Goal: Task Accomplishment & Management: Manage account settings

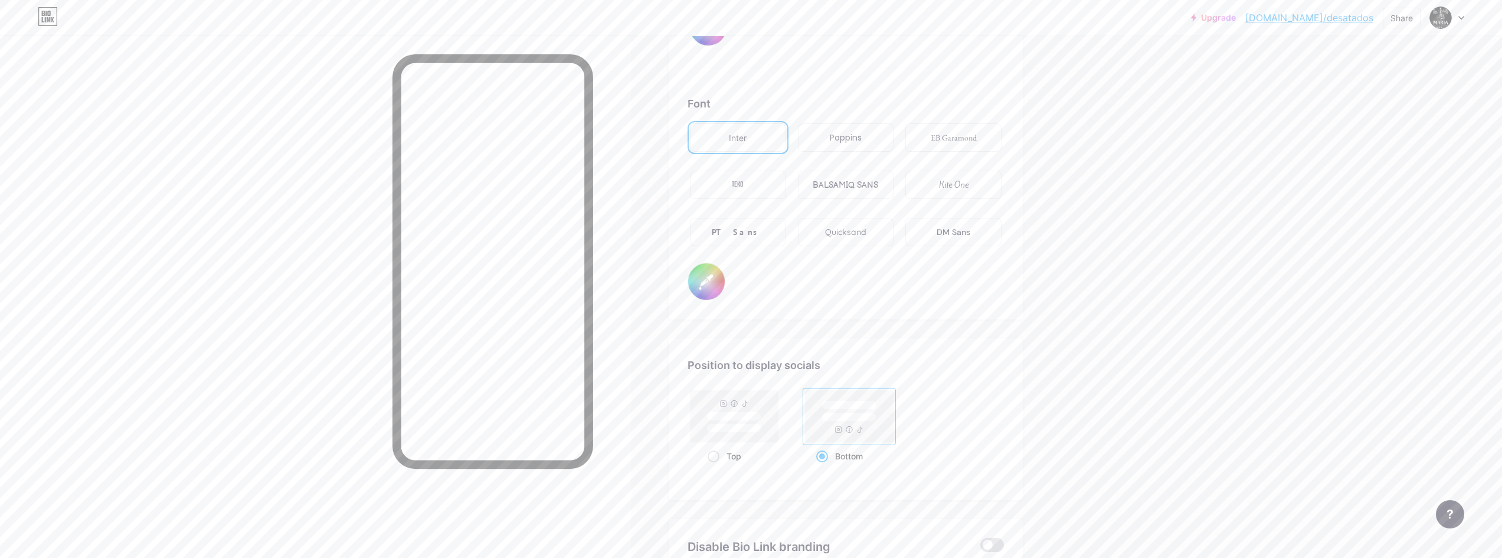
scroll to position [1965, 0]
click at [843, 190] on div "BALSAMIQ SANS" at bounding box center [846, 191] width 66 height 12
click at [754, 146] on div "Inter" at bounding box center [738, 143] width 96 height 28
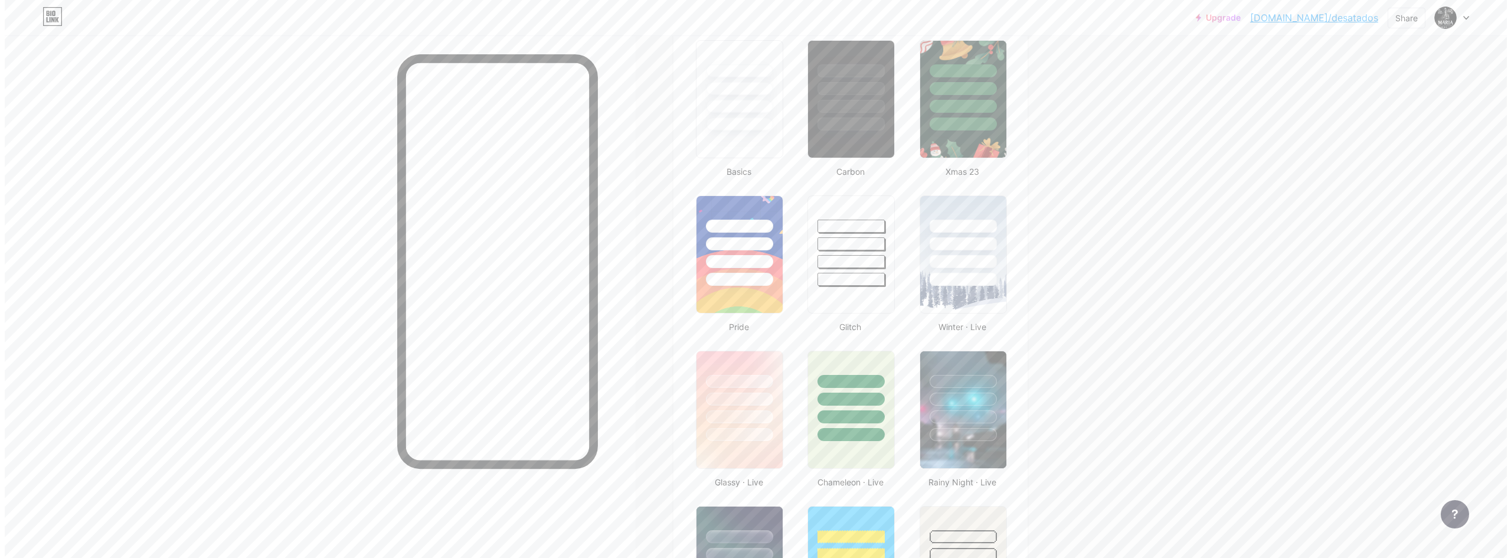
scroll to position [0, 0]
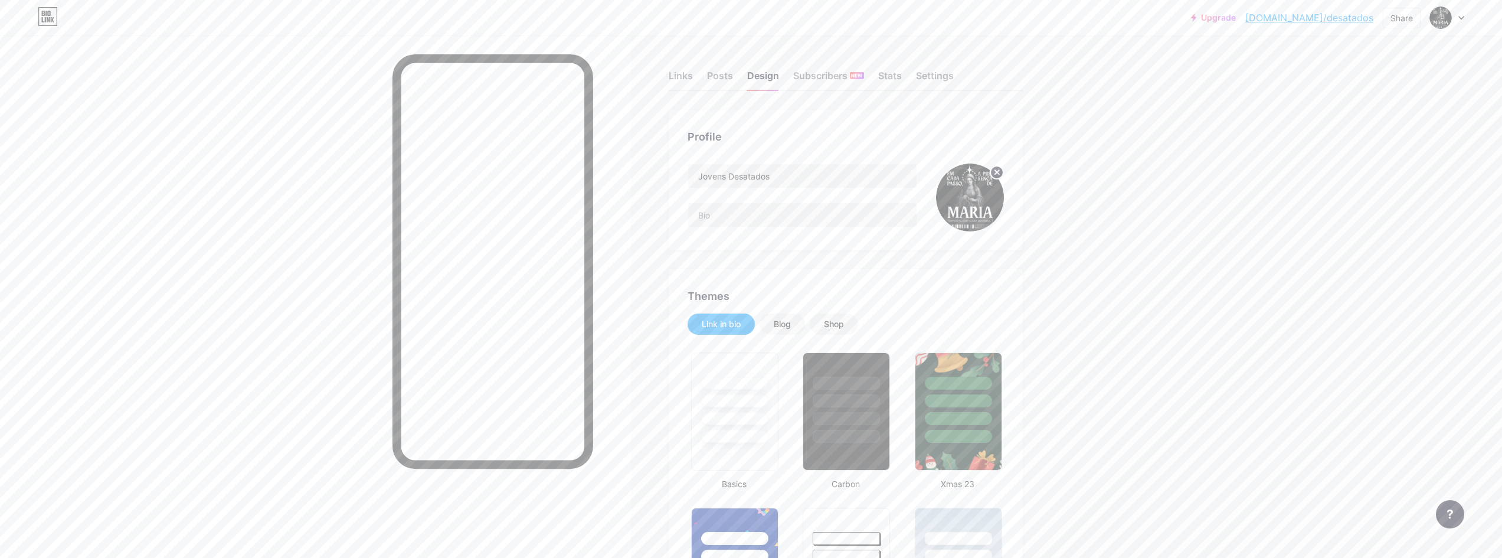
click at [697, 75] on div "Links Posts Design Subscribers NEW Stats Settings" at bounding box center [846, 70] width 354 height 41
click at [682, 78] on div "Links" at bounding box center [681, 78] width 24 height 21
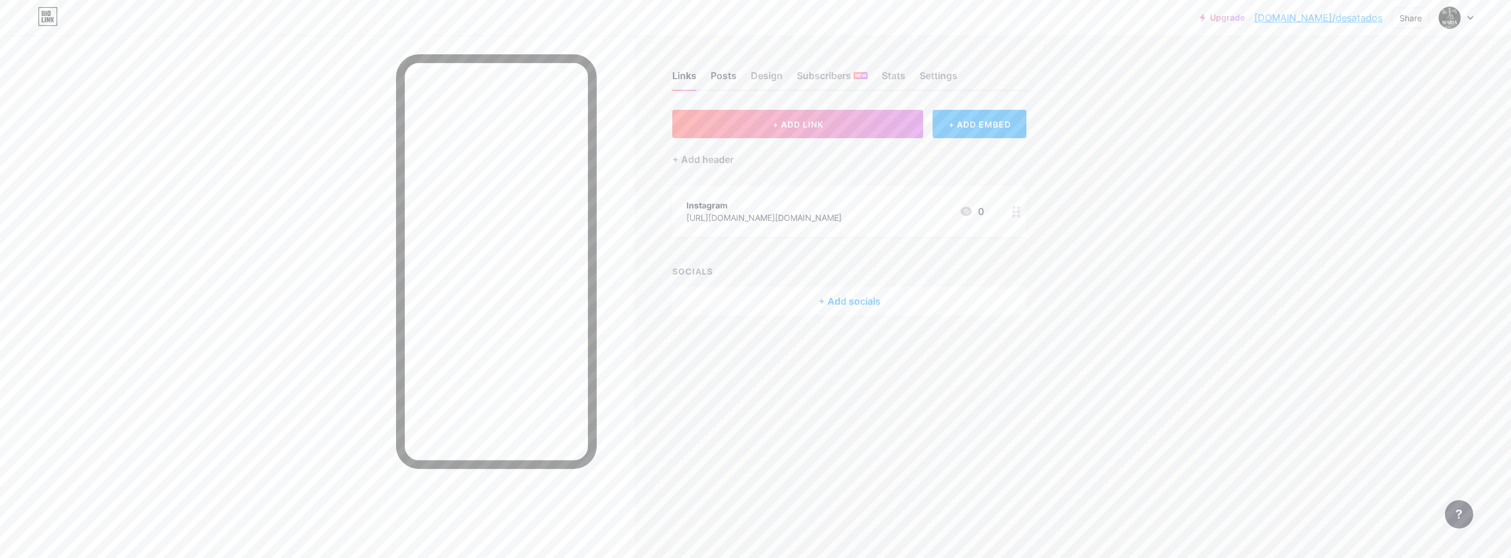
click at [714, 76] on div "Posts" at bounding box center [724, 78] width 26 height 21
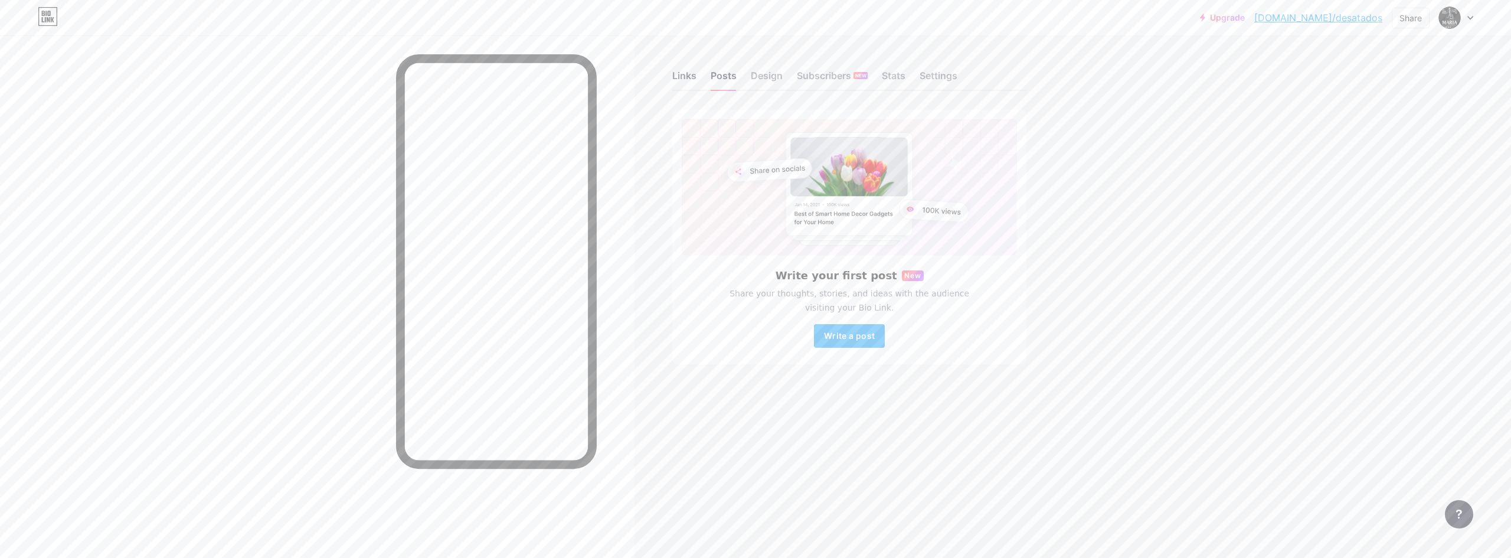
click at [691, 82] on div "Links" at bounding box center [684, 78] width 24 height 21
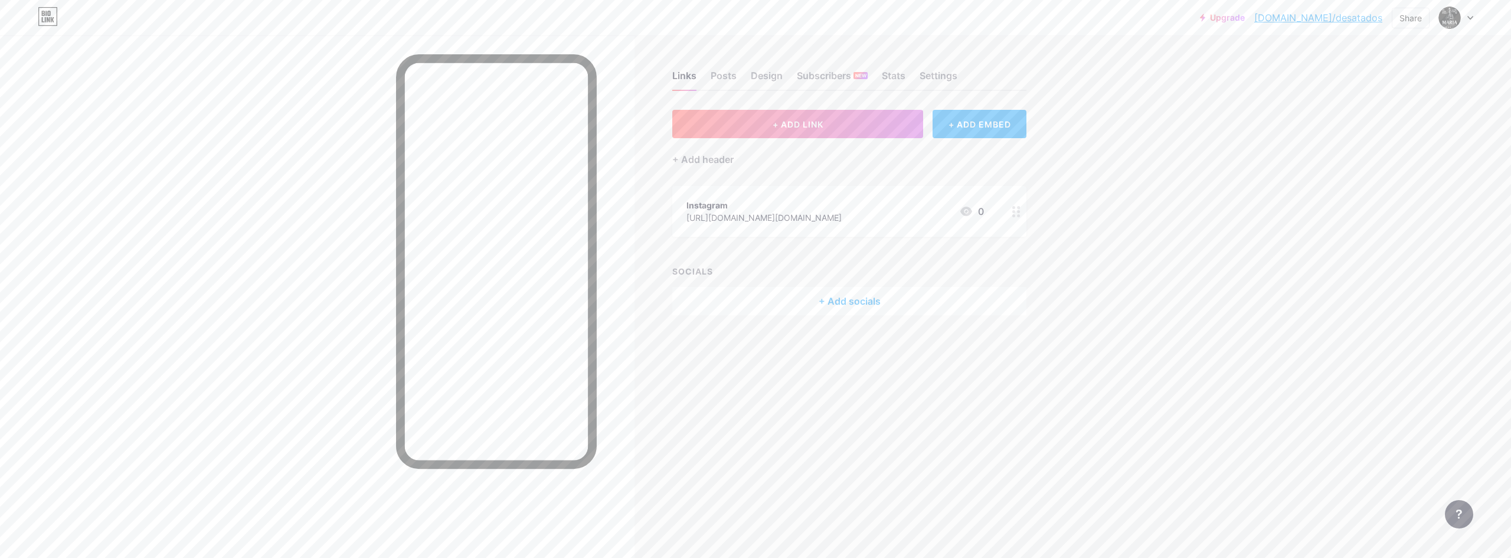
click at [872, 206] on div "Instagram [URL][DOMAIN_NAME][DOMAIN_NAME] 0" at bounding box center [834, 211] width 297 height 27
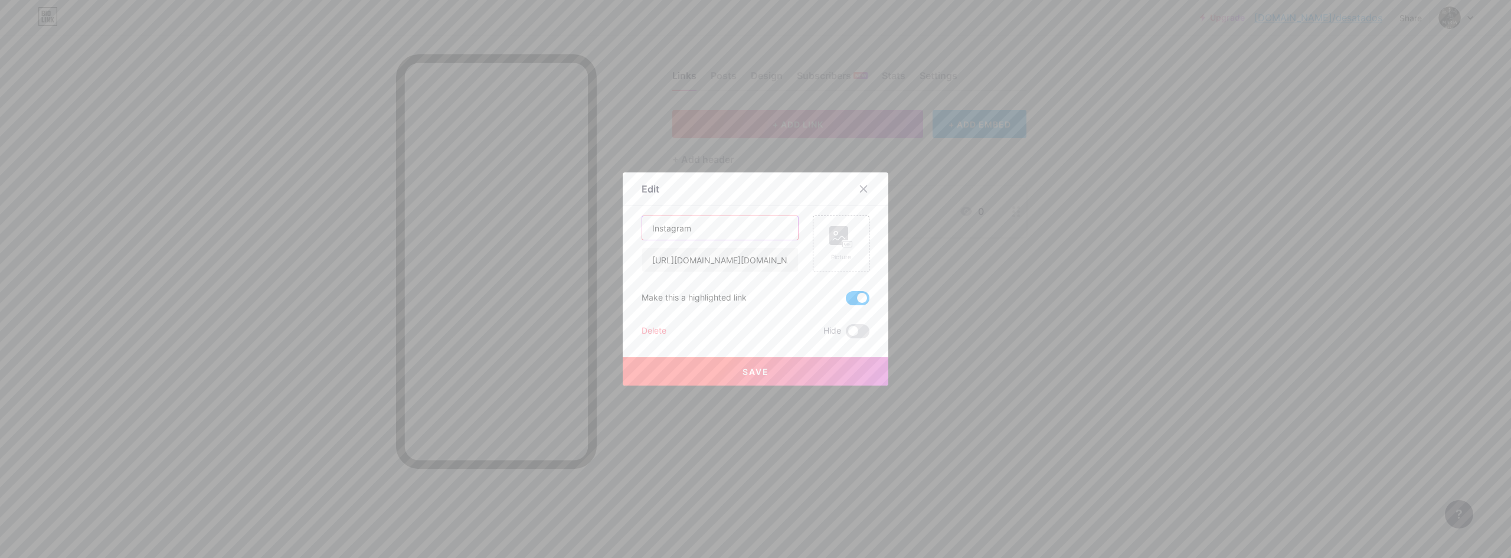
click at [719, 225] on input "Instagram" at bounding box center [720, 228] width 156 height 24
type input "Retiro Identidade"
click at [763, 263] on input "[URL][DOMAIN_NAME][DOMAIN_NAME]" at bounding box center [720, 260] width 156 height 24
paste input "[DOMAIN_NAME][URL]"
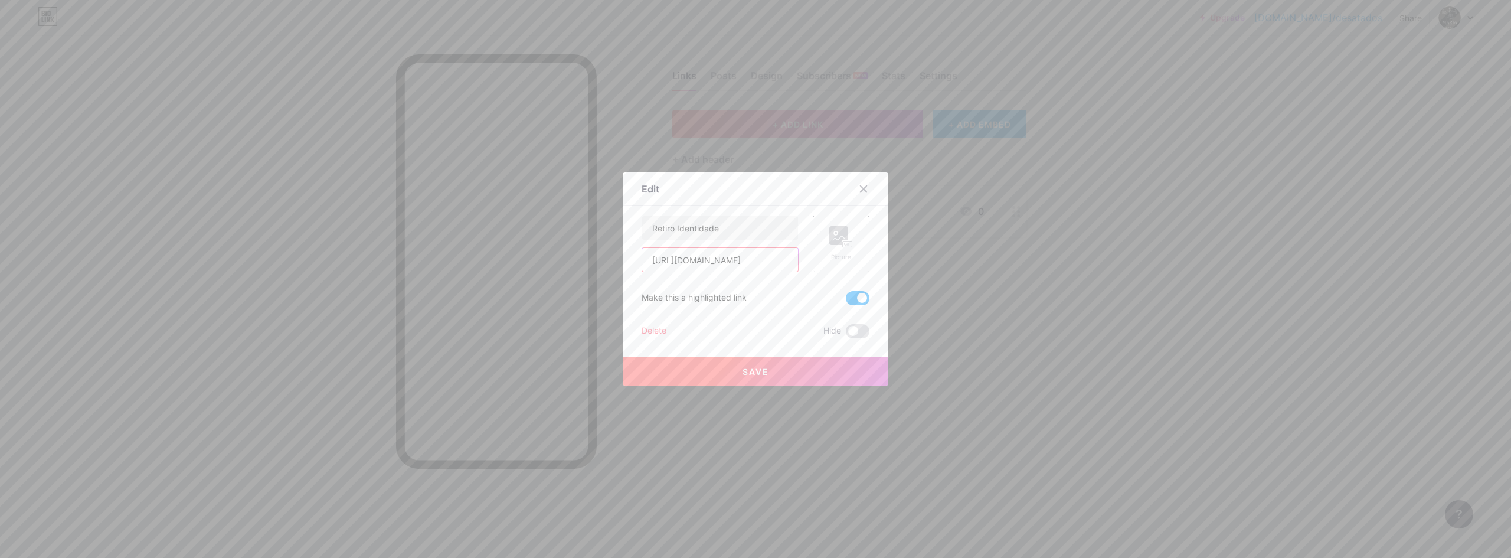
scroll to position [0, 16]
type input "[URL][DOMAIN_NAME]"
click at [745, 372] on span "Save" at bounding box center [755, 372] width 27 height 10
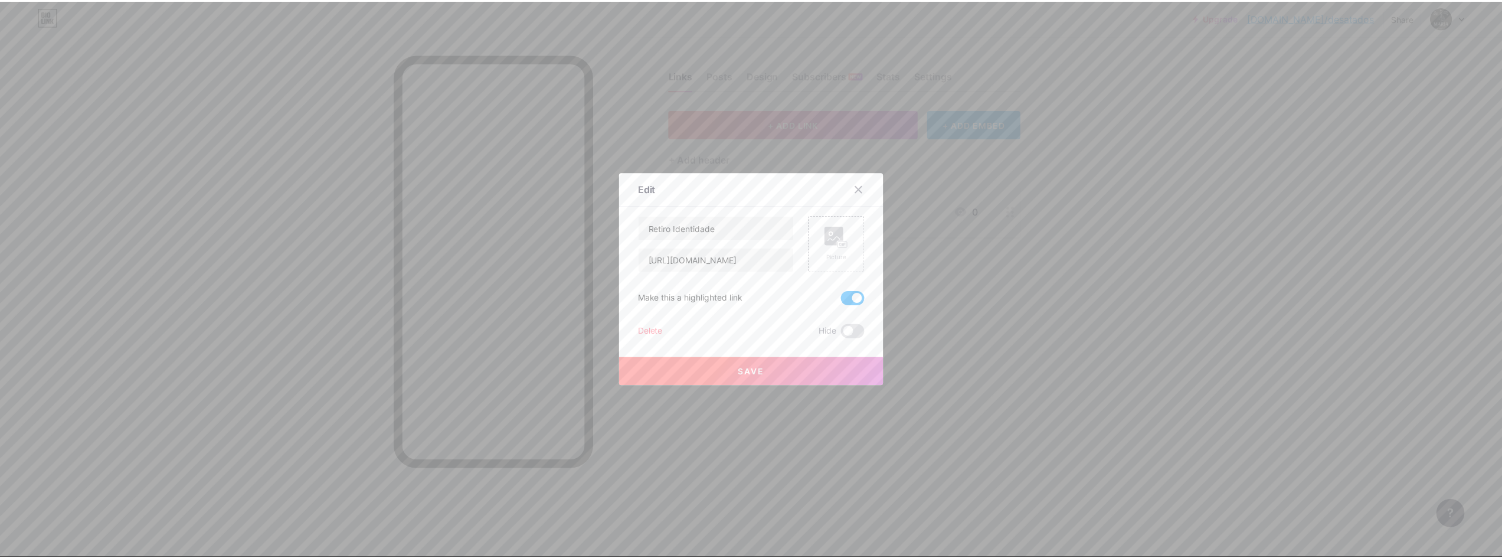
scroll to position [0, 0]
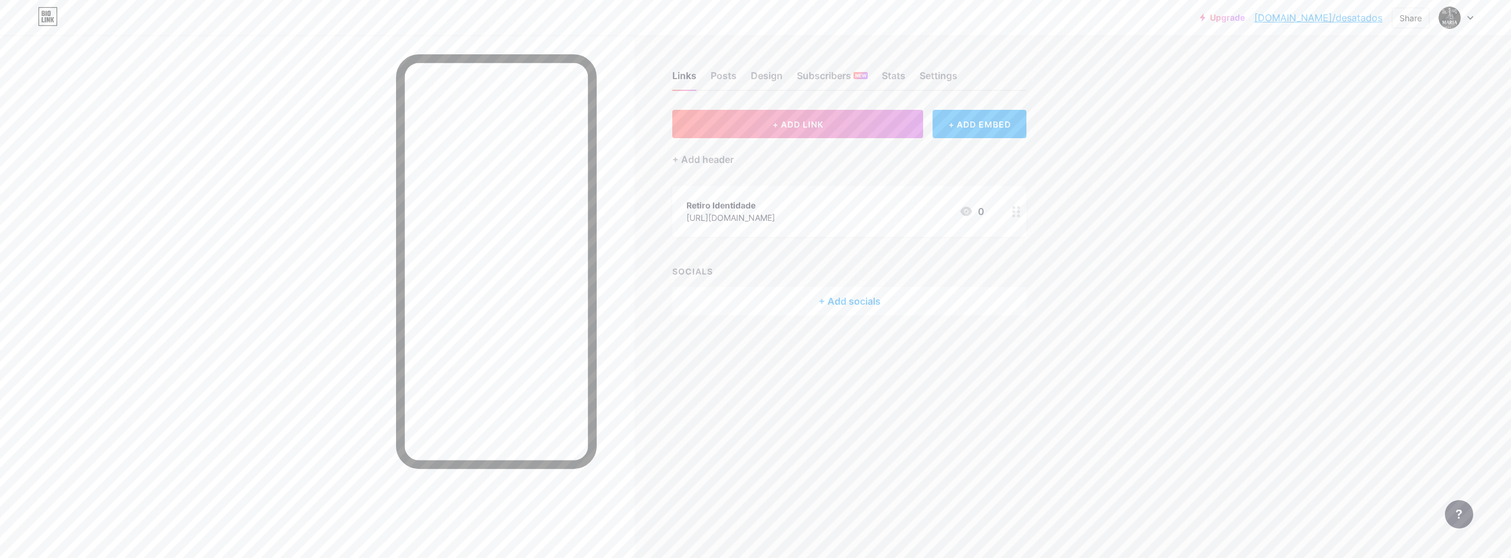
click at [737, 220] on div "[URL][DOMAIN_NAME]" at bounding box center [730, 217] width 89 height 12
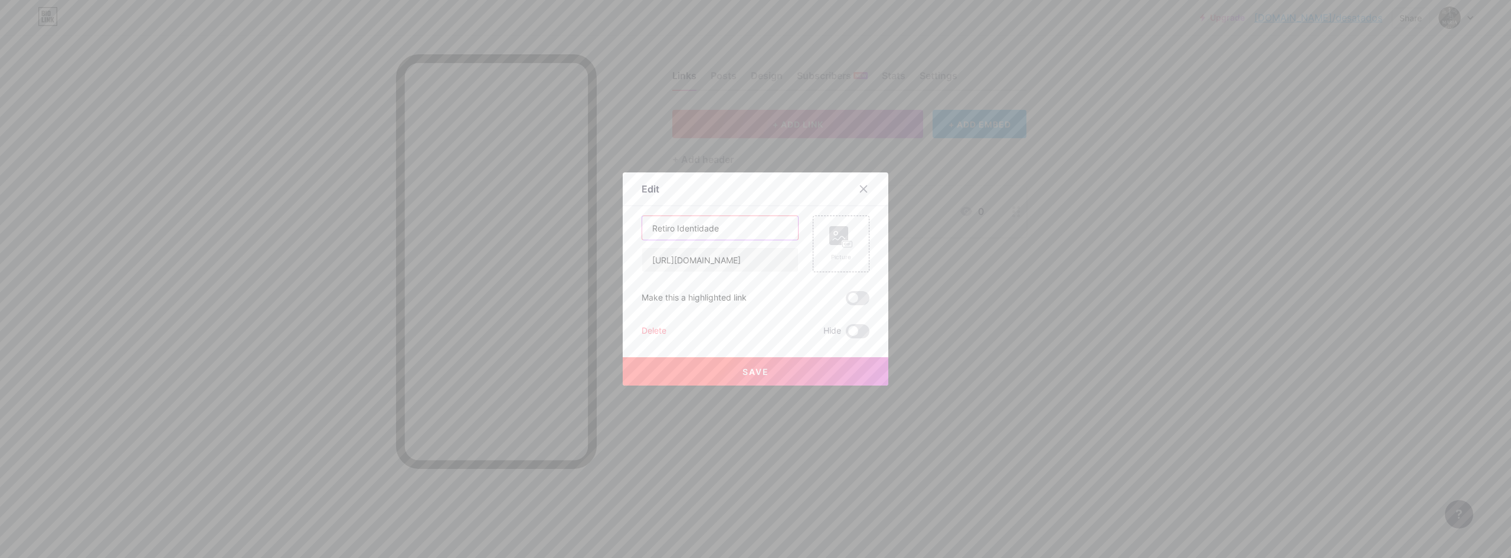
click at [675, 233] on input "Retiro Identidade" at bounding box center [720, 228] width 156 height 24
click at [671, 228] on input "Retiro Identidade" at bounding box center [720, 228] width 156 height 24
click at [694, 225] on input "Retiro Identidade" at bounding box center [720, 228] width 156 height 24
type input "Inscrição Retiro"
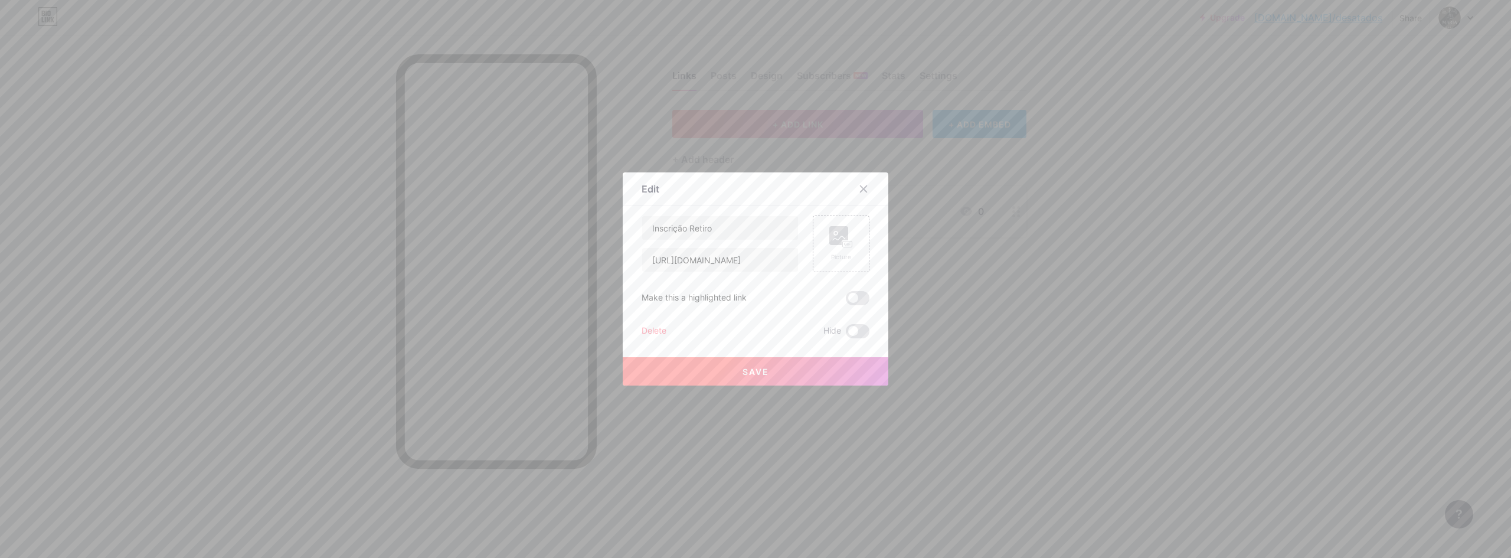
click at [748, 372] on span "Save" at bounding box center [755, 372] width 27 height 10
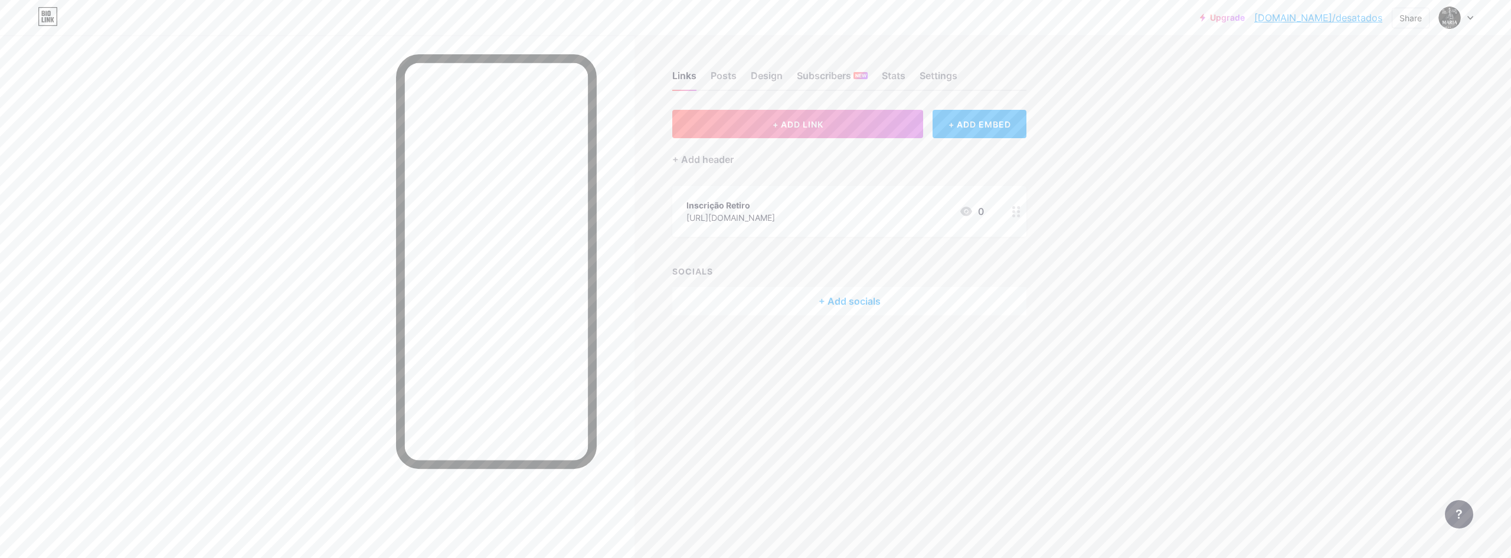
click at [775, 198] on div "Inscrição Retiro [URL][DOMAIN_NAME]" at bounding box center [730, 211] width 89 height 27
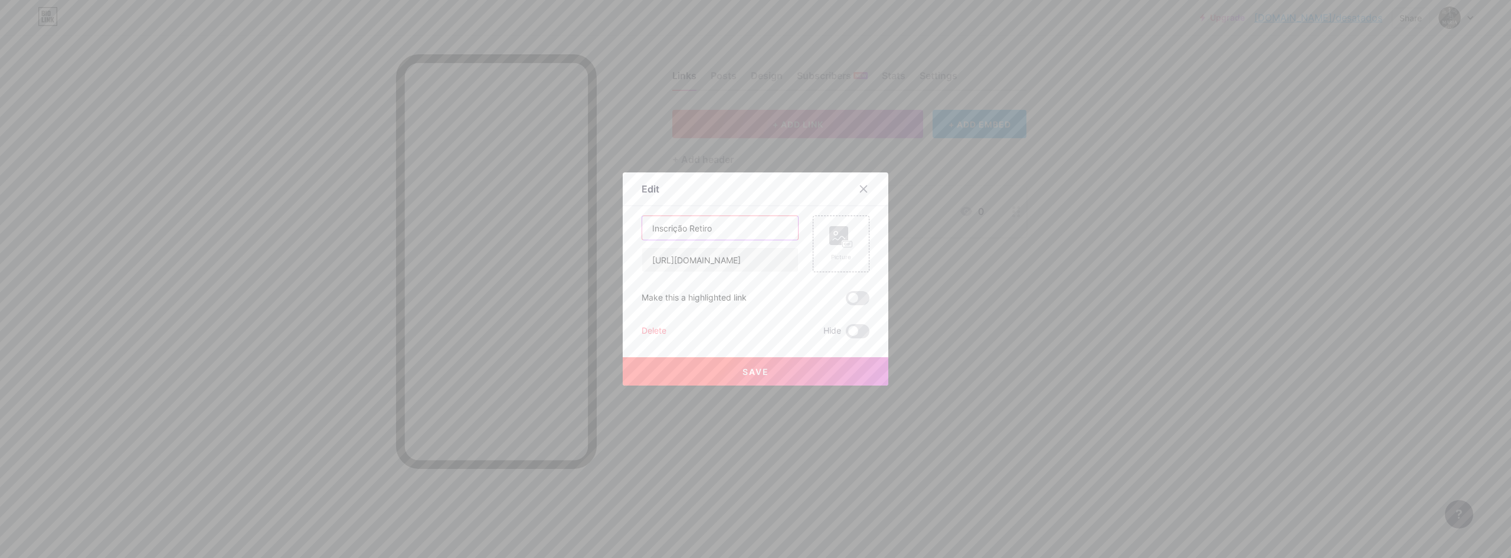
drag, startPoint x: 724, startPoint y: 233, endPoint x: 597, endPoint y: 236, distance: 127.5
click at [597, 236] on div "Edit Content YouTube Play YouTube video without leaving your page. ADD Vimeo Pl…" at bounding box center [755, 279] width 1511 height 558
type input "IDENTIDADE (Inscrição)"
click at [768, 376] on button "Save" at bounding box center [756, 371] width 266 height 28
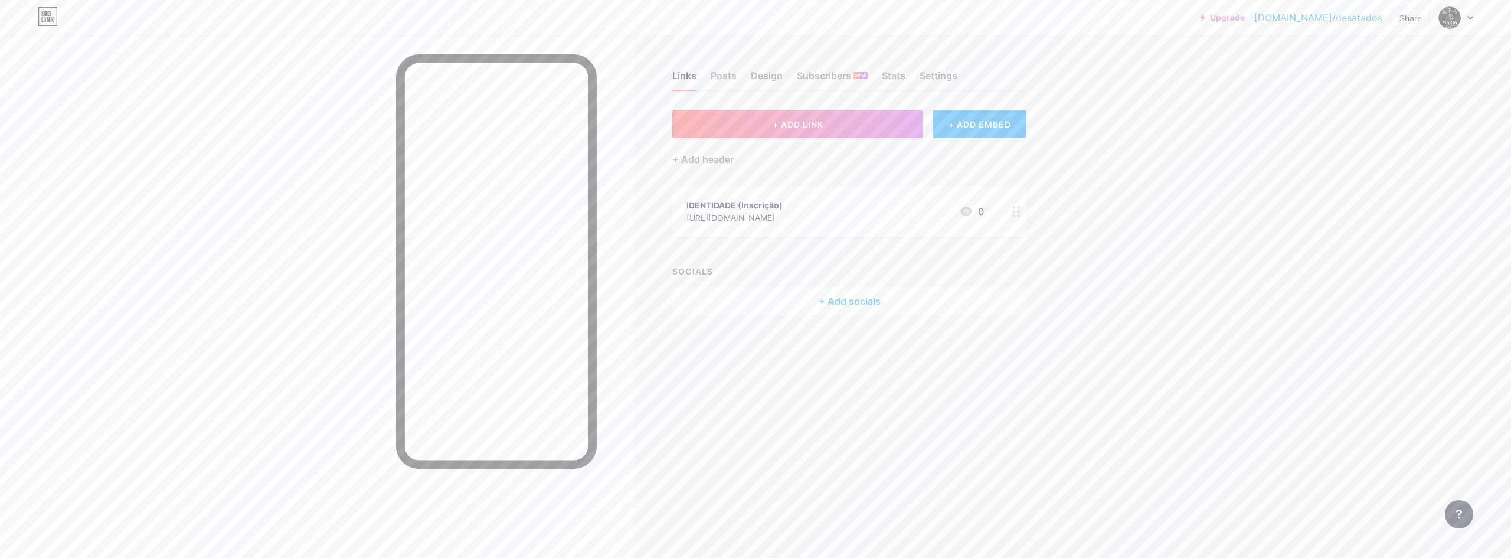
click at [866, 217] on div "IDENTIDADE (Inscrição) [URL][DOMAIN_NAME] 0" at bounding box center [834, 211] width 297 height 27
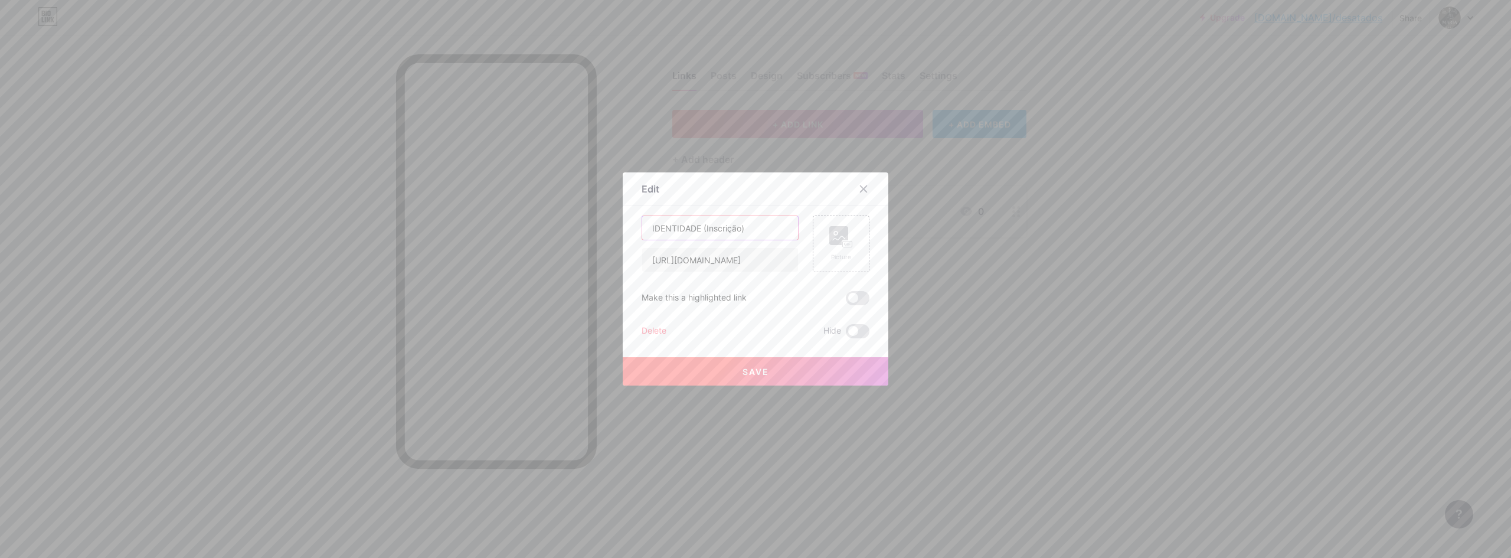
click at [695, 223] on input "IDENTIDADE (Inscrição)" at bounding box center [720, 228] width 156 height 24
click at [699, 224] on input "IDENTIDADE (Inscrição)" at bounding box center [720, 228] width 156 height 24
drag, startPoint x: 716, startPoint y: 228, endPoint x: 635, endPoint y: 235, distance: 81.8
click at [635, 235] on div "Edit Content YouTube Play YouTube video without leaving your page. ADD Vimeo Pl…" at bounding box center [756, 278] width 266 height 213
type input "Retiro Identidade"
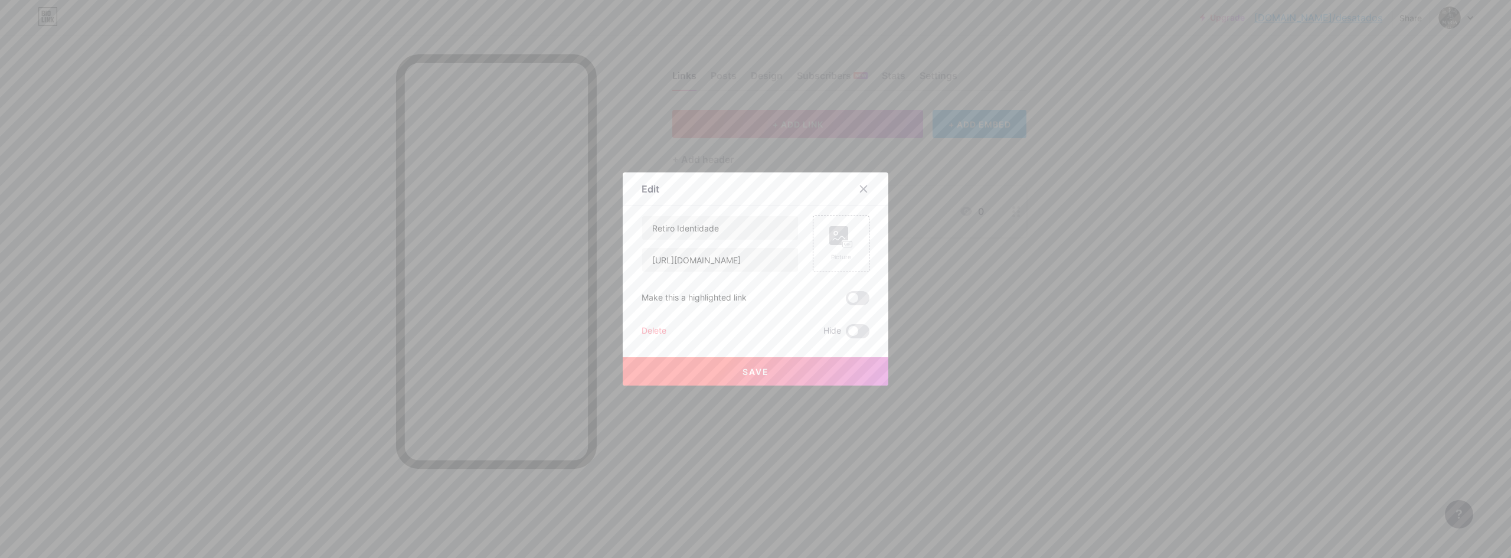
click at [741, 377] on button "Save" at bounding box center [756, 371] width 266 height 28
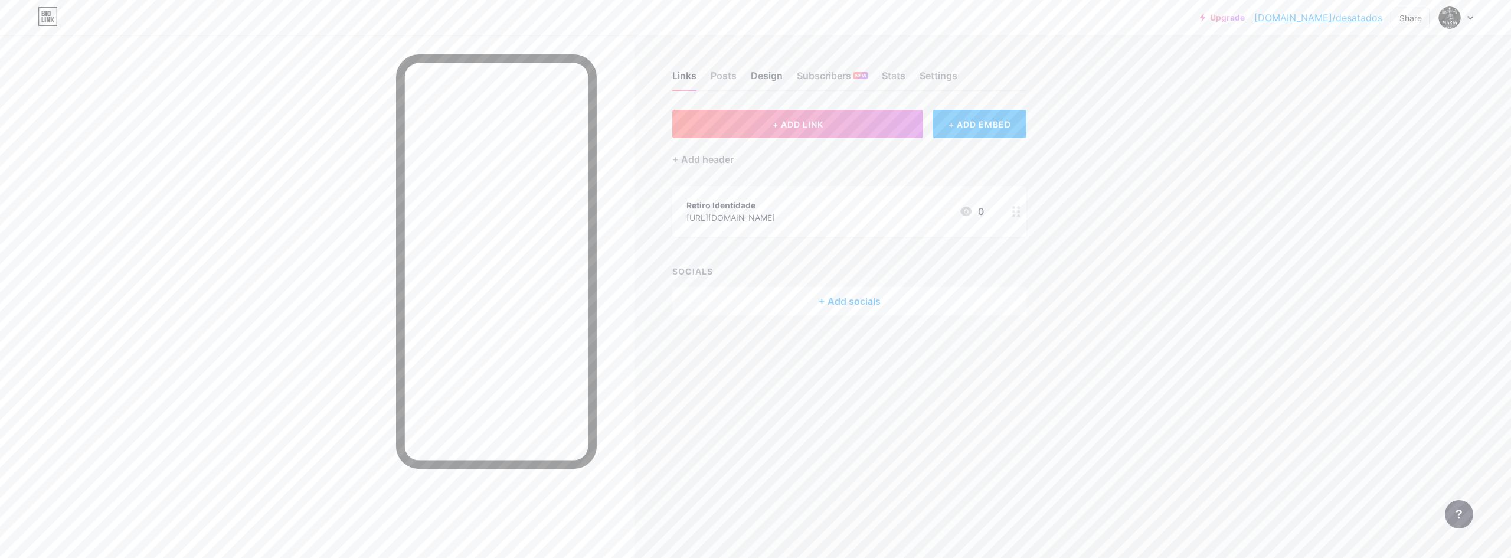
click at [763, 74] on div "Design" at bounding box center [767, 78] width 32 height 21
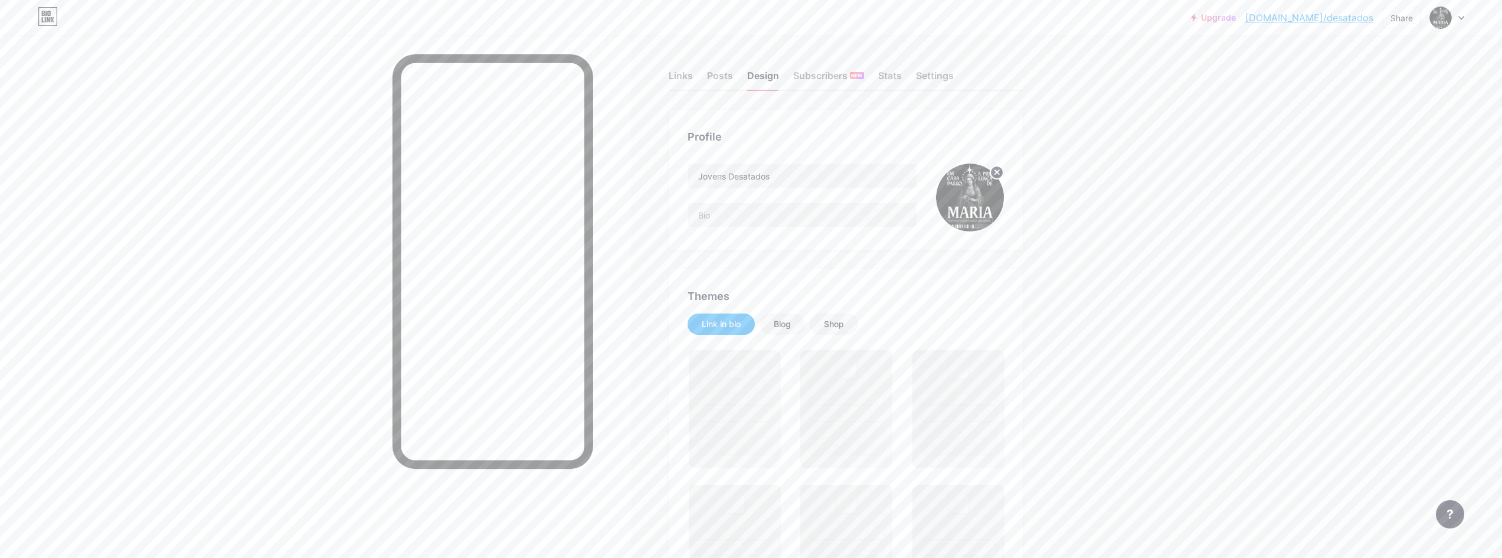
click at [1000, 168] on circle at bounding box center [996, 172] width 13 height 13
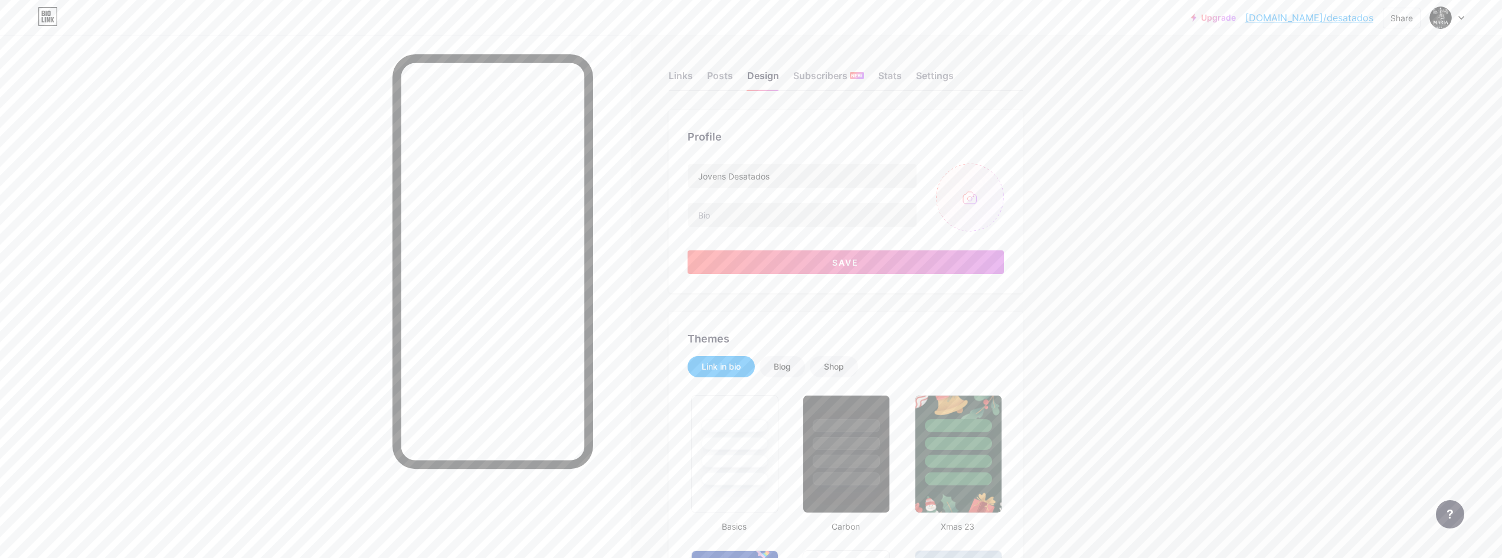
type input "#ffffff"
click at [787, 204] on input "text" at bounding box center [802, 215] width 228 height 24
type input "Falaaa Juventude Santa!"
click at [808, 280] on div "Profile Jovens Desatados Falaaa Juventude Santa! Save" at bounding box center [846, 201] width 354 height 183
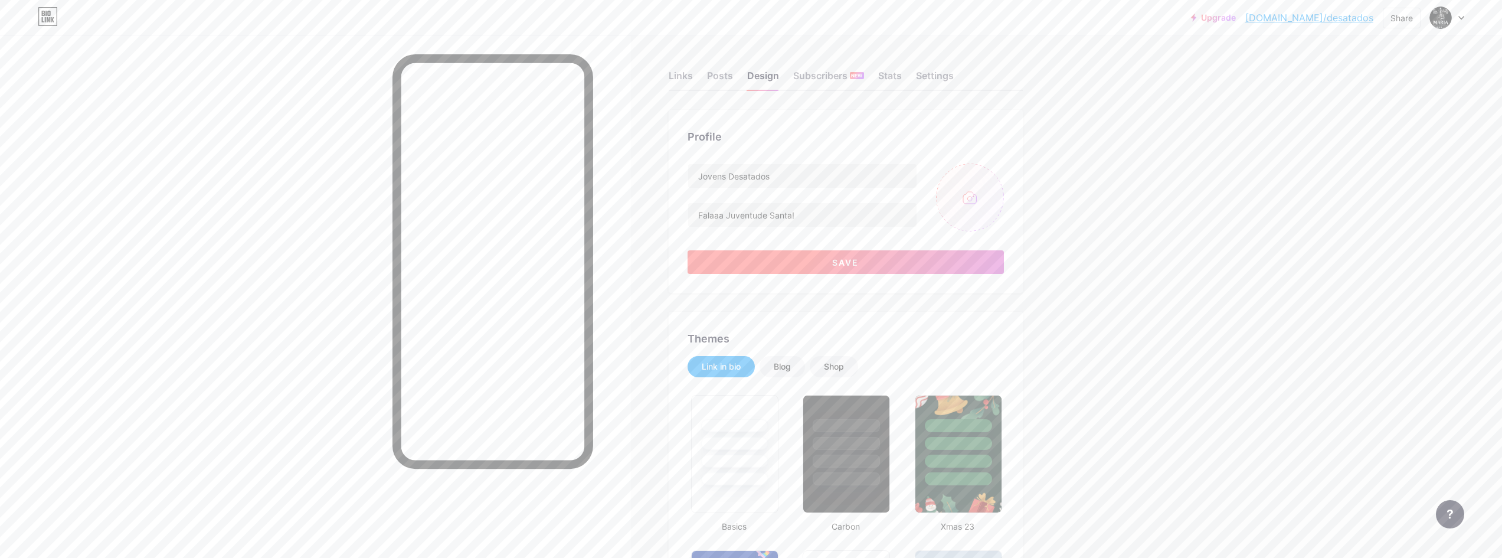
click at [810, 264] on button "Save" at bounding box center [846, 262] width 316 height 24
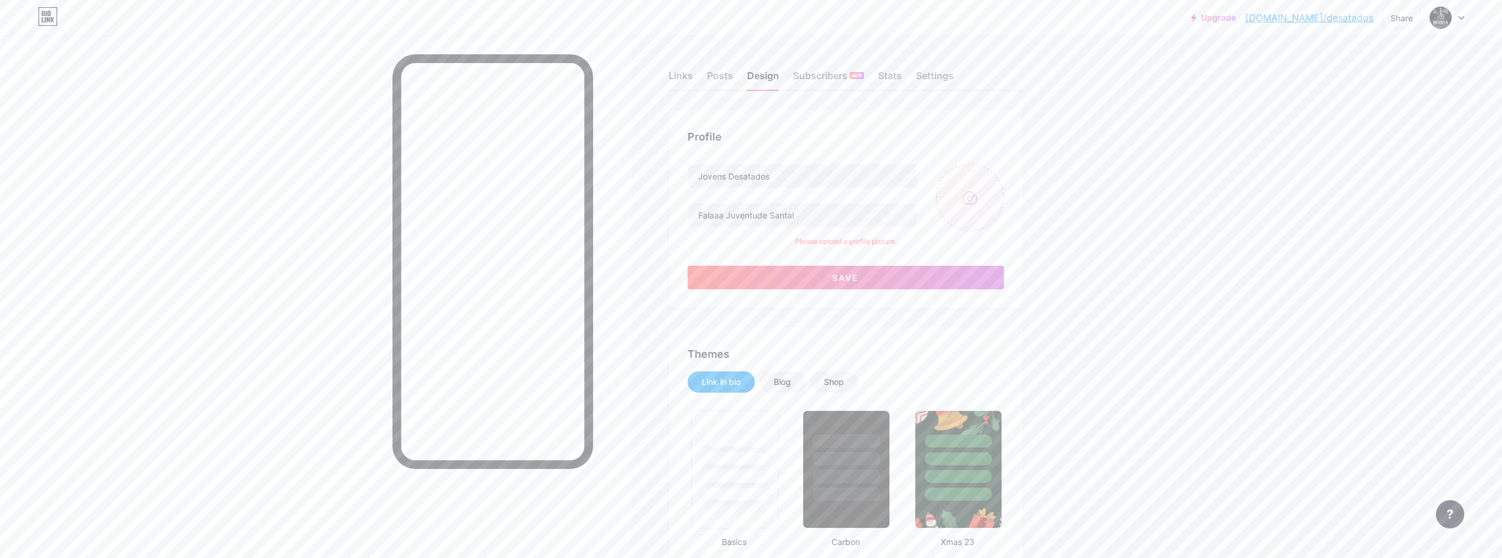
click at [994, 204] on input "file" at bounding box center [970, 197] width 68 height 68
type input "C:\fakepath\Bottons Jovens Desatados.png"
click at [882, 273] on button "Save" at bounding box center [846, 278] width 316 height 24
type input "#ffffff"
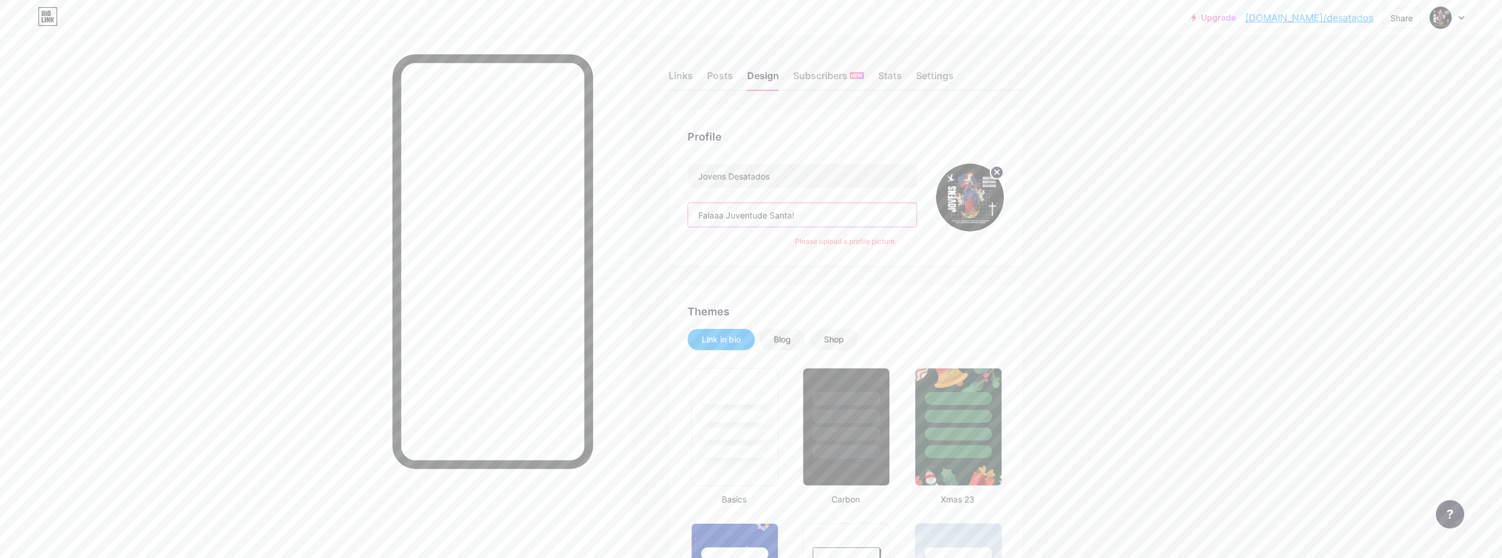
click at [703, 216] on input "Falaaa Juventude Santa!" at bounding box center [802, 215] width 228 height 24
click at [697, 216] on input "Falaaa Juventude Santa!" at bounding box center [802, 215] width 228 height 24
paste input "🗣️"
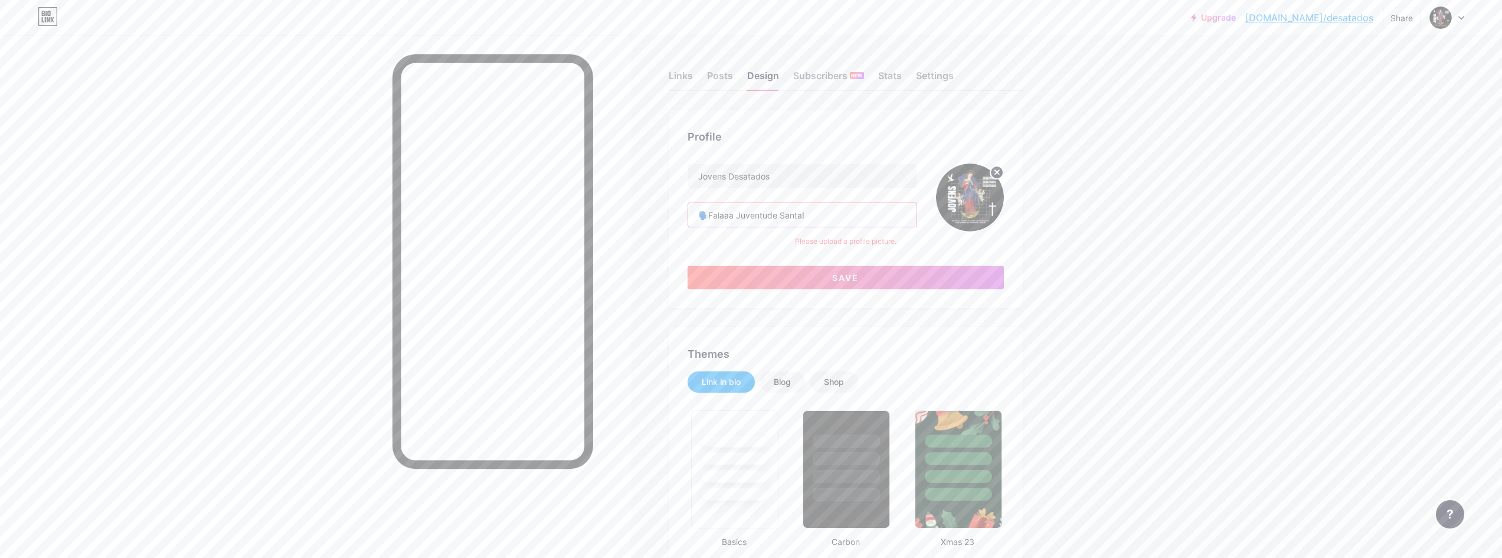
click at [737, 210] on input "🗣️Falaaa Juventude Santa!" at bounding box center [802, 215] width 228 height 24
type input "🗣️Fala Juventude Santa!"
click at [804, 273] on button "Save" at bounding box center [846, 278] width 316 height 24
type input "#ffffff"
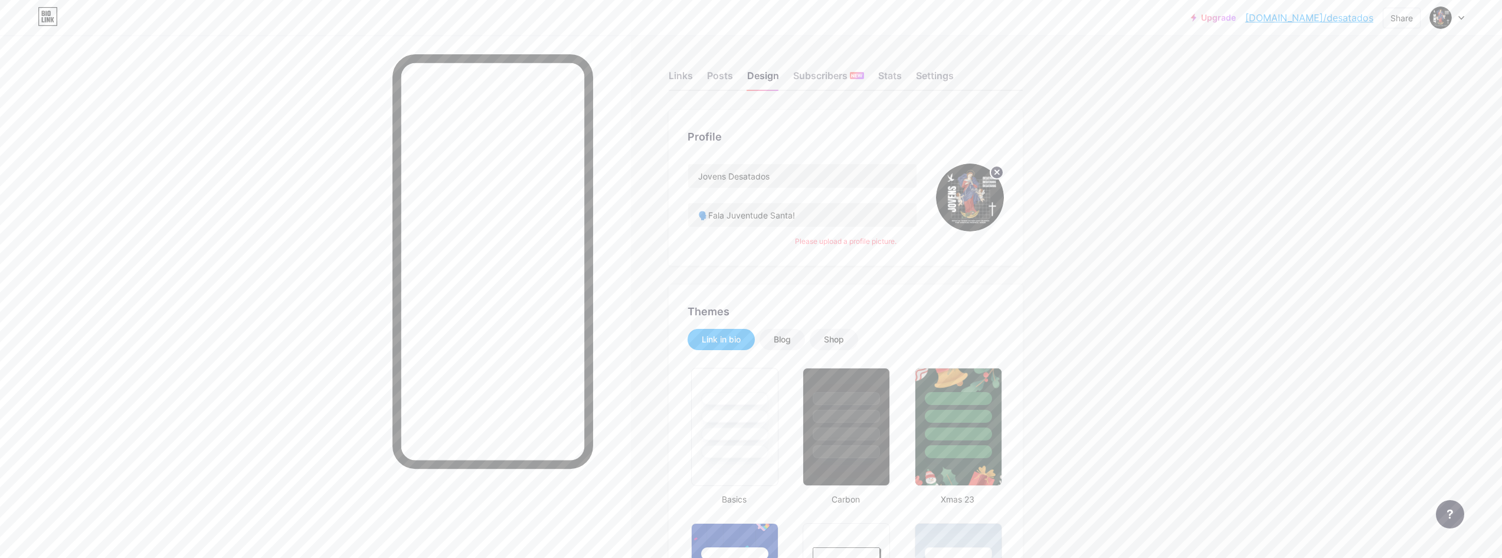
click at [1336, 14] on link "[DOMAIN_NAME]/desatados" at bounding box center [1309, 18] width 128 height 14
click at [1411, 17] on div "Share" at bounding box center [1401, 18] width 22 height 12
click at [1325, 67] on div "Copy link" at bounding box center [1332, 61] width 176 height 28
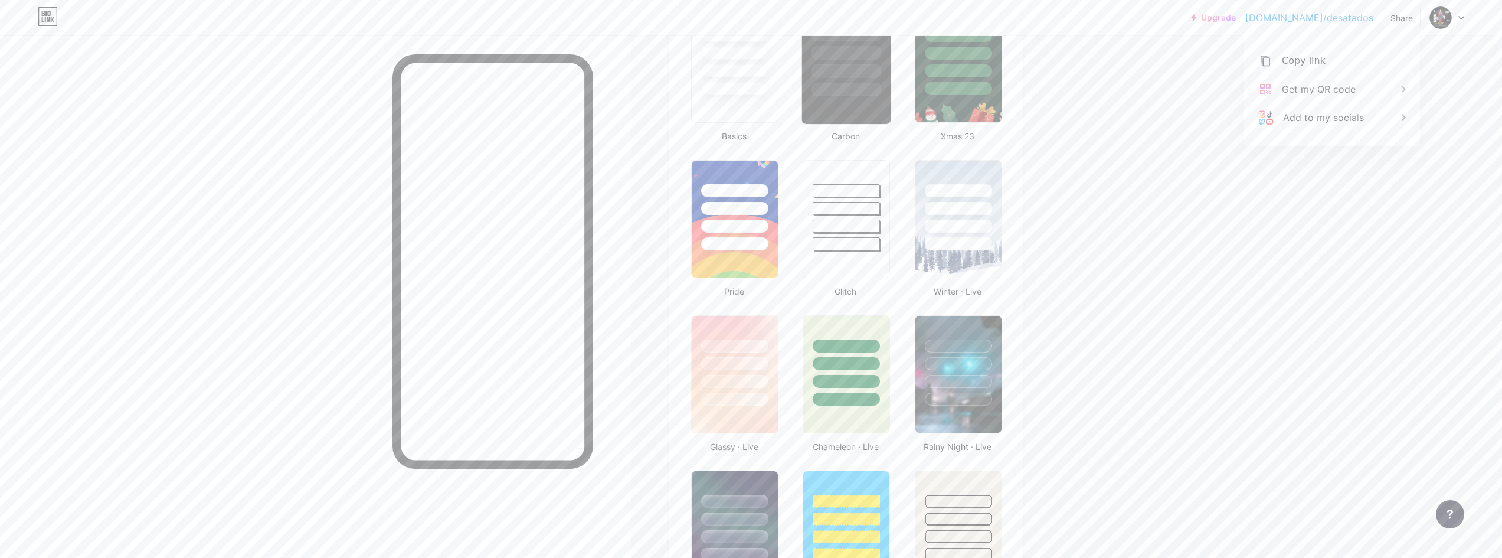
scroll to position [354, 0]
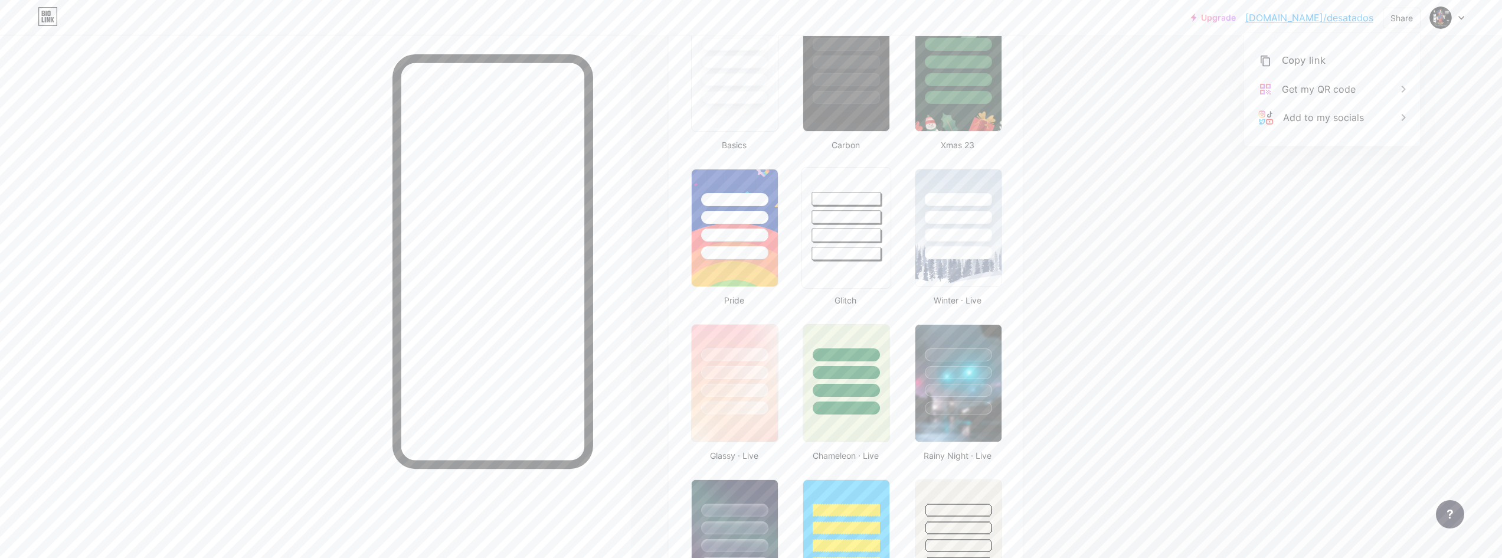
click at [866, 270] on div at bounding box center [846, 228] width 90 height 122
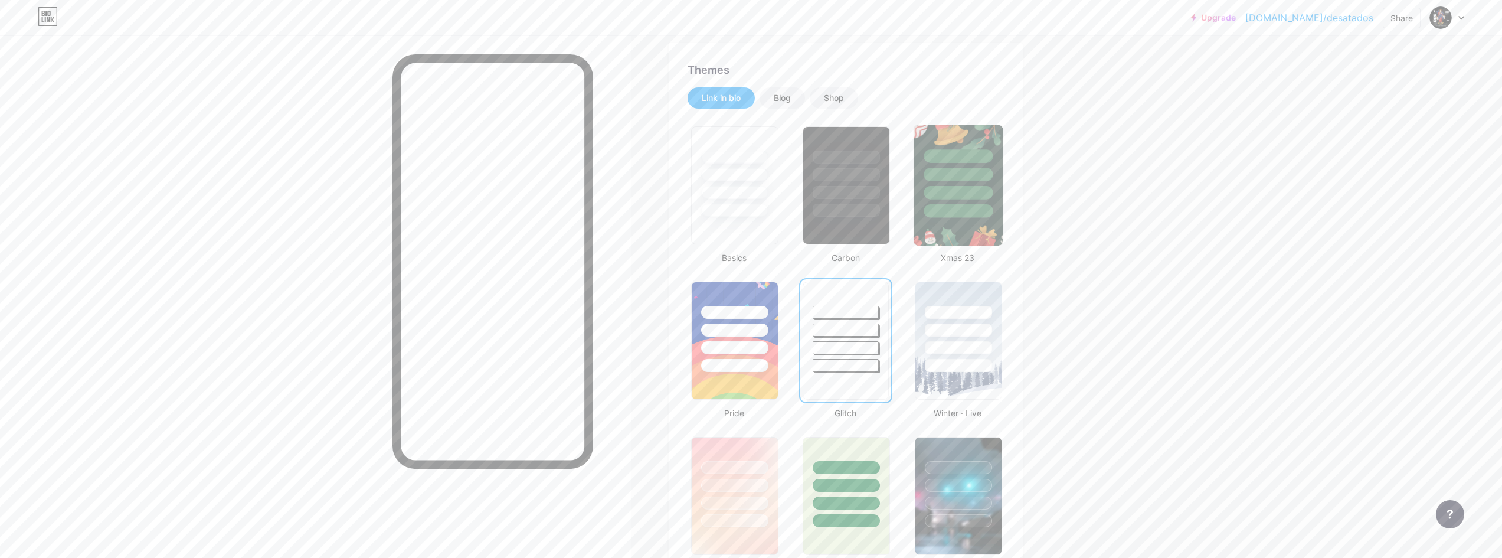
scroll to position [236, 0]
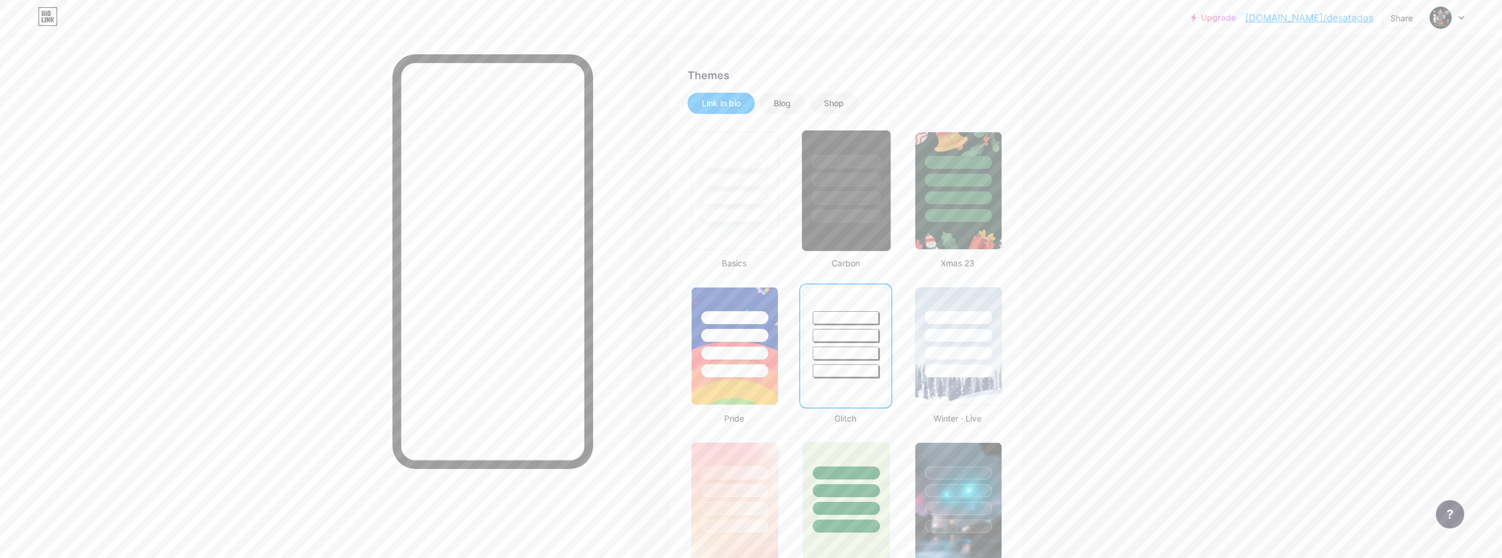
click at [866, 198] on div at bounding box center [846, 198] width 69 height 14
click at [765, 189] on div at bounding box center [735, 176] width 89 height 93
click at [797, 96] on div "Blog" at bounding box center [782, 103] width 45 height 21
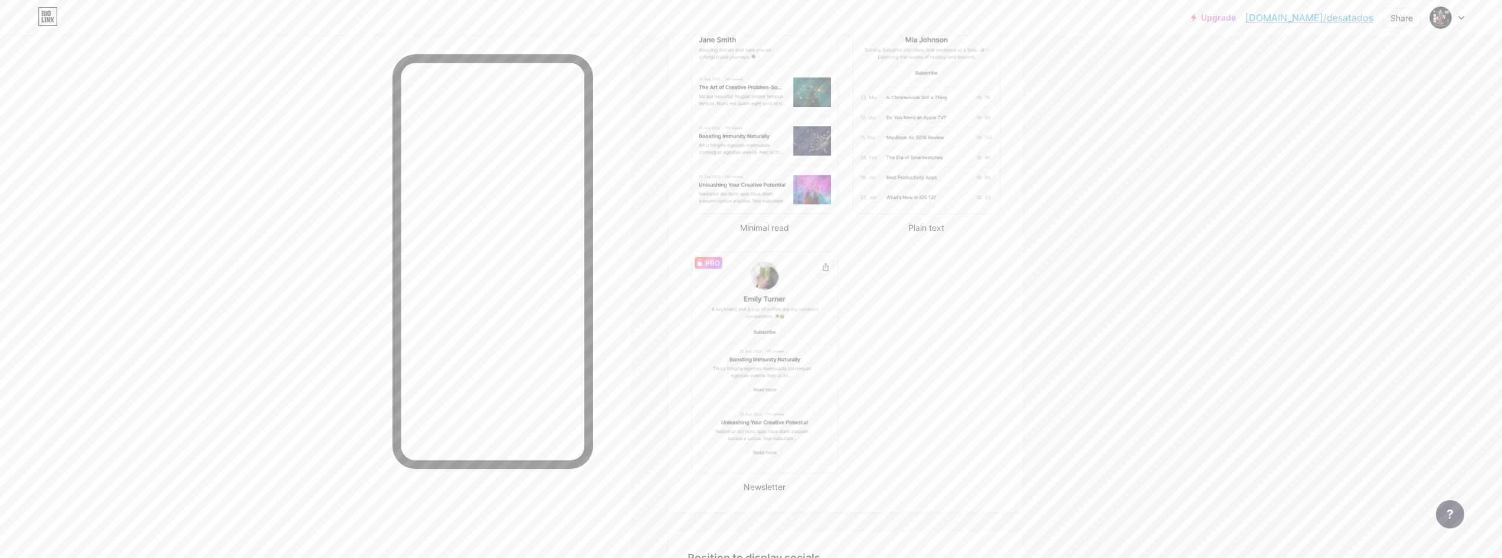
scroll to position [177, 0]
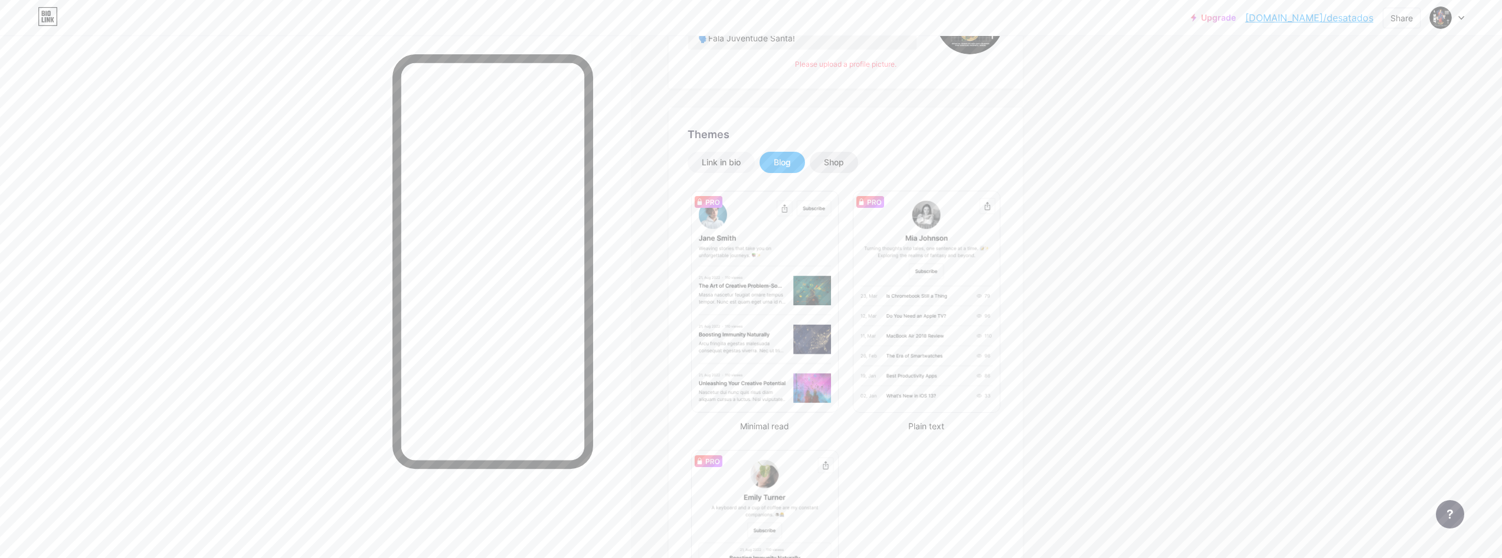
click at [840, 157] on div "Shop" at bounding box center [834, 162] width 20 height 12
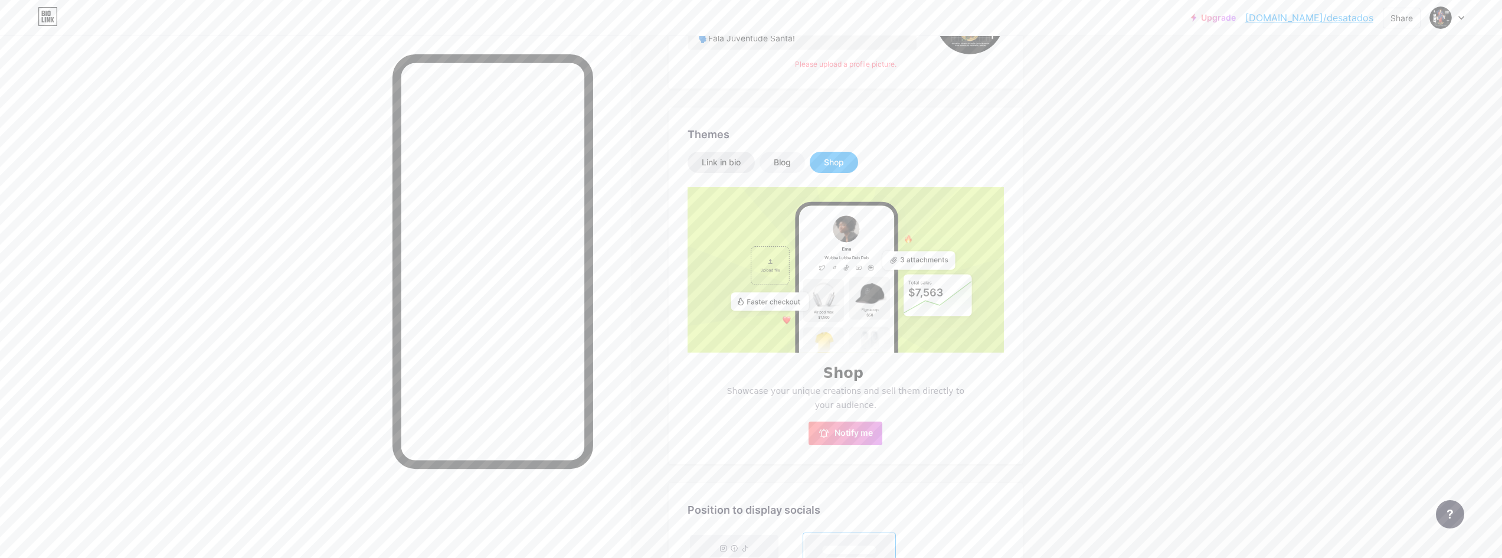
click at [726, 158] on div "Link in bio" at bounding box center [721, 162] width 39 height 12
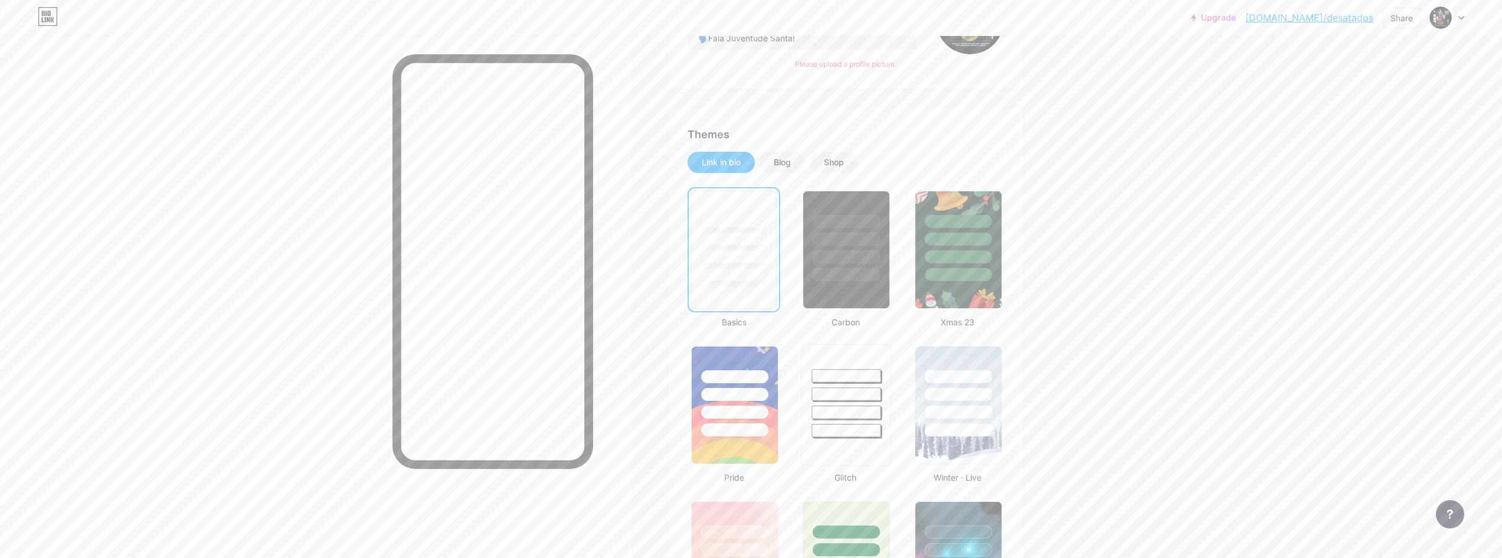
click at [861, 407] on div at bounding box center [846, 412] width 69 height 14
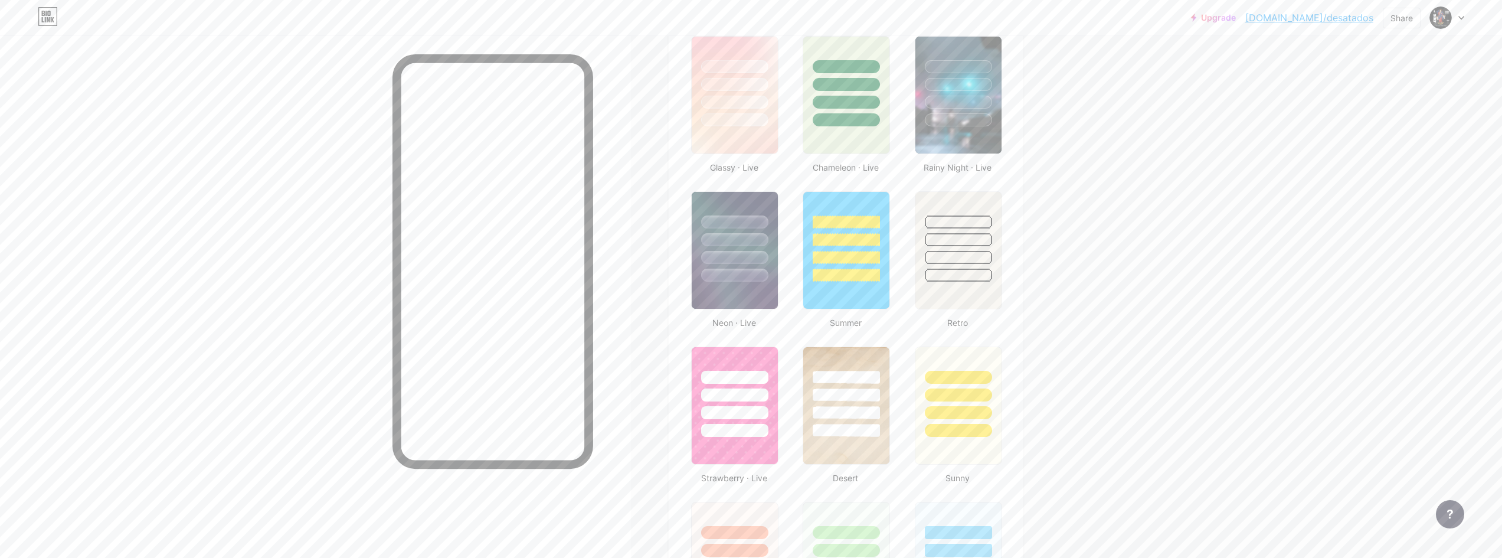
scroll to position [636, 0]
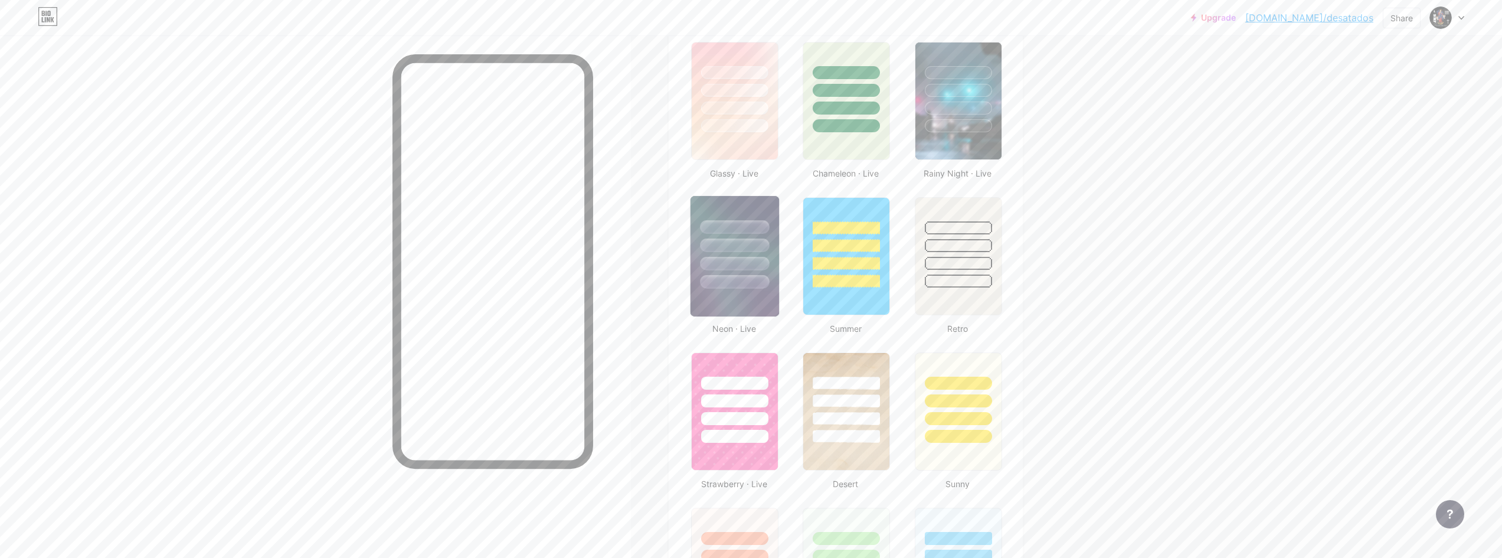
click at [733, 277] on div at bounding box center [734, 282] width 69 height 14
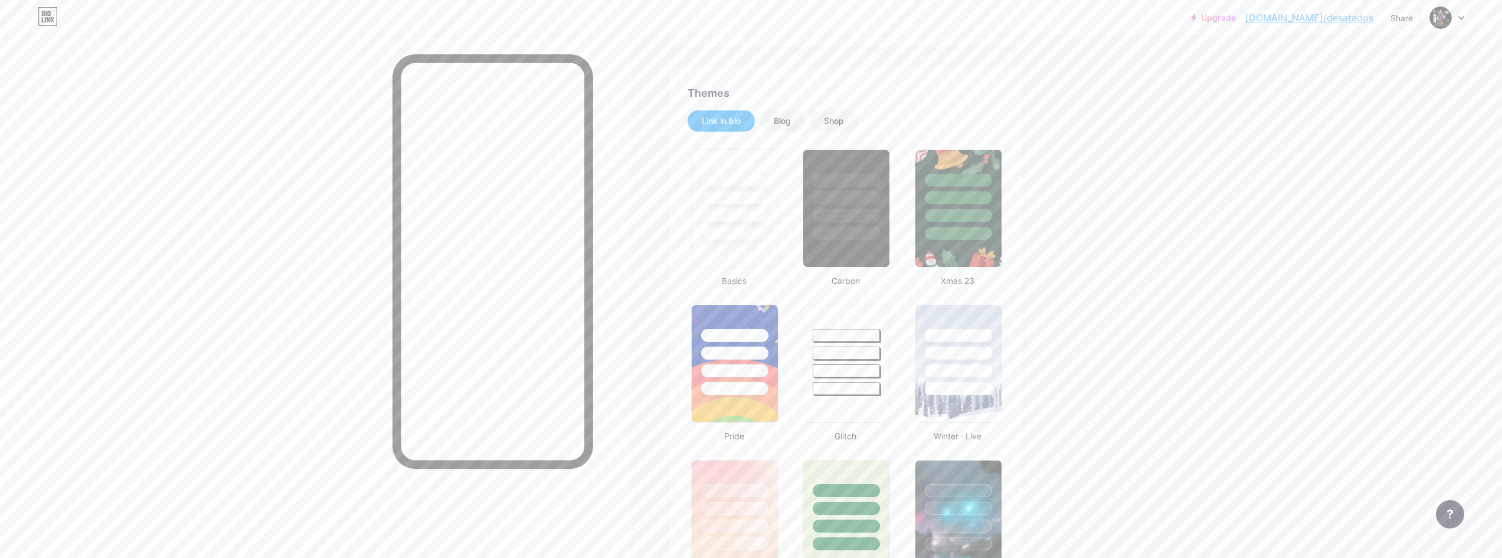
scroll to position [164, 0]
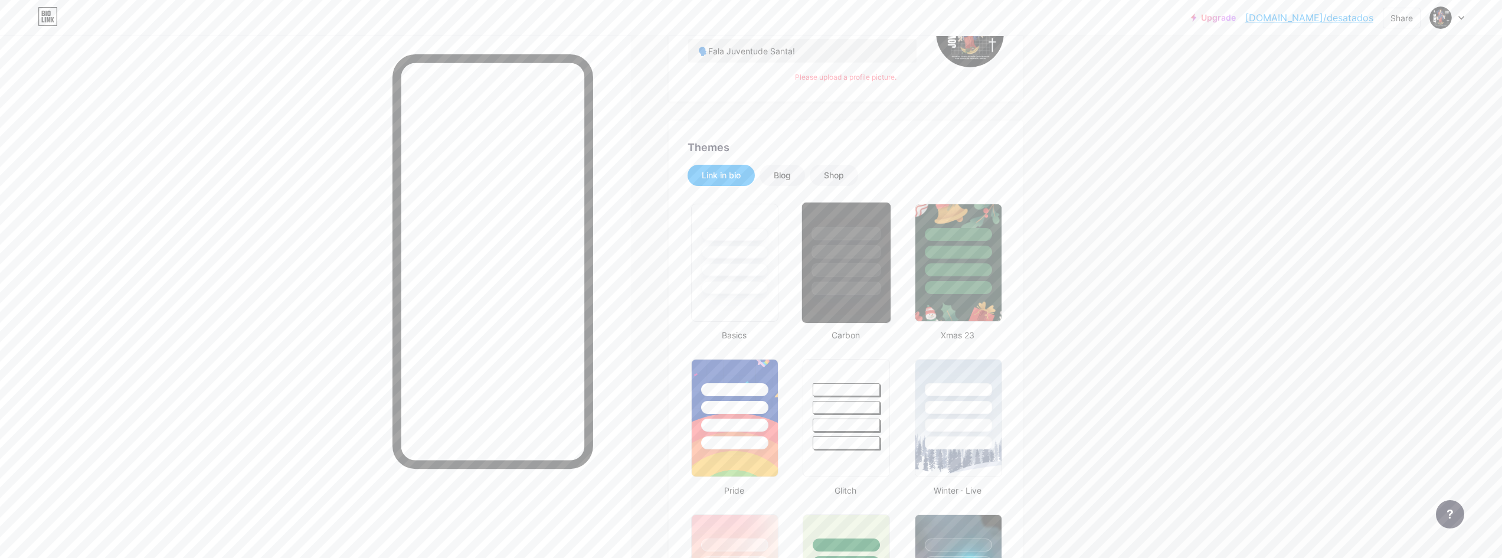
click at [857, 285] on div at bounding box center [846, 289] width 69 height 14
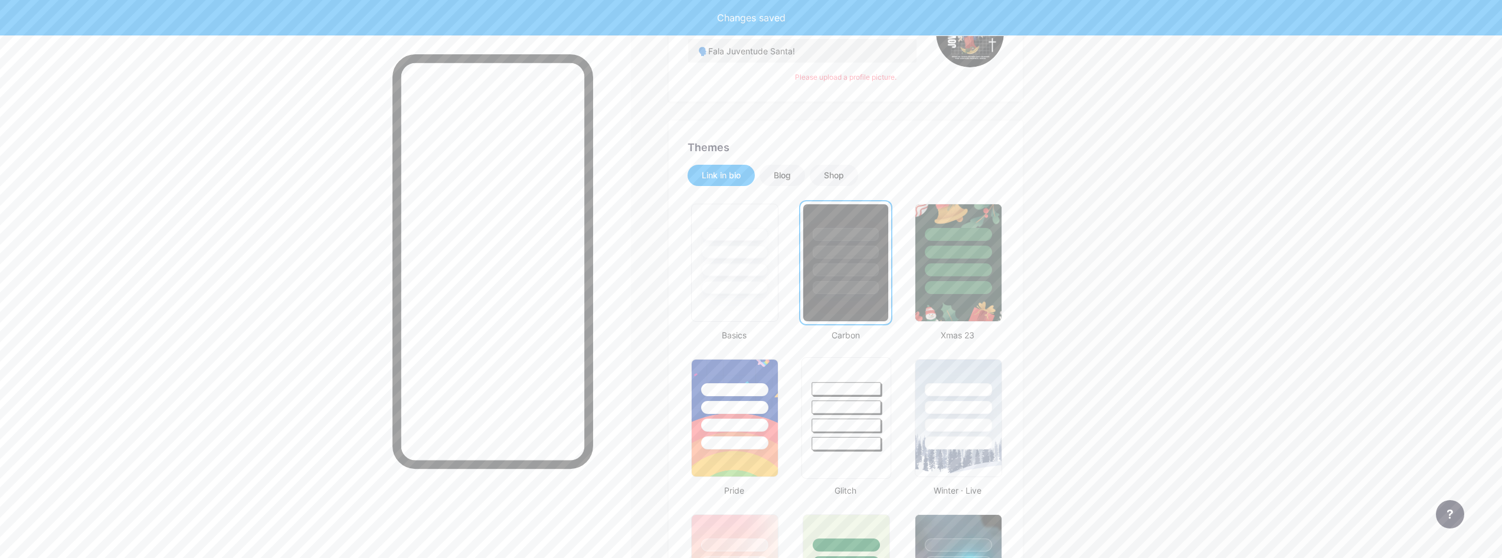
click at [839, 389] on div at bounding box center [846, 389] width 69 height 14
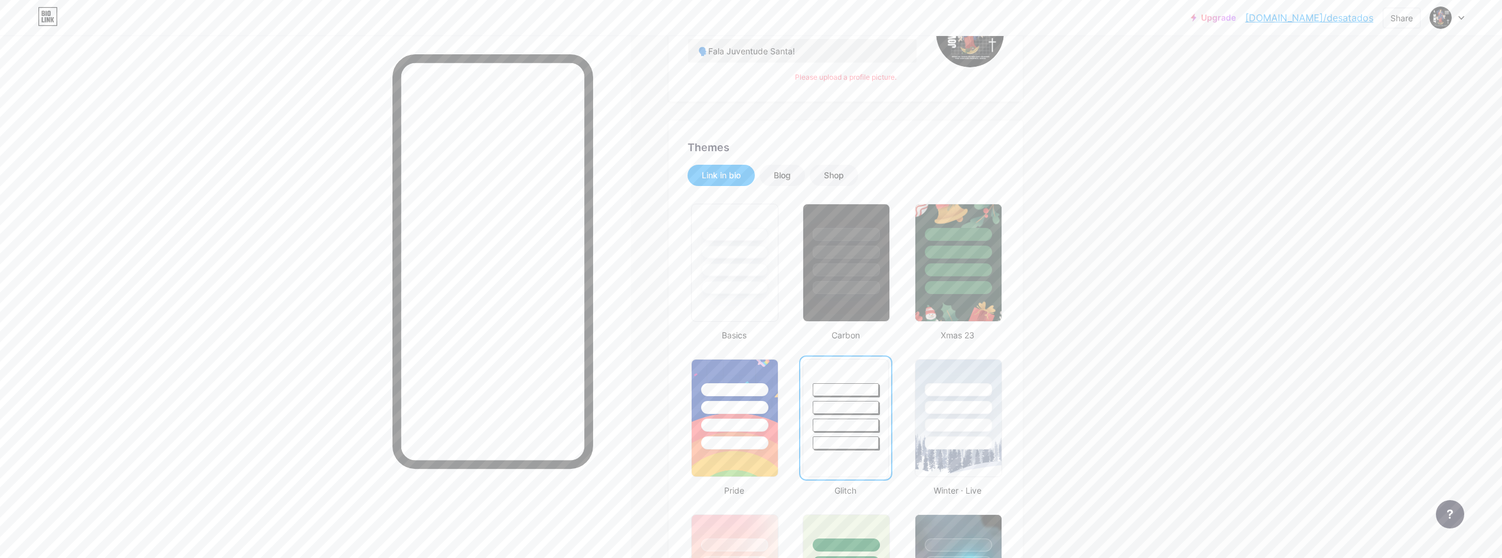
click at [1316, 21] on link "[DOMAIN_NAME]/desatados" at bounding box center [1309, 18] width 128 height 14
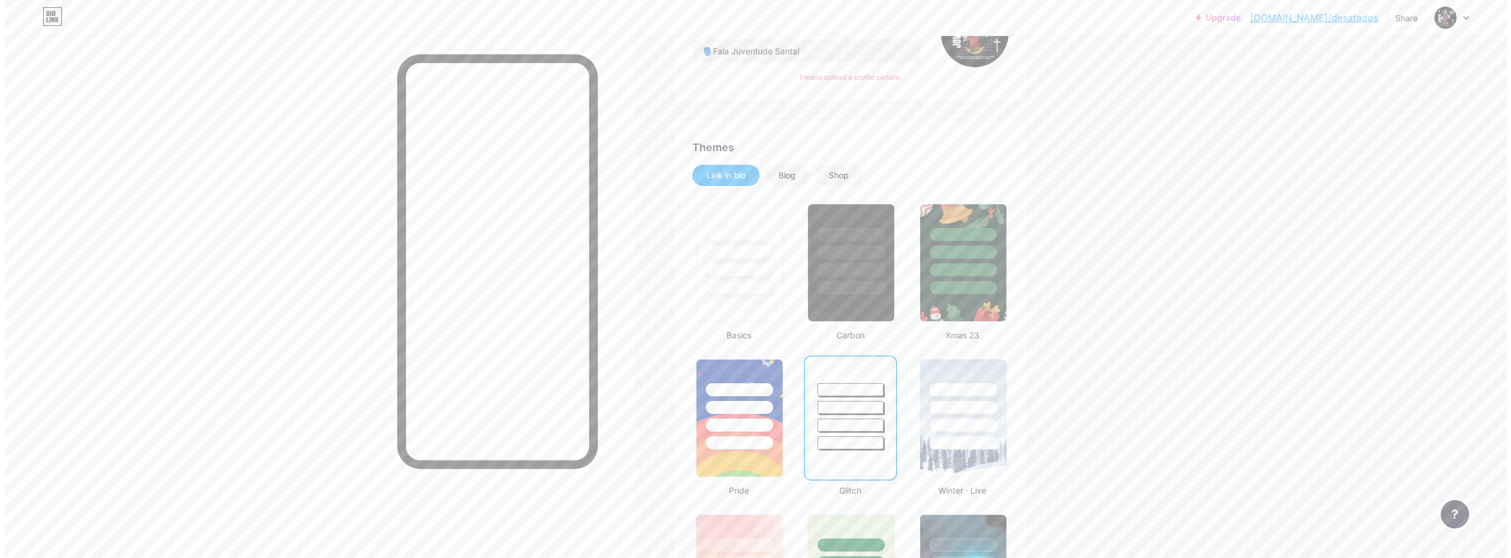
scroll to position [0, 0]
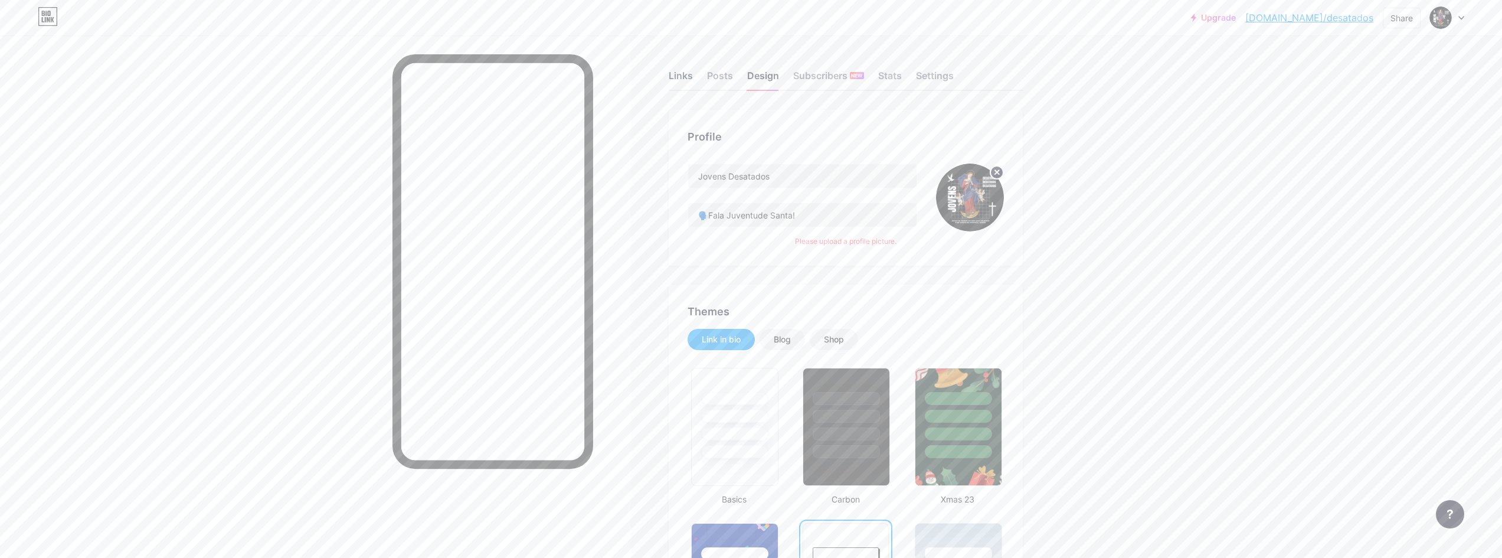
click at [693, 74] on div "Links" at bounding box center [681, 78] width 24 height 21
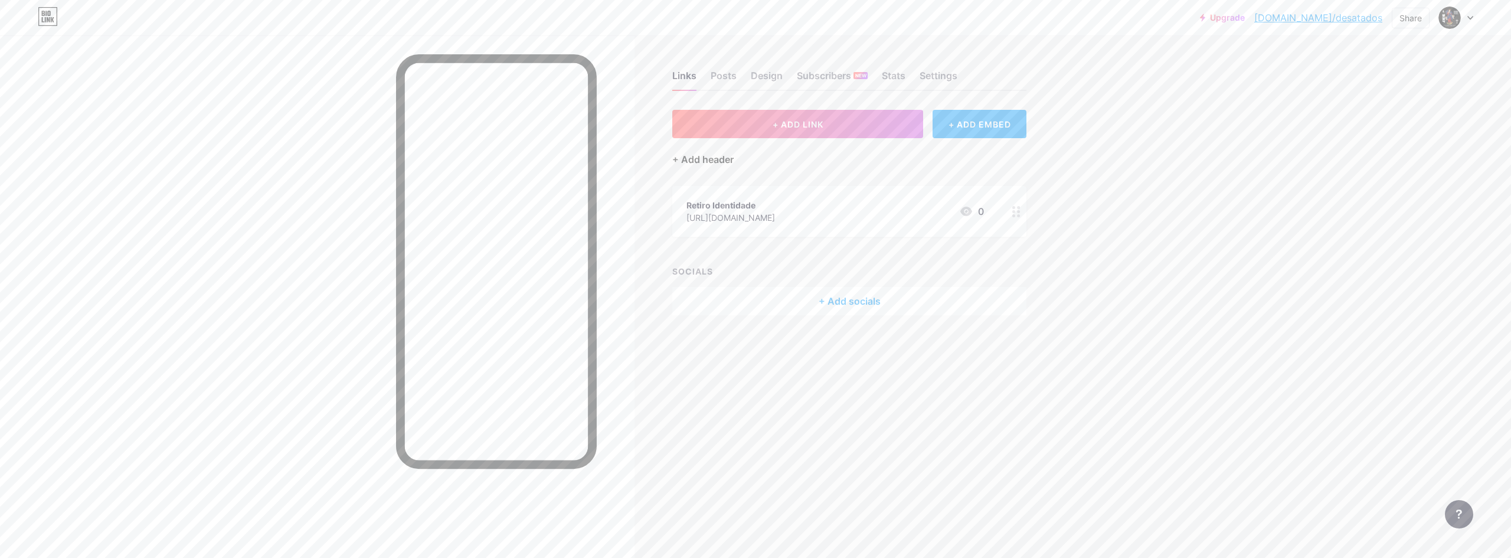
click at [701, 162] on div "+ Add header" at bounding box center [702, 159] width 61 height 14
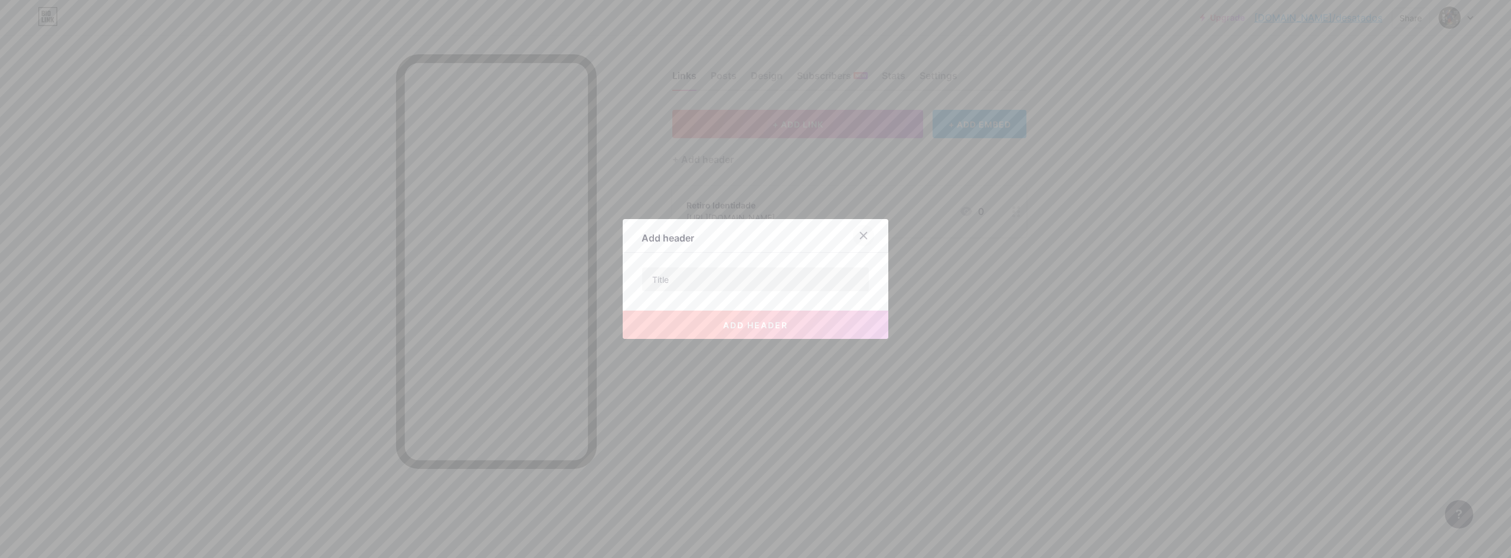
click at [856, 227] on div at bounding box center [863, 235] width 21 height 21
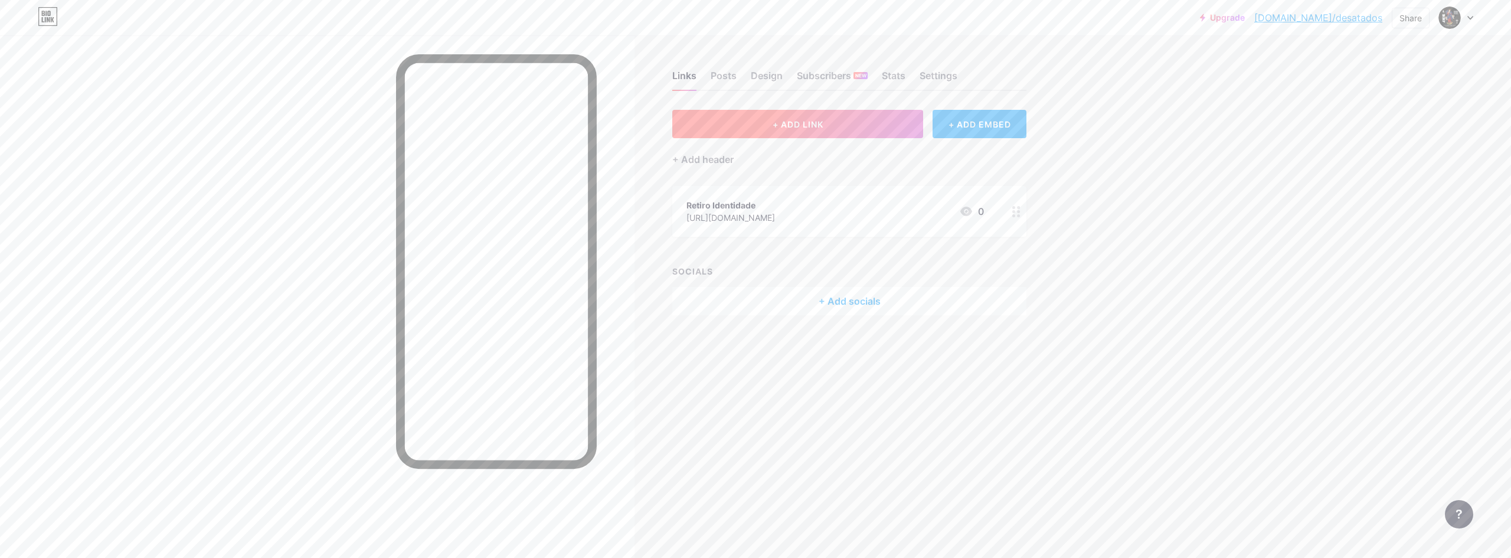
click at [817, 124] on span "+ ADD LINK" at bounding box center [798, 124] width 51 height 10
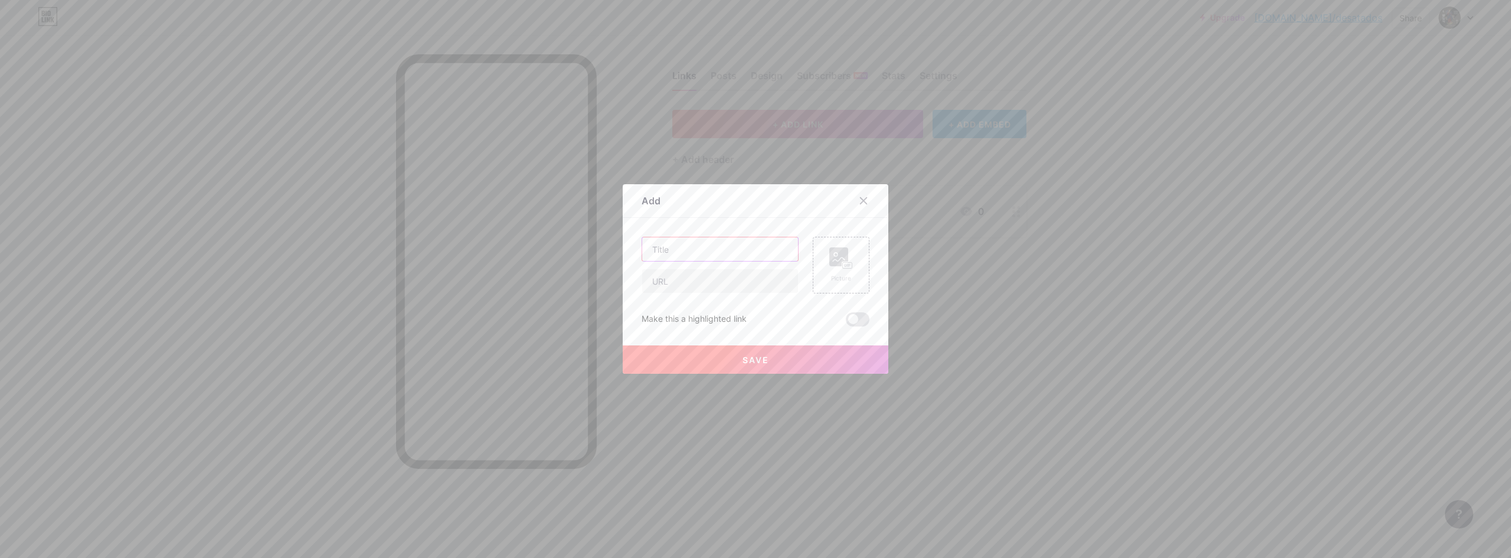
click at [692, 254] on input "text" at bounding box center [720, 249] width 156 height 24
type input "P"
click at [666, 251] on input "Play list Desatada" at bounding box center [720, 249] width 156 height 24
click at [735, 249] on input "Playlist Desatada" at bounding box center [720, 249] width 156 height 24
click at [728, 247] on input "Playlist Desatada" at bounding box center [720, 249] width 156 height 24
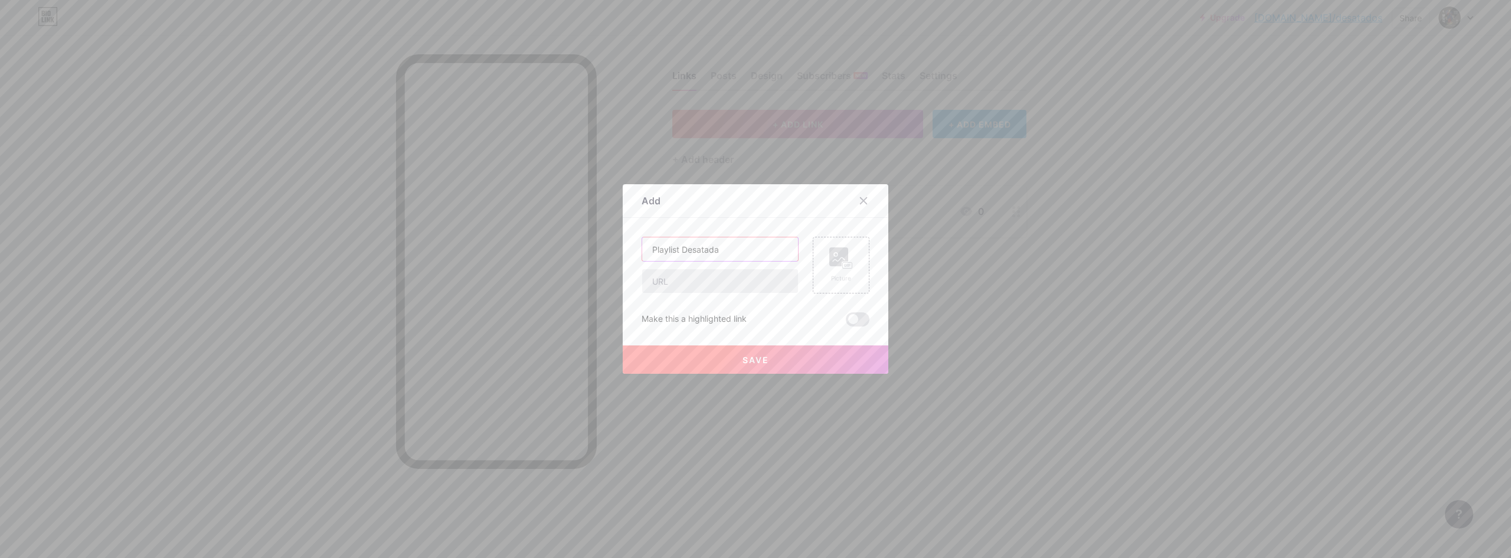
type input "Playlist Desatada"
click at [711, 292] on input "text" at bounding box center [720, 281] width 156 height 24
paste input "[URL][DOMAIN_NAME]"
type input "[URL][DOMAIN_NAME]"
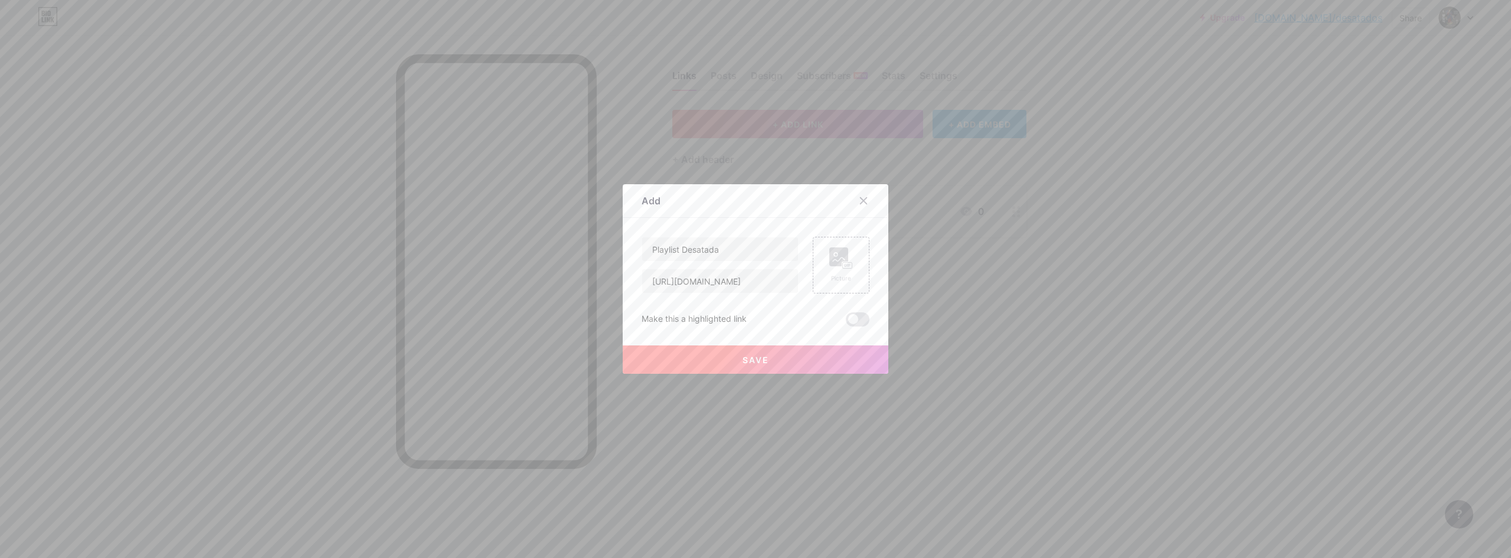
click at [766, 359] on button "Save" at bounding box center [756, 359] width 266 height 28
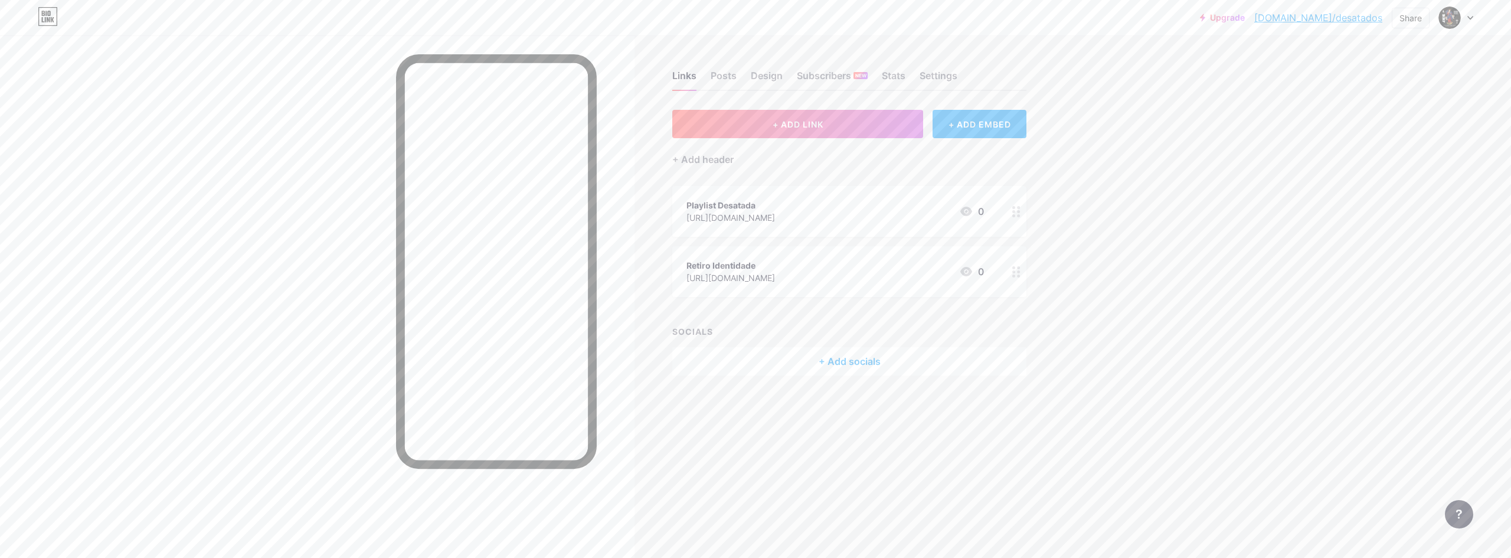
drag, startPoint x: 781, startPoint y: 205, endPoint x: 886, endPoint y: 259, distance: 118.0
click at [784, 275] on span "Playlist Desatada [URL][DOMAIN_NAME] 0 Retiro Identidade [URL][DOMAIN_NAME] 0" at bounding box center [849, 241] width 354 height 111
click at [1102, 277] on div "Upgrade [DOMAIN_NAME]/desata... [DOMAIN_NAME]/desatados Share Switch accounts J…" at bounding box center [755, 279] width 1511 height 558
click at [775, 274] on div "[URL][DOMAIN_NAME]" at bounding box center [730, 277] width 89 height 12
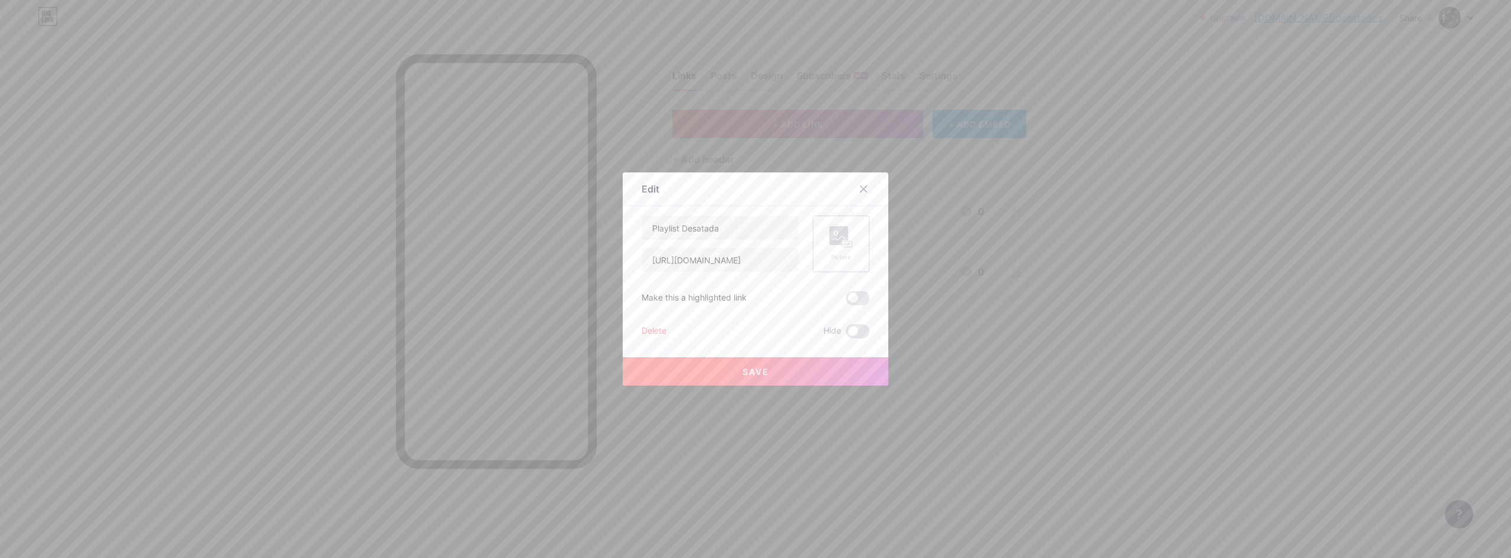
click at [829, 247] on icon at bounding box center [841, 237] width 24 height 22
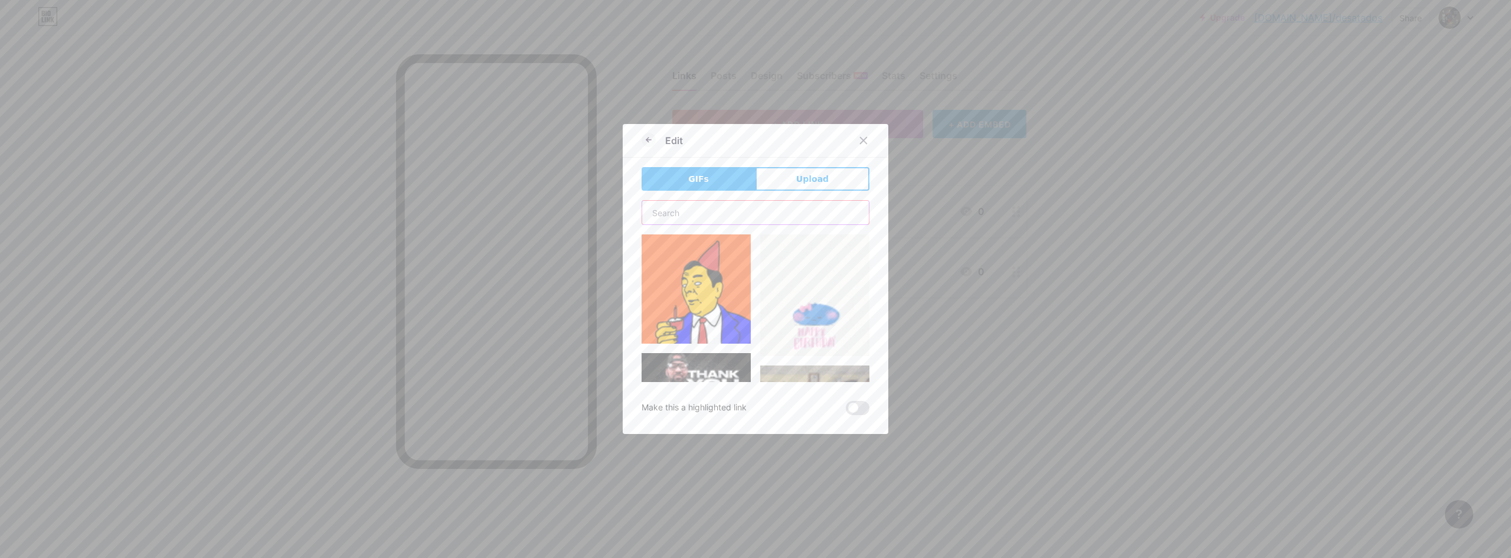
click at [733, 207] on input "text" at bounding box center [755, 213] width 227 height 24
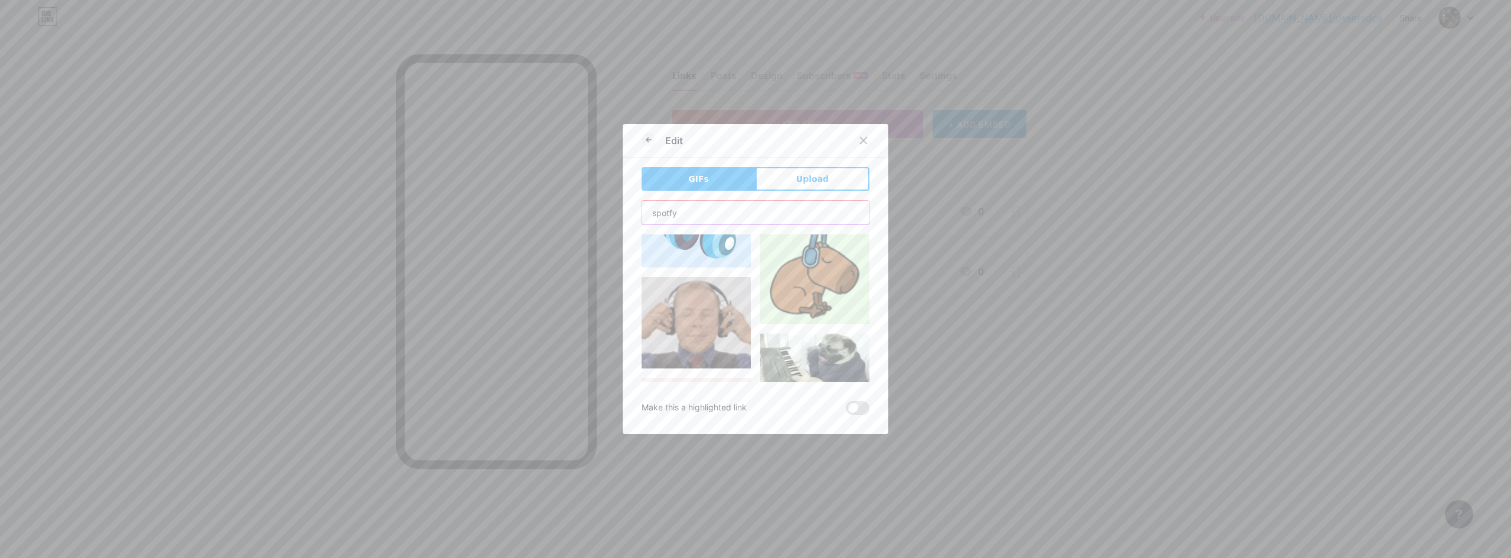
scroll to position [472, 0]
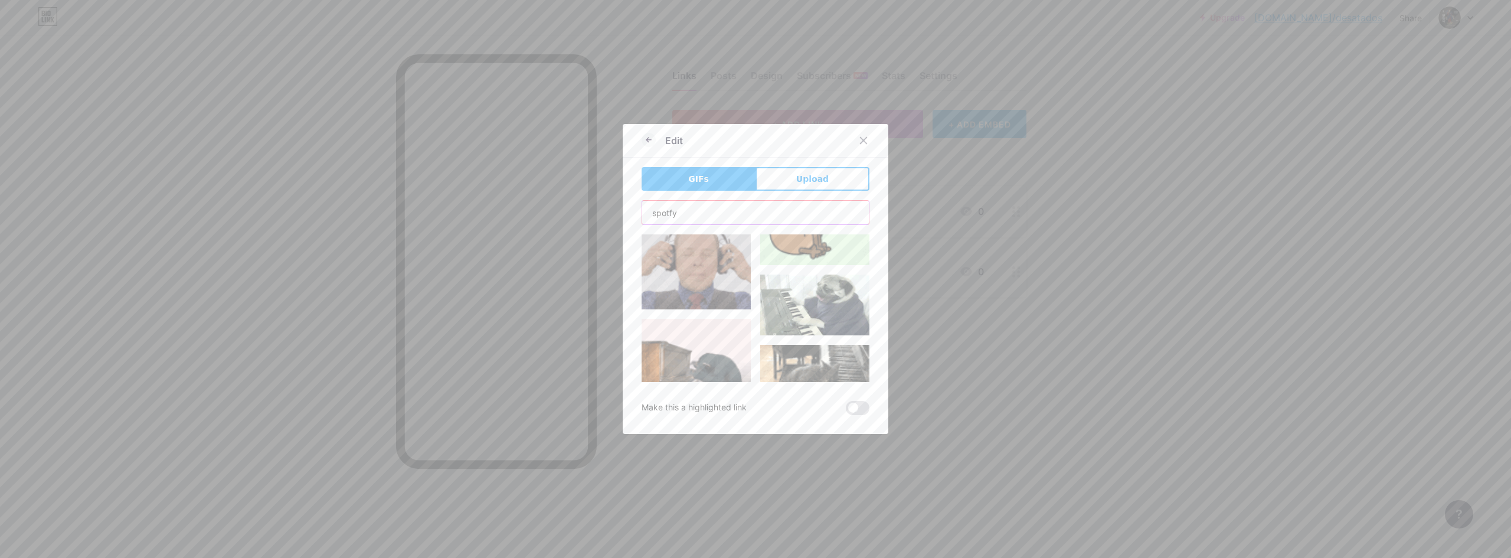
type input "spotfy"
click at [708, 261] on img at bounding box center [696, 263] width 109 height 91
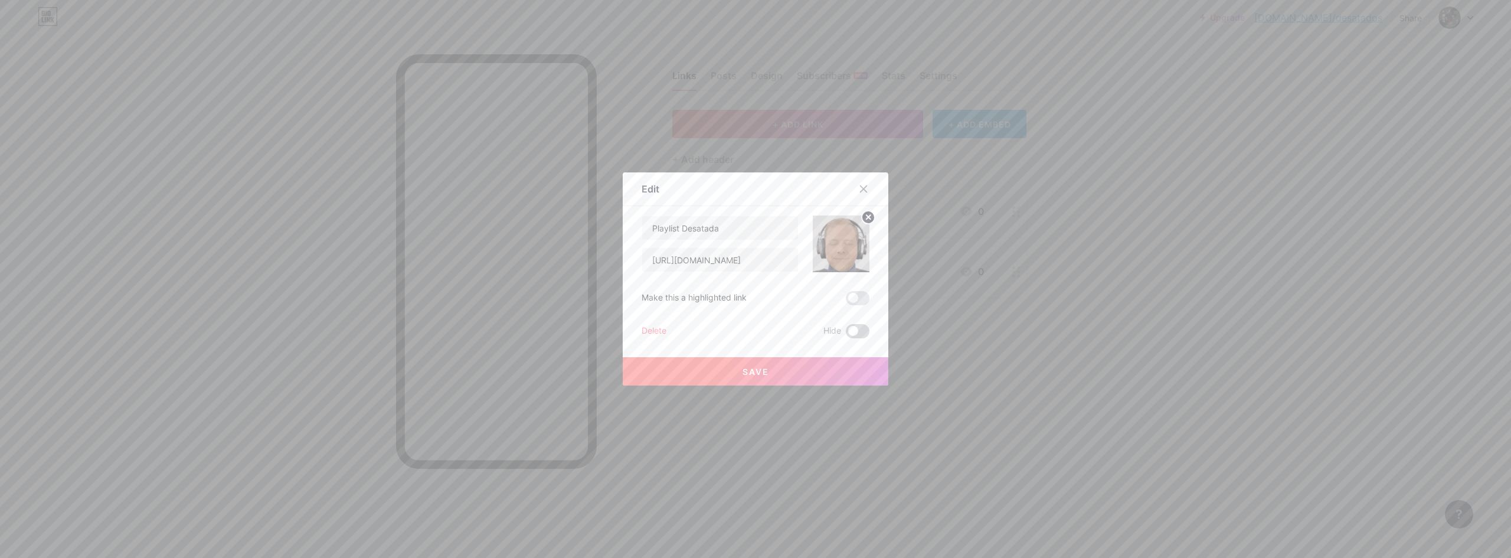
click at [850, 326] on span at bounding box center [858, 331] width 24 height 14
click at [846, 334] on input "checkbox" at bounding box center [846, 334] width 0 height 0
click at [854, 327] on span at bounding box center [858, 331] width 24 height 14
click at [846, 334] on input "checkbox" at bounding box center [846, 334] width 0 height 0
click at [856, 297] on span at bounding box center [858, 298] width 24 height 14
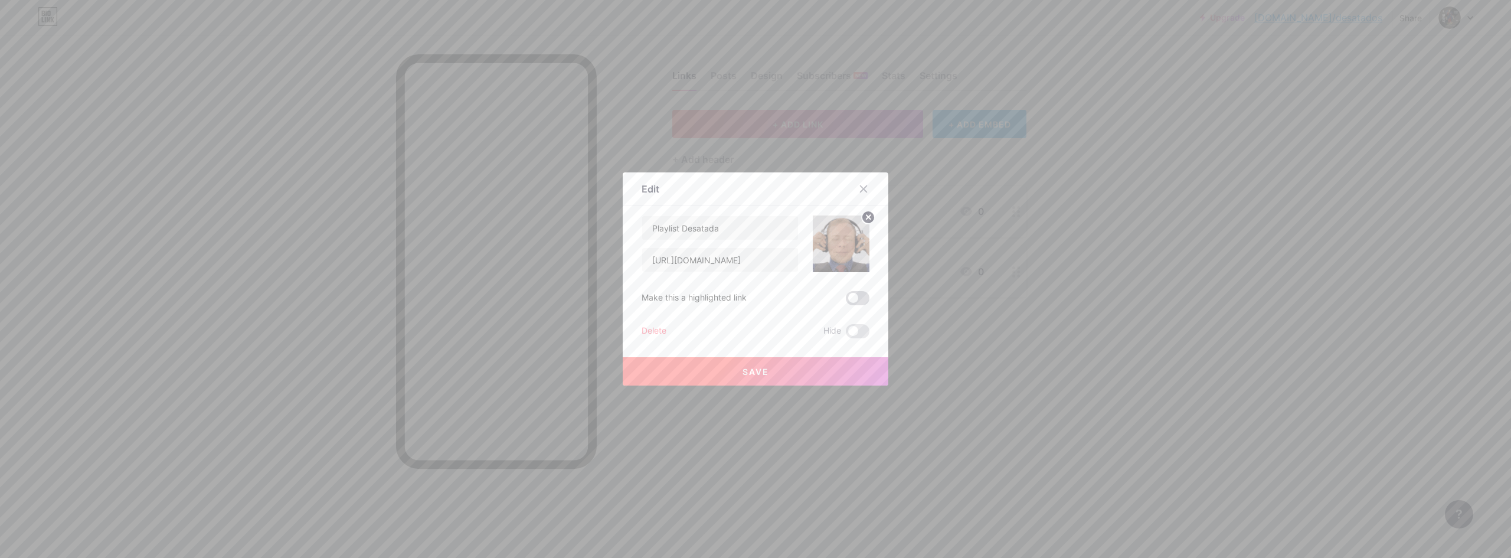
click at [846, 301] on input "checkbox" at bounding box center [846, 301] width 0 height 0
click at [856, 297] on span at bounding box center [858, 298] width 24 height 14
click at [846, 301] on input "checkbox" at bounding box center [846, 301] width 0 height 0
click at [745, 371] on span "Save" at bounding box center [755, 372] width 27 height 10
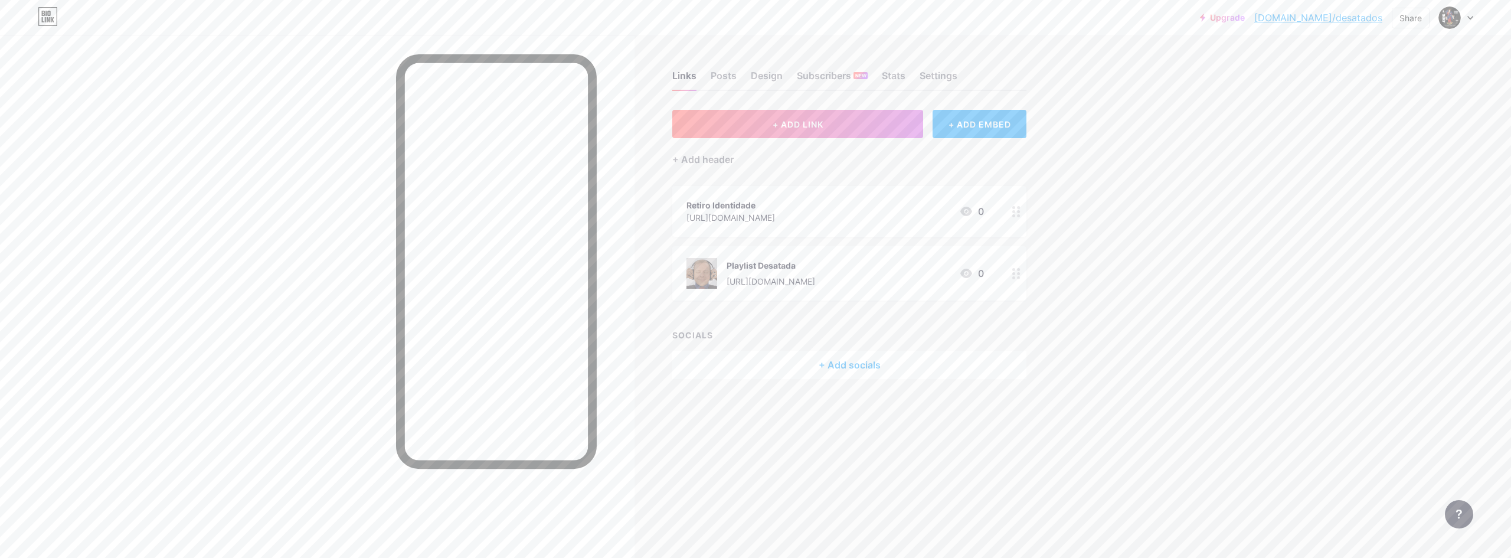
click at [774, 188] on div "Retiro Identidade [URL][DOMAIN_NAME] 0" at bounding box center [849, 211] width 354 height 51
click at [842, 241] on rect at bounding box center [847, 244] width 11 height 7
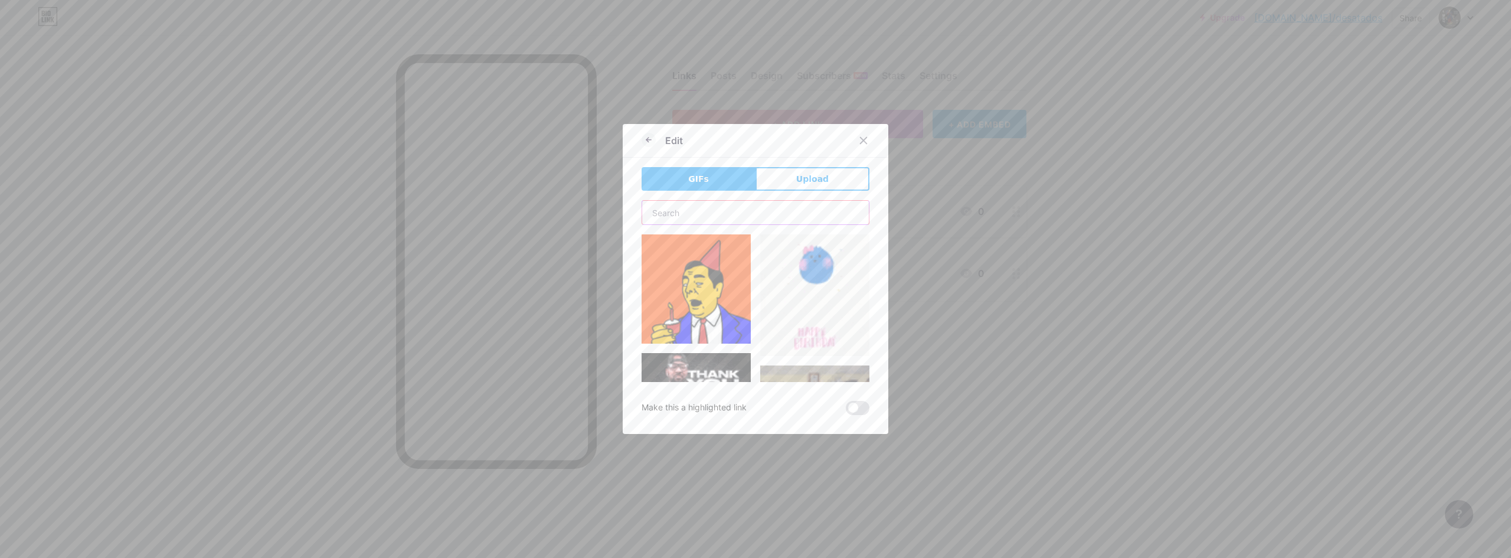
click at [735, 213] on input "text" at bounding box center [755, 213] width 227 height 24
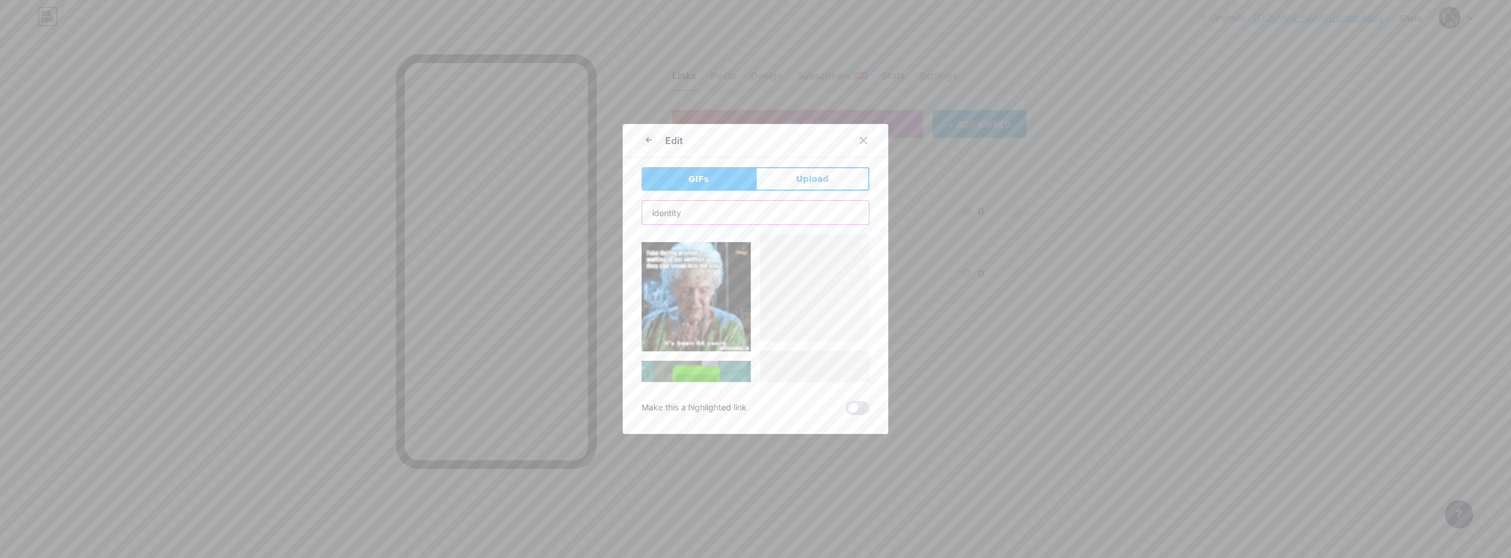
scroll to position [2017, 0]
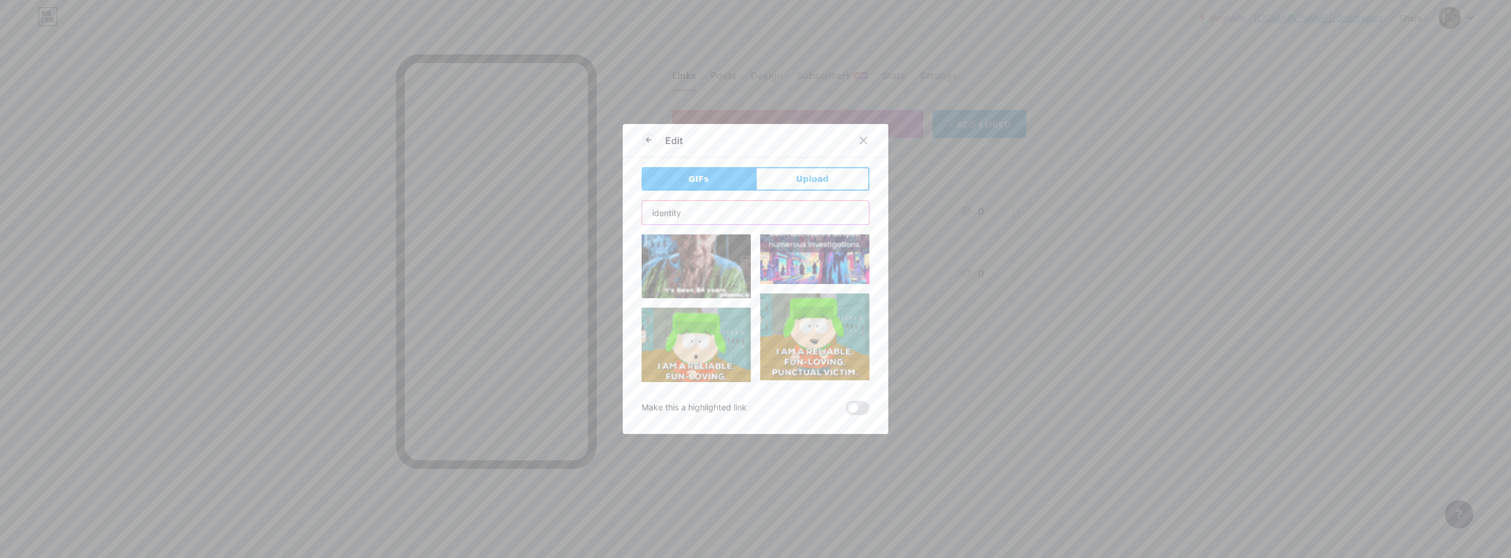
click at [676, 207] on input "identity" at bounding box center [755, 213] width 227 height 24
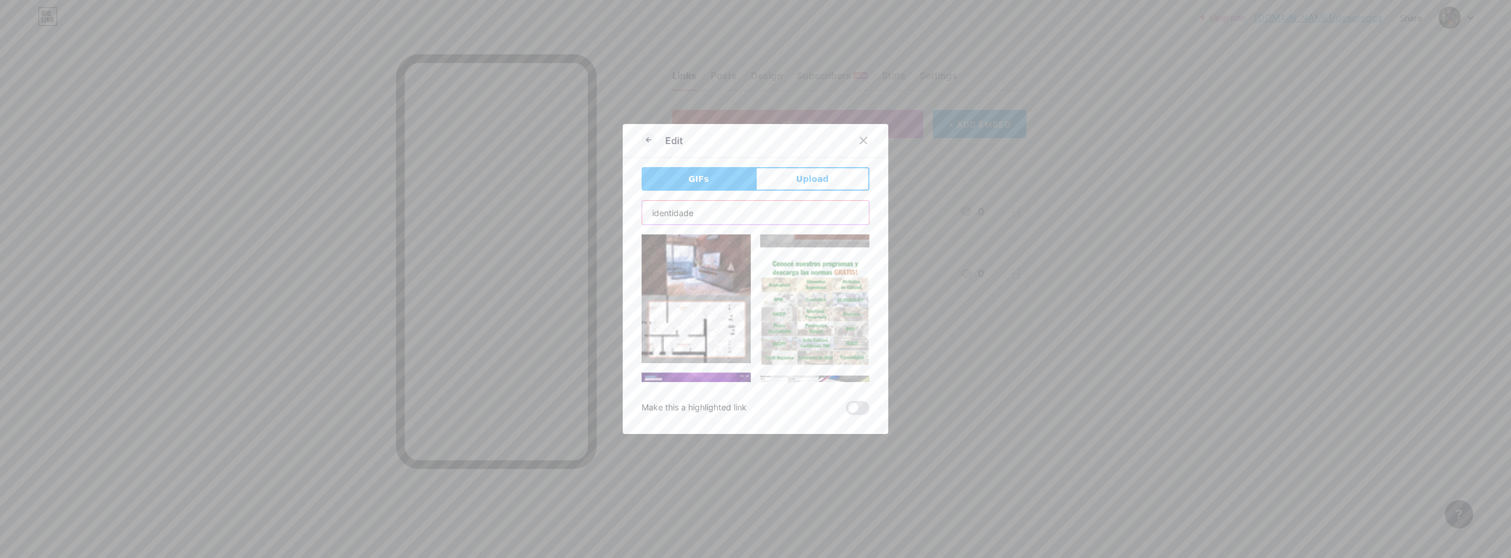
scroll to position [4367, 0]
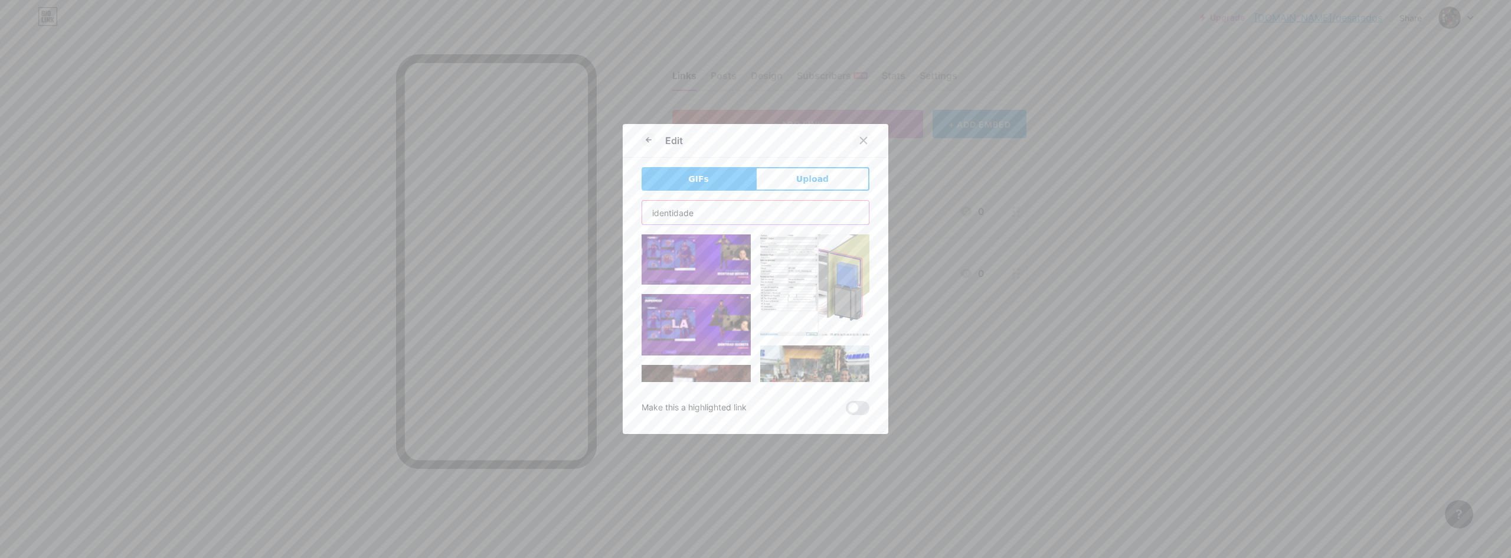
type input "identidade"
click at [861, 143] on icon at bounding box center [864, 141] width 6 height 6
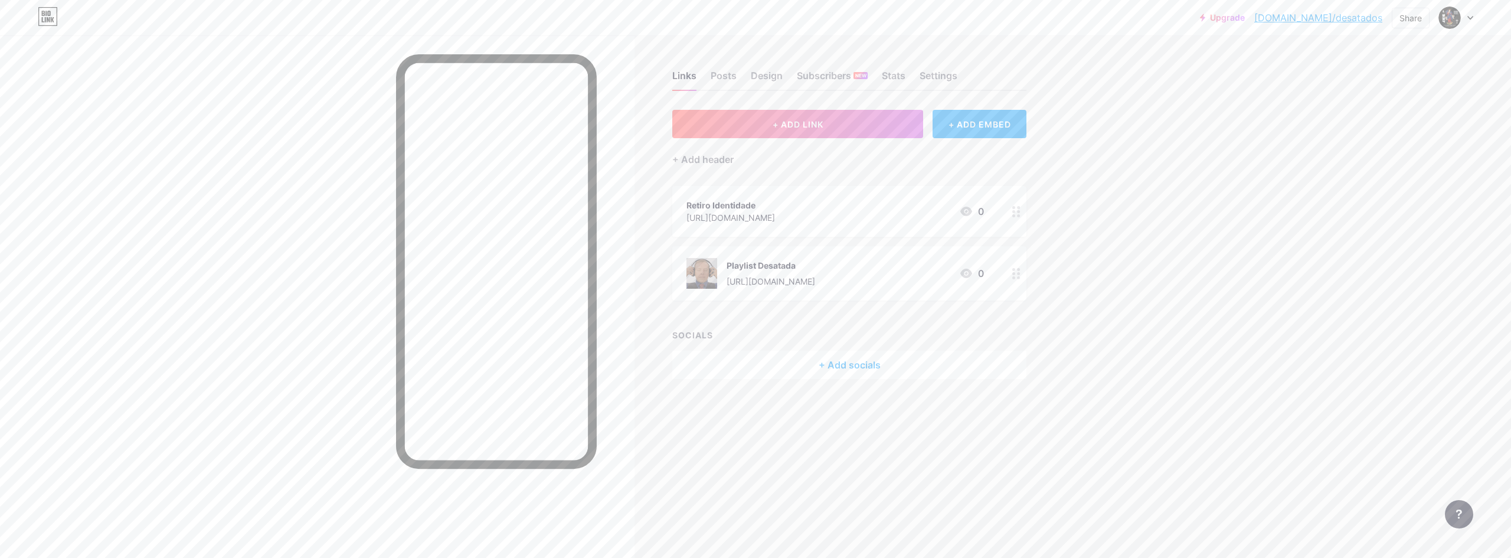
click at [666, 429] on div "Links Posts Design Subscribers NEW Stats Settings + ADD LINK + ADD EMBED + Add …" at bounding box center [538, 236] width 1076 height 403
drag, startPoint x: 1118, startPoint y: 287, endPoint x: 1115, endPoint y: 280, distance: 7.4
click at [1119, 287] on div "Upgrade [DOMAIN_NAME]/desata... [DOMAIN_NAME]/desatados Share Switch accounts J…" at bounding box center [755, 279] width 1511 height 558
click at [813, 129] on span "+ ADD LINK" at bounding box center [798, 124] width 51 height 10
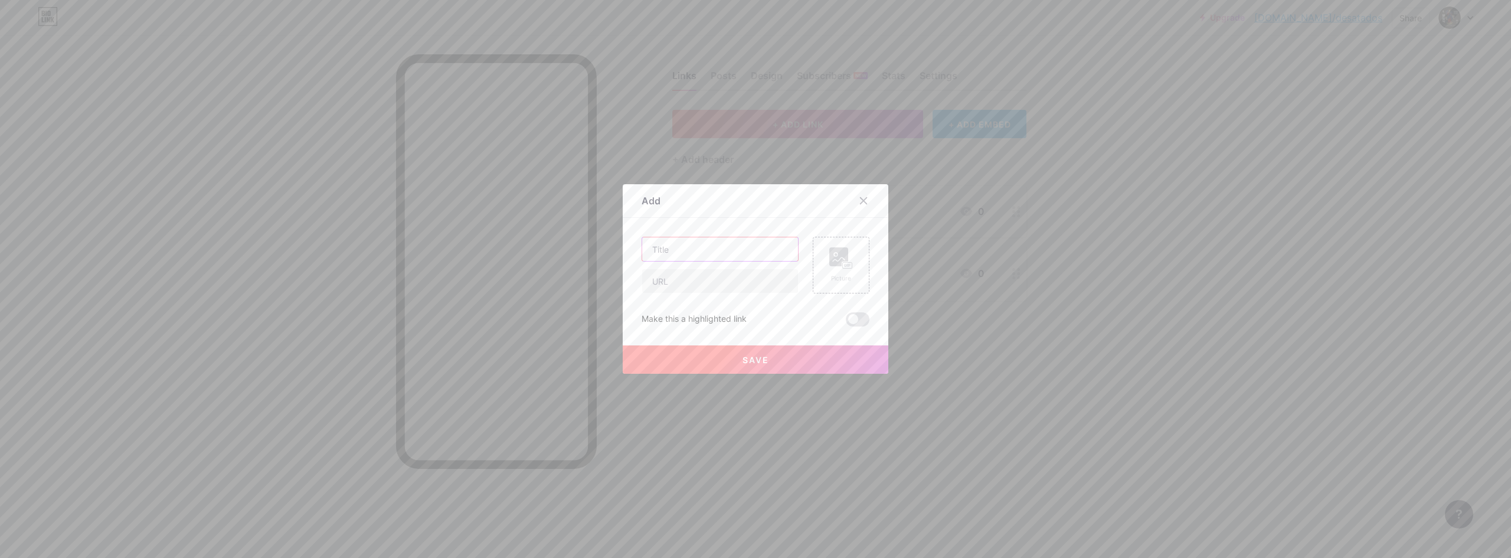
click at [678, 257] on input "text" at bounding box center [720, 249] width 156 height 24
type input "Onde nos encontrar?"
click at [676, 276] on input "text" at bounding box center [720, 281] width 156 height 24
paste input "[URL][DOMAIN_NAME]"
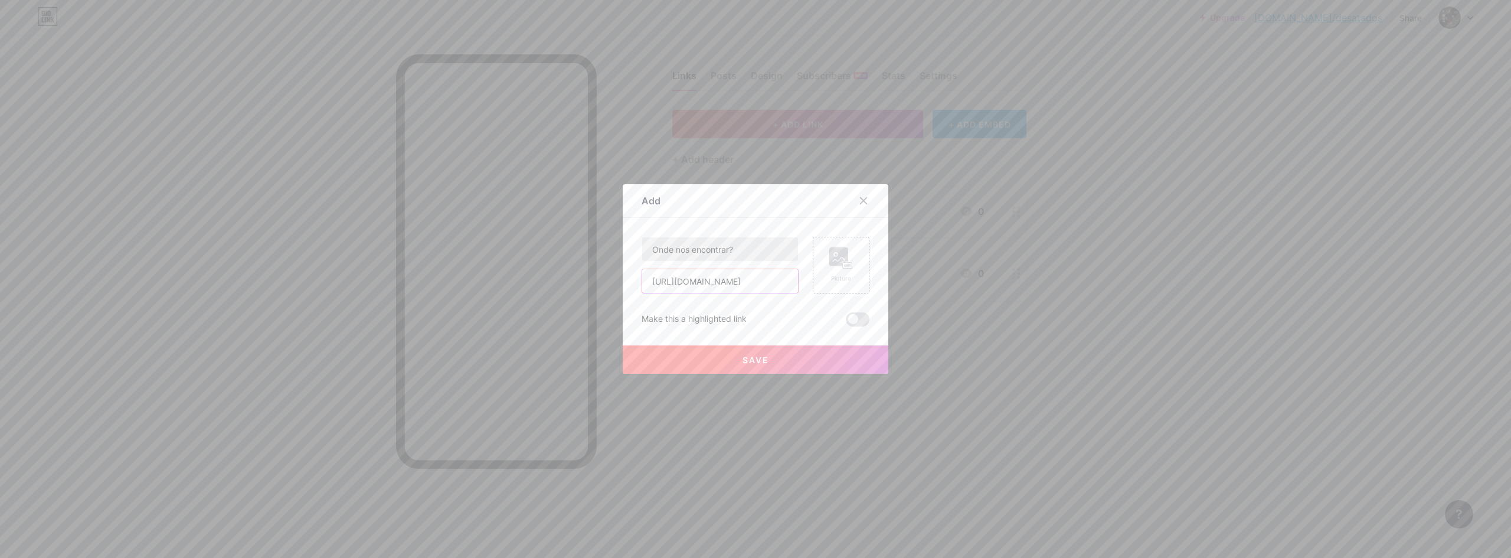
type input "[URL][DOMAIN_NAME]"
drag, startPoint x: 724, startPoint y: 250, endPoint x: 645, endPoint y: 251, distance: 79.1
click at [645, 251] on input "Onde nos encontrar?" at bounding box center [720, 249] width 156 height 24
type input "Aonde acontece os encontros?"
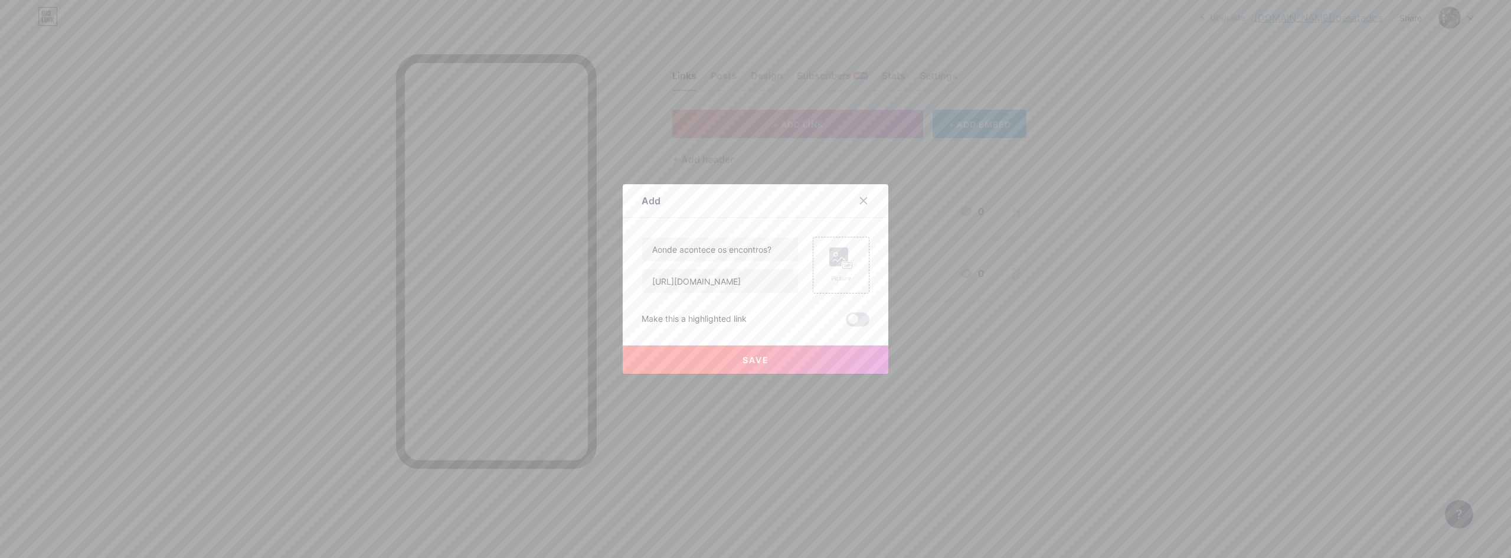
click at [767, 362] on button "Save" at bounding box center [756, 359] width 266 height 28
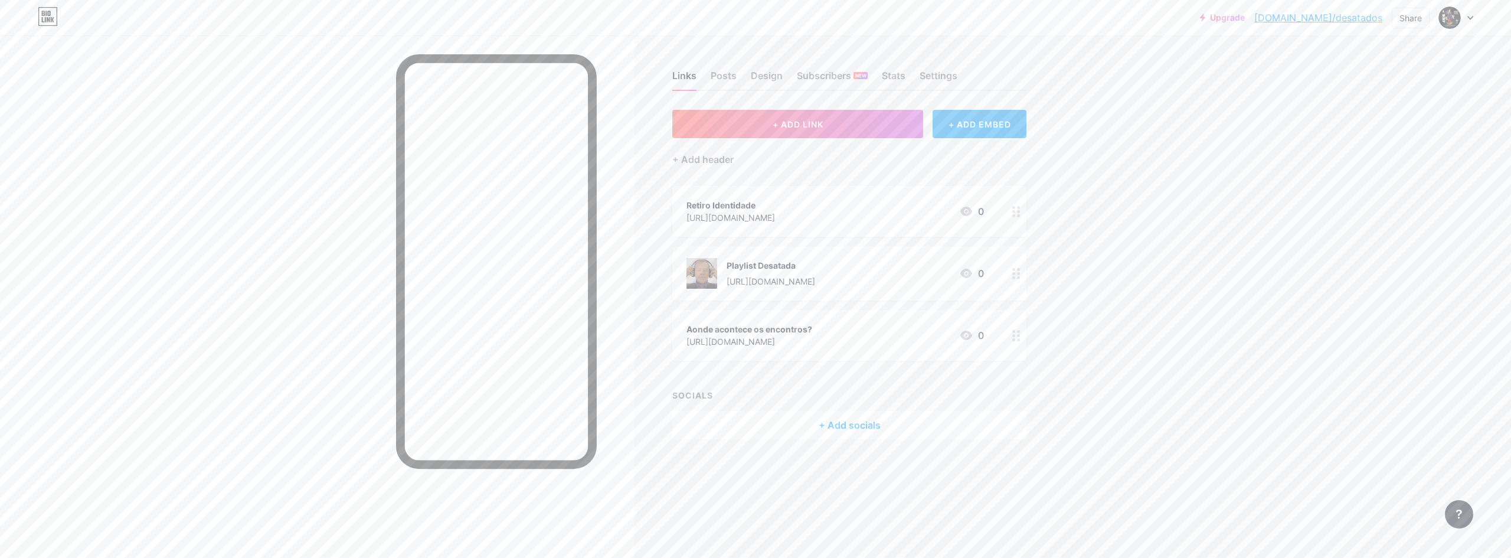
click at [948, 336] on div "Aonde acontece os encontros? [URL][DOMAIN_NAME] 0" at bounding box center [834, 335] width 297 height 27
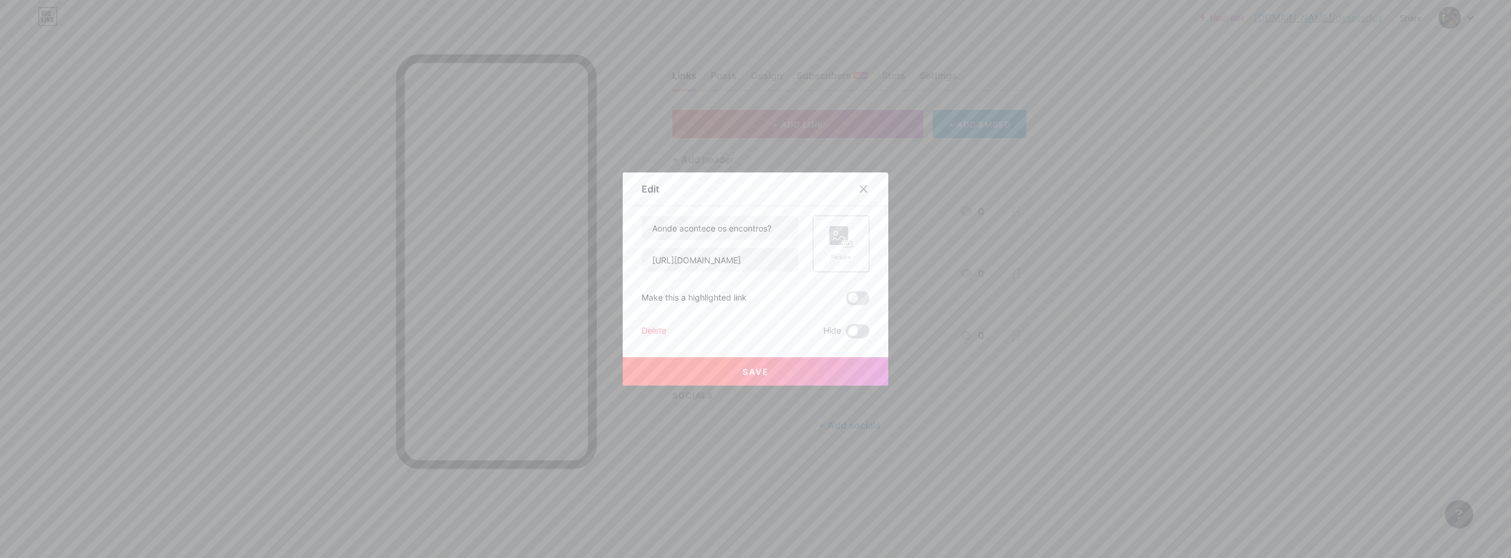
click at [833, 231] on icon at bounding box center [841, 237] width 24 height 22
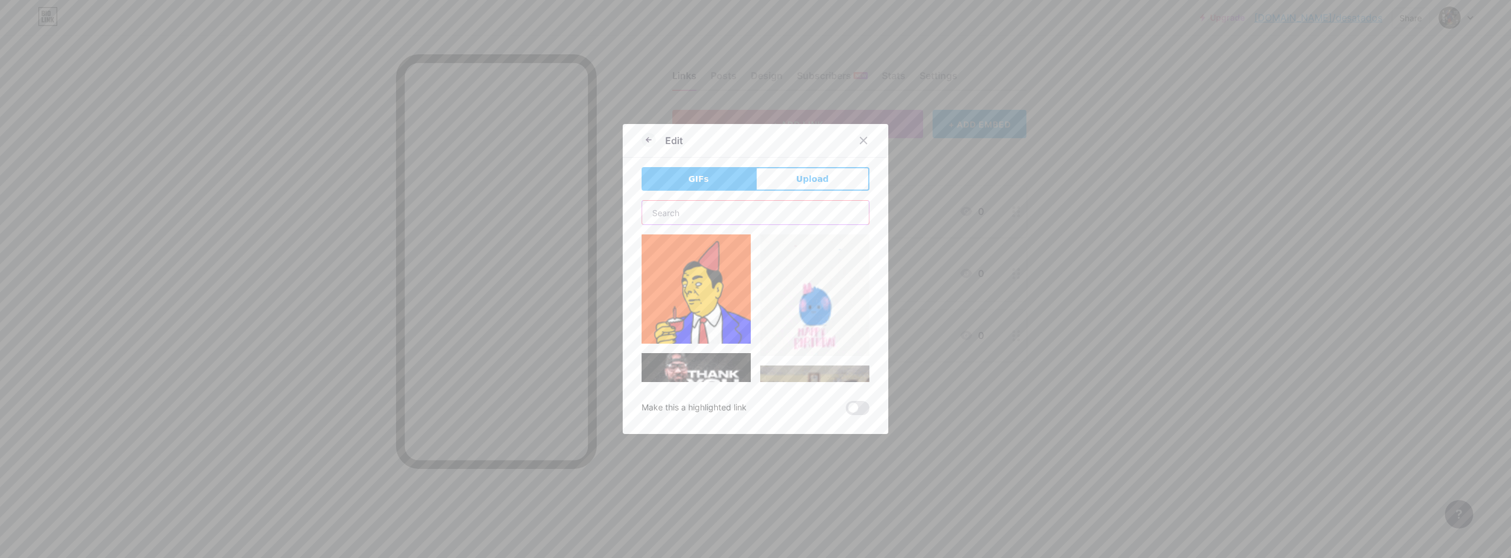
click at [708, 205] on input "text" at bounding box center [755, 213] width 227 height 24
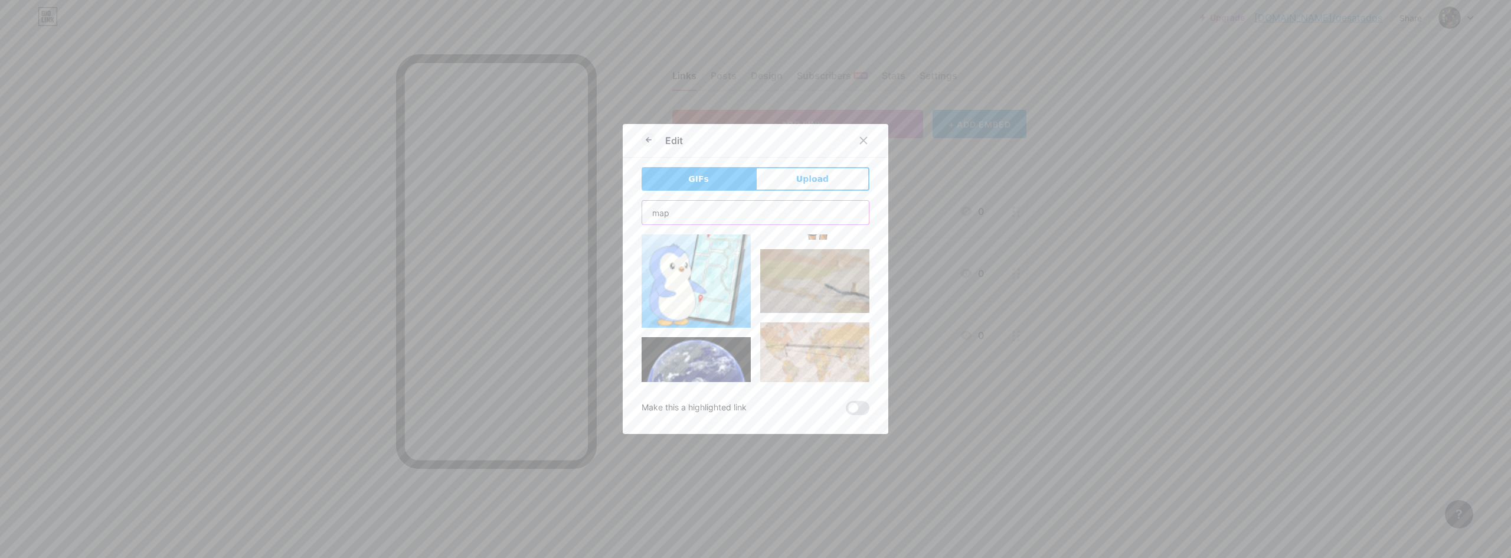
scroll to position [177, 0]
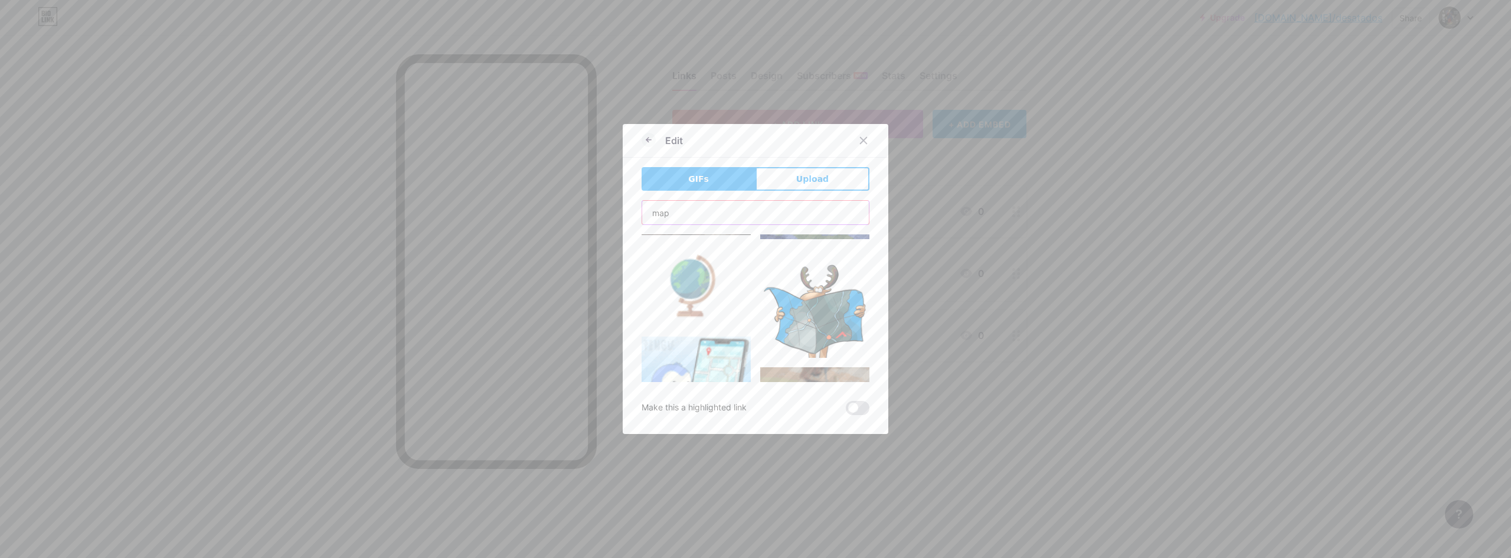
drag, startPoint x: 661, startPoint y: 211, endPoint x: 628, endPoint y: 209, distance: 33.1
click at [628, 209] on div "Edit GIFs Upload Content YouTube Play YouTube video without leaving your page. …" at bounding box center [756, 279] width 266 height 310
type input "GPS"
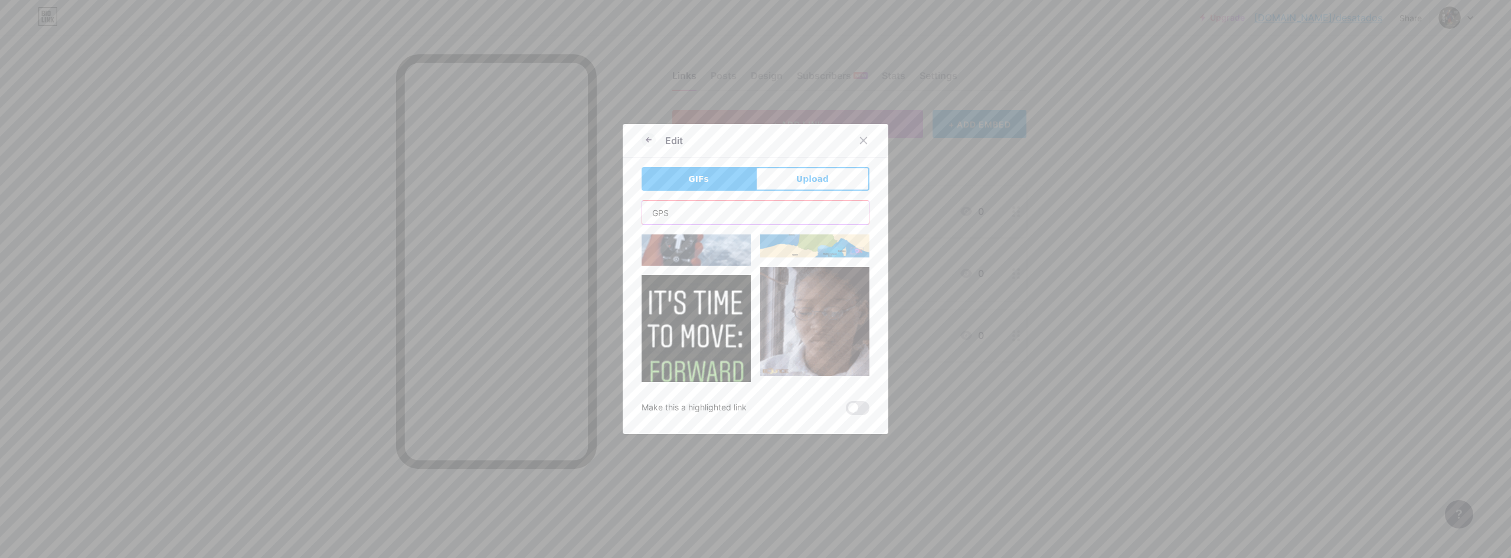
scroll to position [1416, 0]
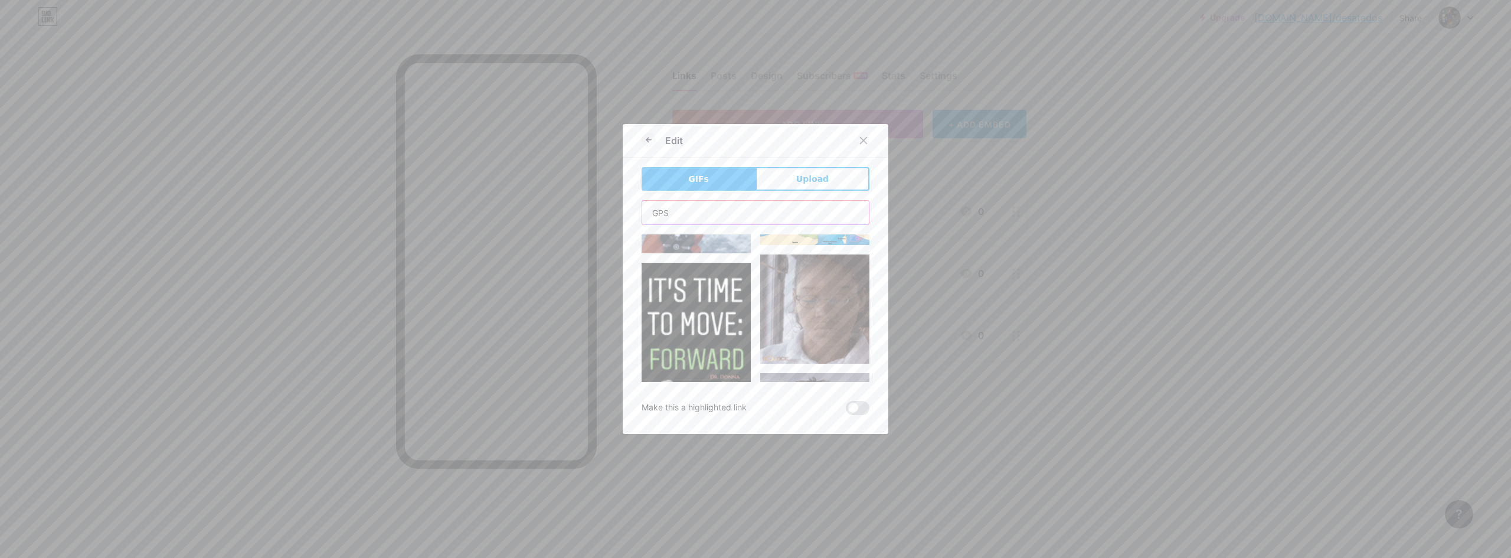
drag, startPoint x: 691, startPoint y: 206, endPoint x: 656, endPoint y: 210, distance: 35.1
click at [656, 210] on input "GPS" at bounding box center [755, 213] width 227 height 24
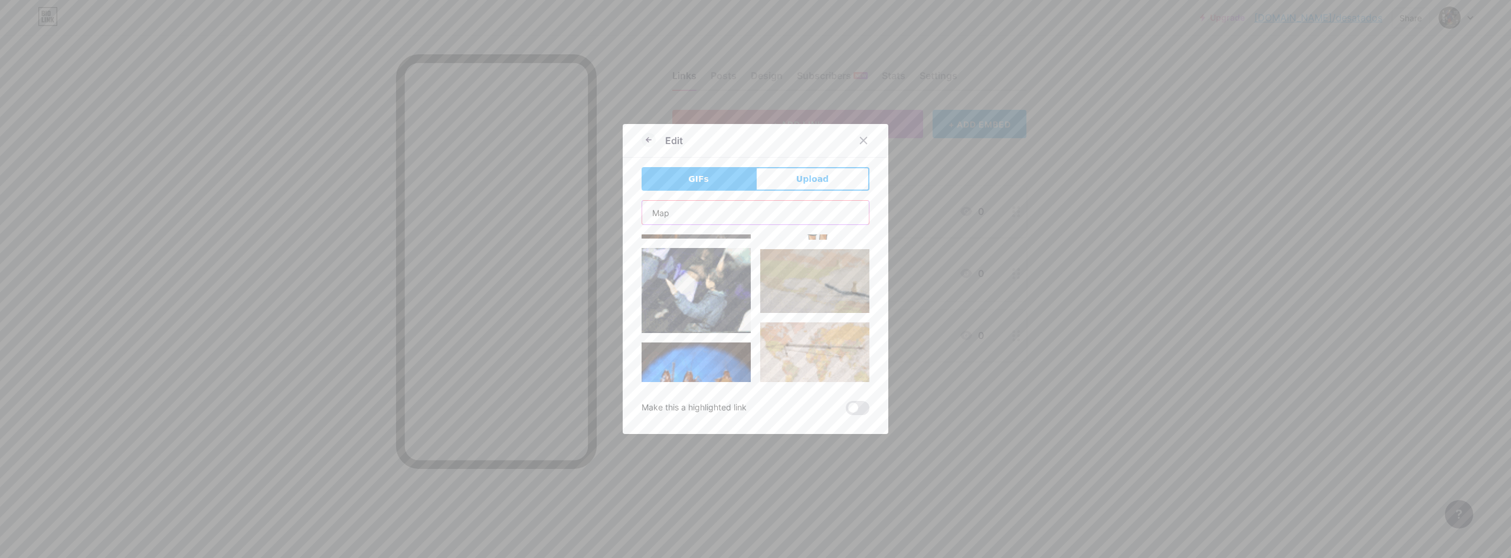
scroll to position [0, 0]
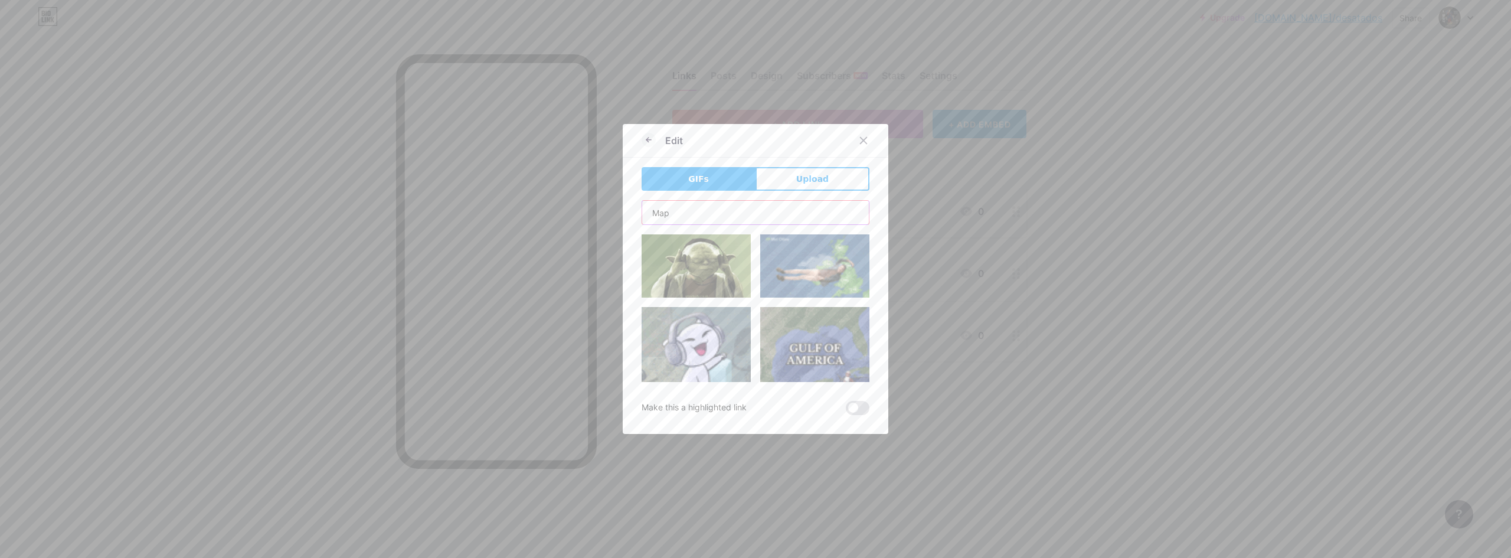
click at [692, 214] on input "Map" at bounding box center [755, 213] width 227 height 24
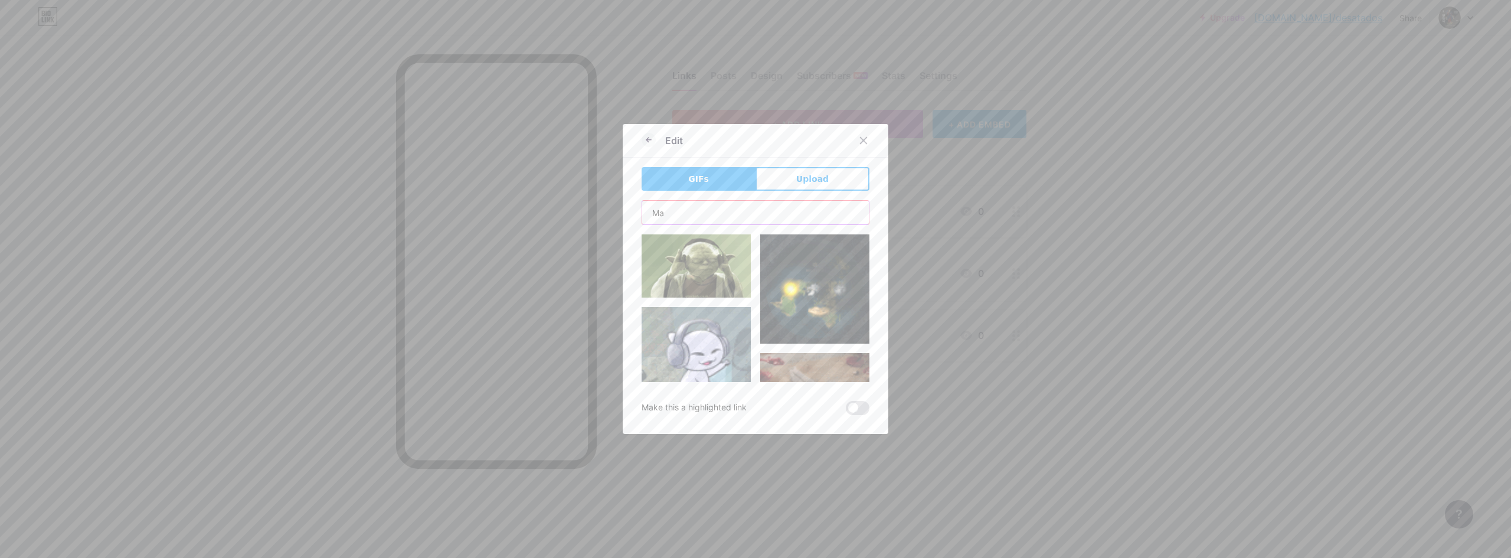
type input "M"
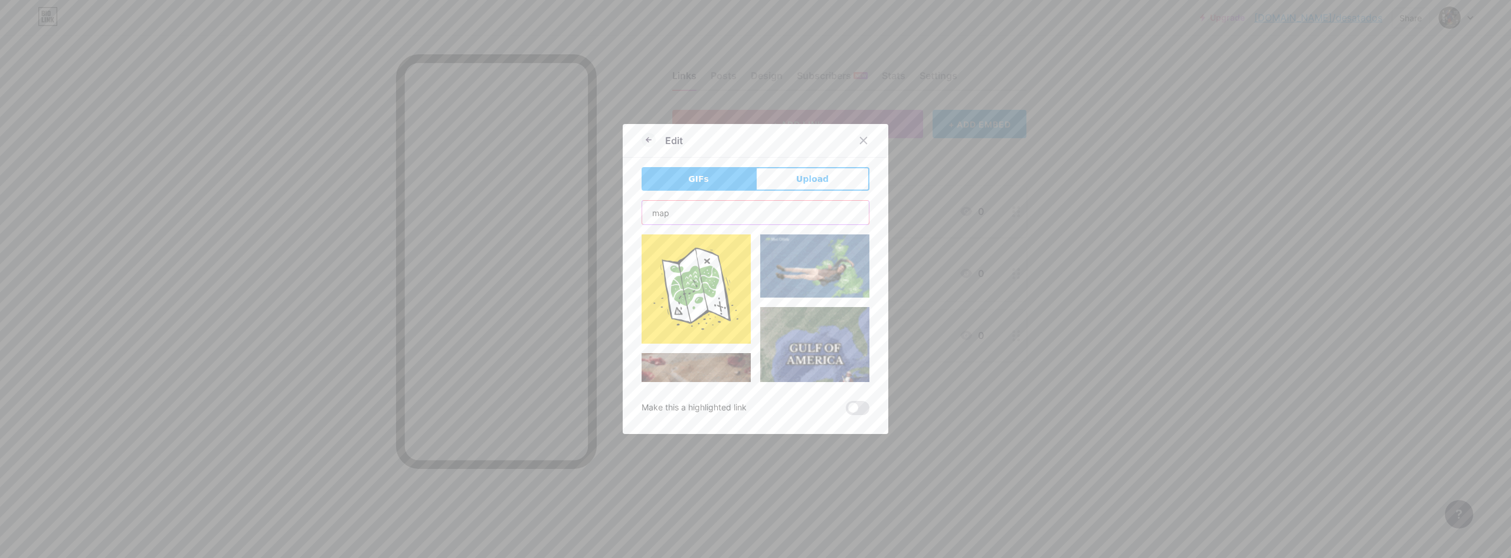
type input "map"
click at [709, 288] on img at bounding box center [696, 288] width 109 height 109
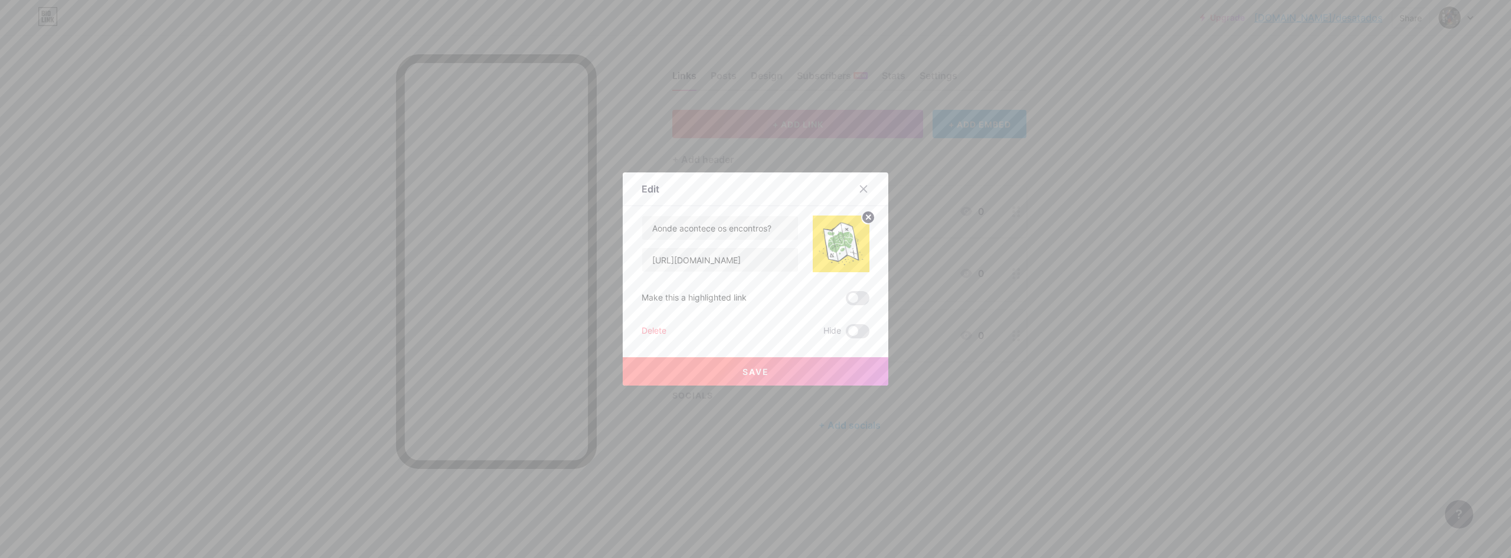
click at [750, 369] on span "Save" at bounding box center [755, 372] width 27 height 10
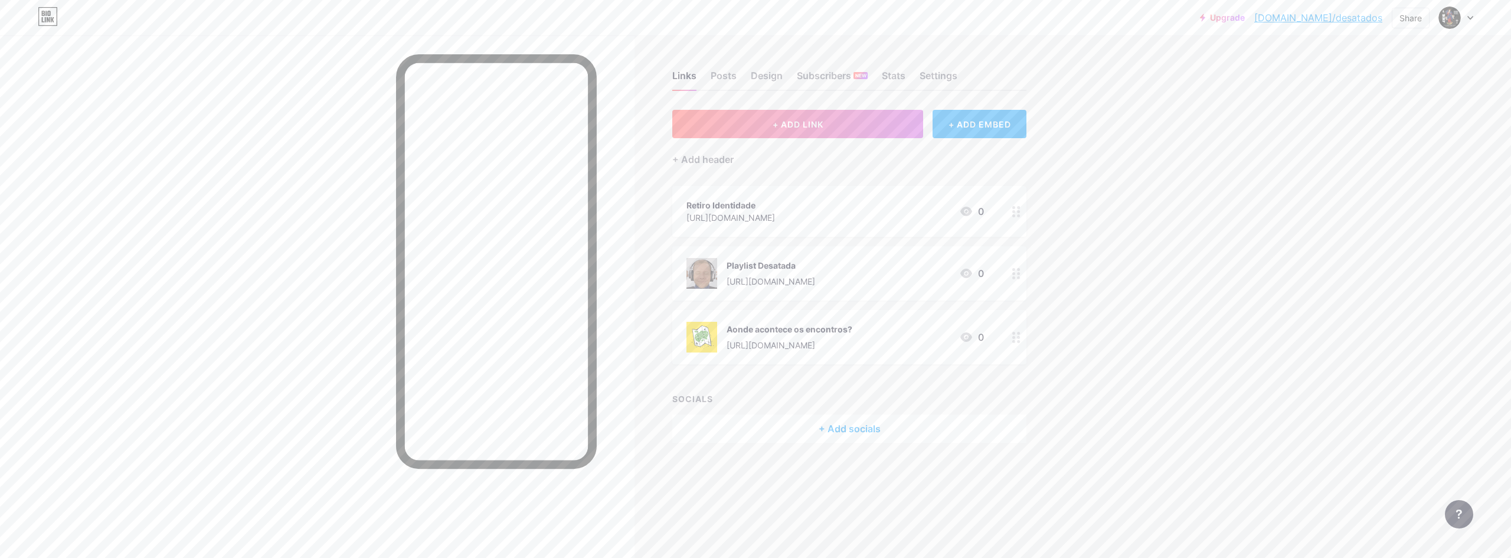
click at [705, 338] on img at bounding box center [701, 337] width 31 height 31
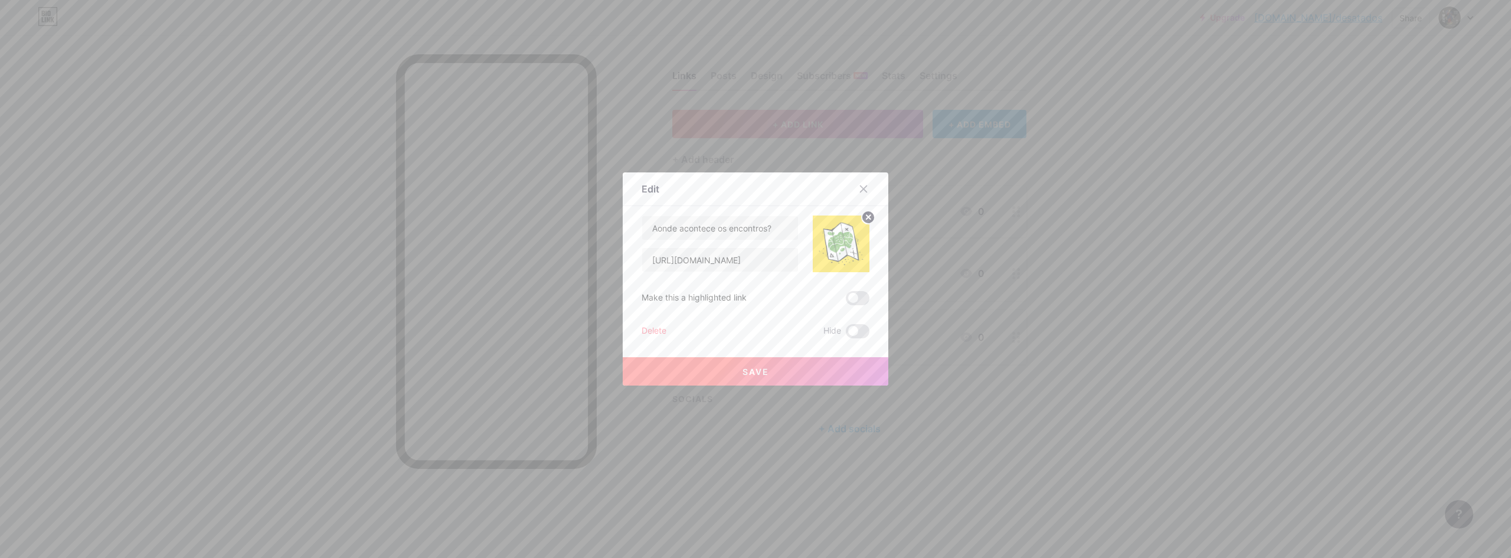
click at [845, 238] on img at bounding box center [841, 243] width 57 height 57
click at [866, 212] on circle at bounding box center [868, 217] width 13 height 13
click at [835, 254] on div "Picture" at bounding box center [841, 257] width 24 height 9
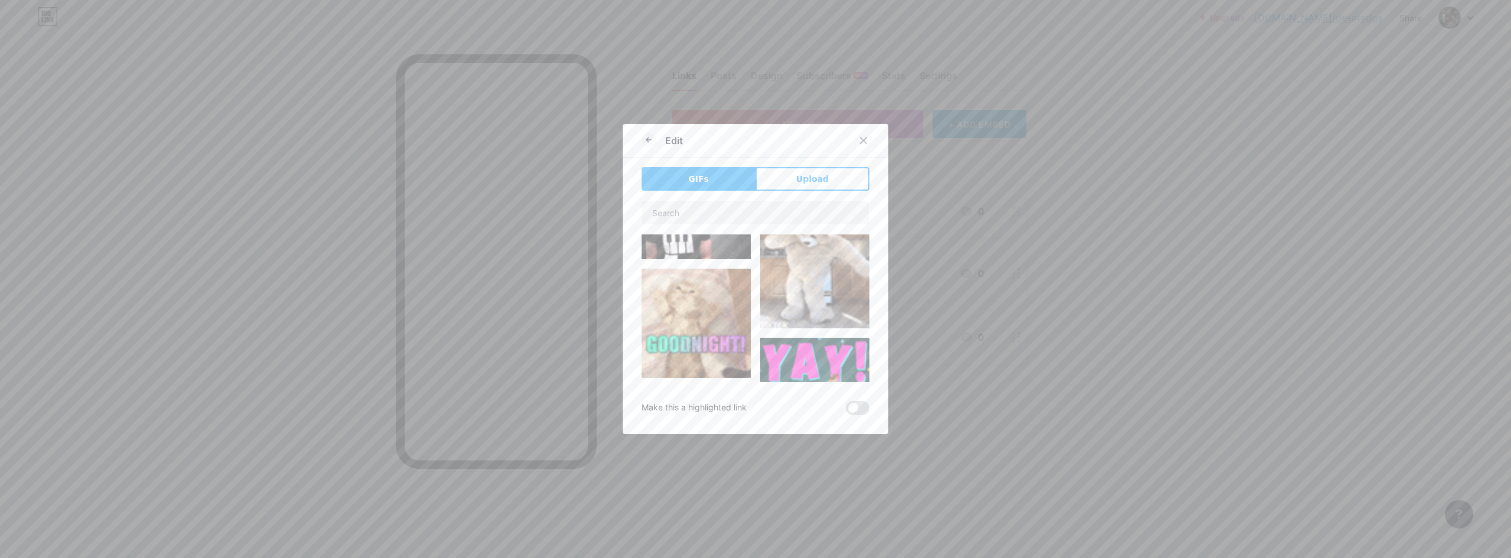
scroll to position [354, 0]
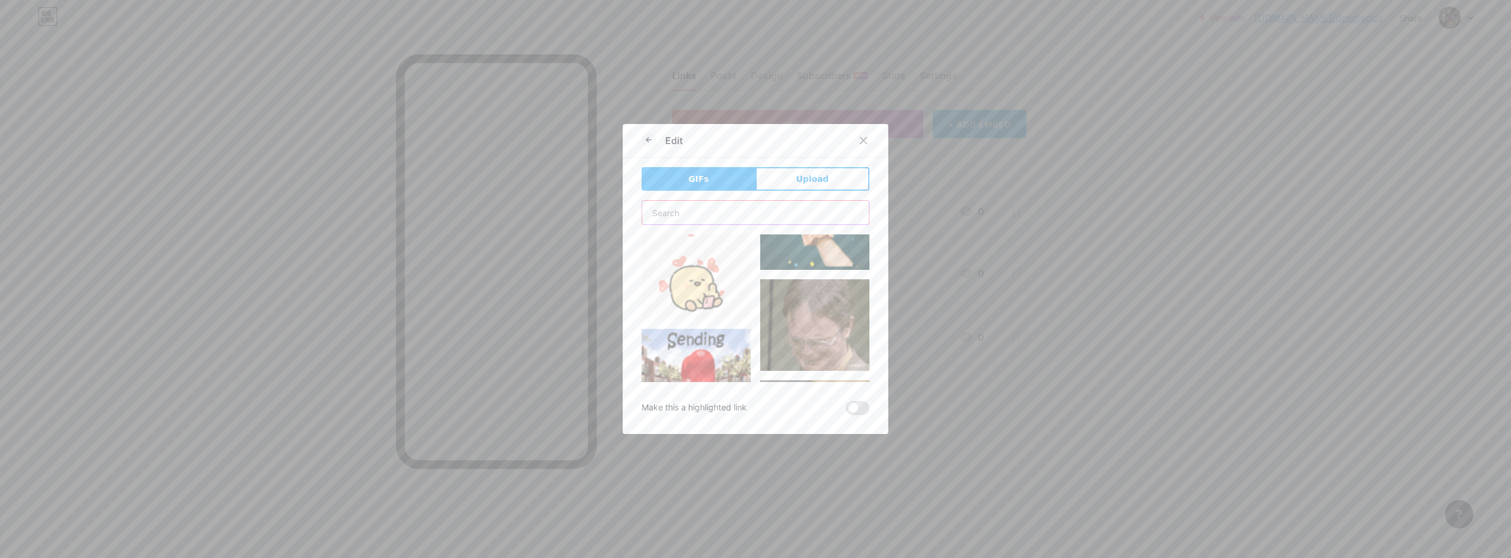
click at [703, 220] on input "text" at bounding box center [755, 213] width 227 height 24
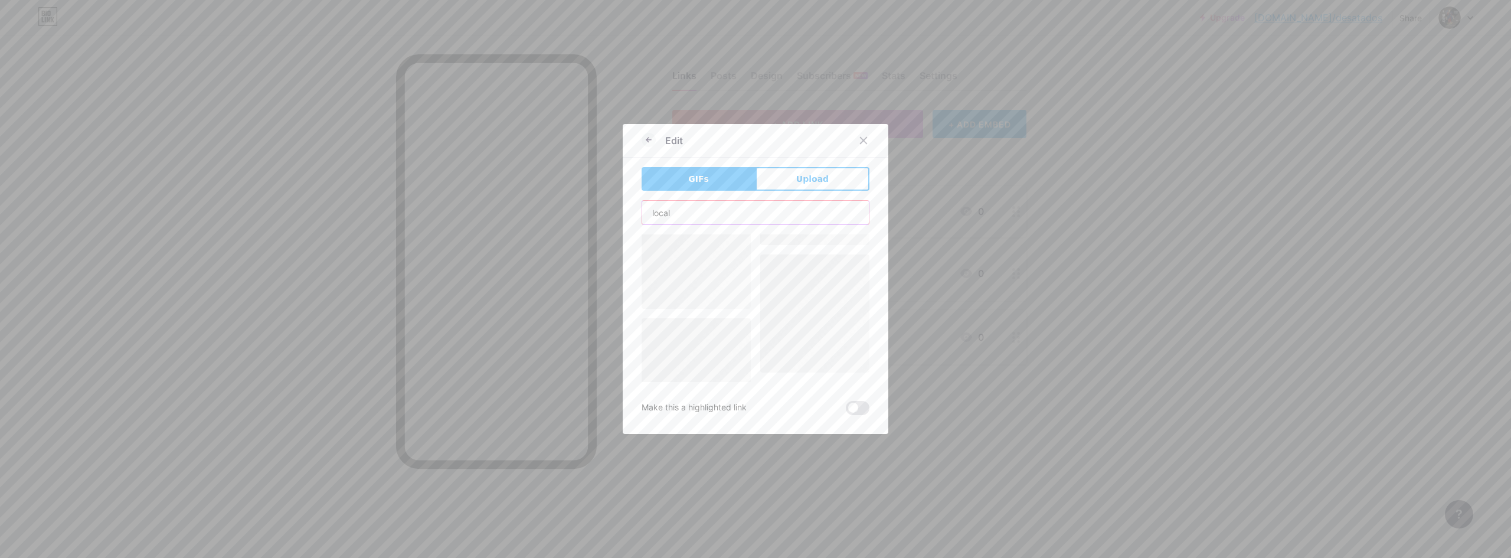
scroll to position [0, 0]
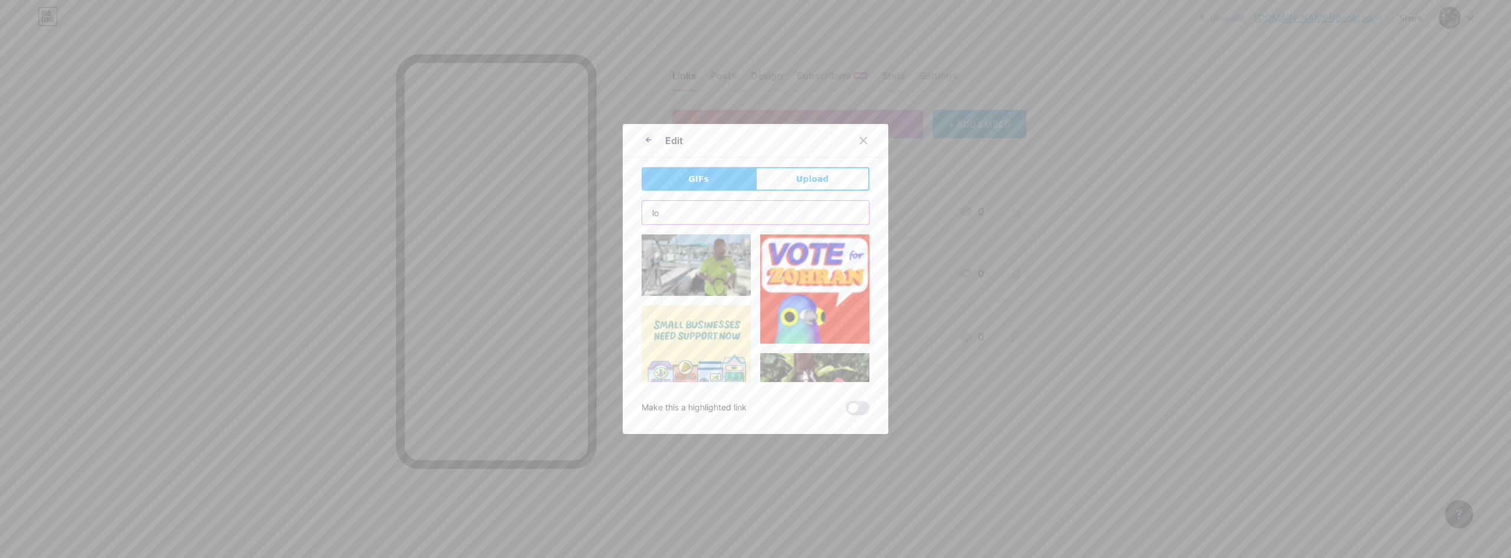
type input "l"
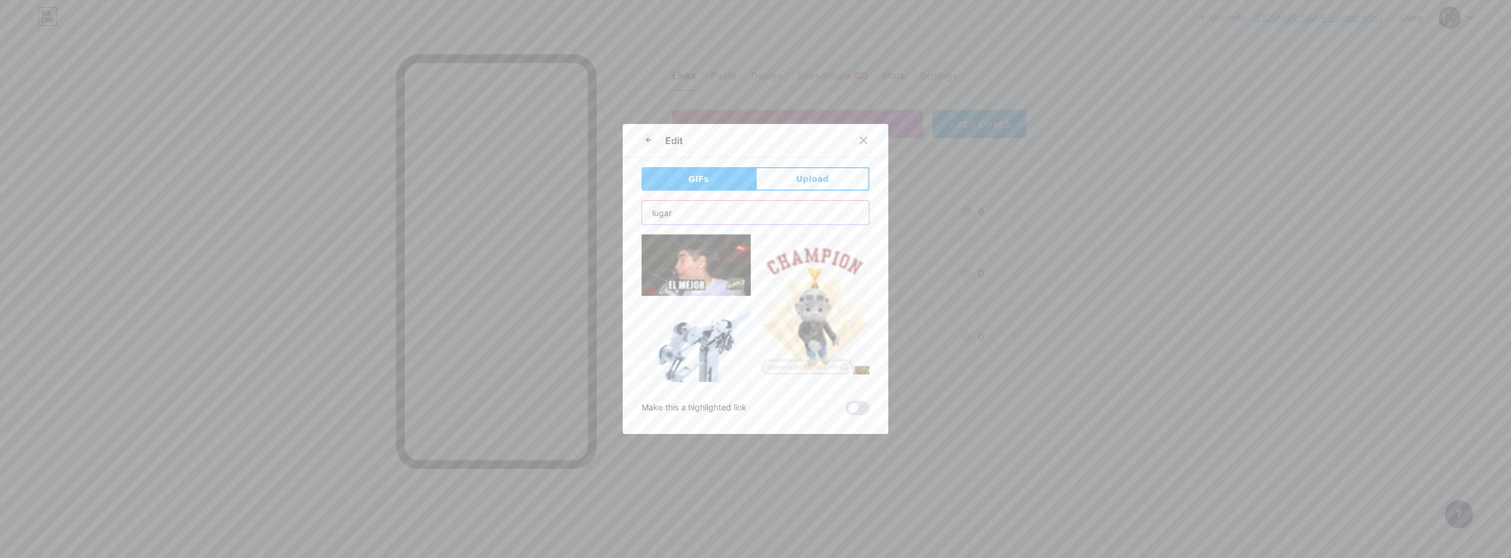
drag, startPoint x: 617, startPoint y: 218, endPoint x: 600, endPoint y: 218, distance: 17.1
click at [600, 218] on div "Edit GIFs Upload Content YouTube Play YouTube video without leaving your page. …" at bounding box center [755, 279] width 1511 height 558
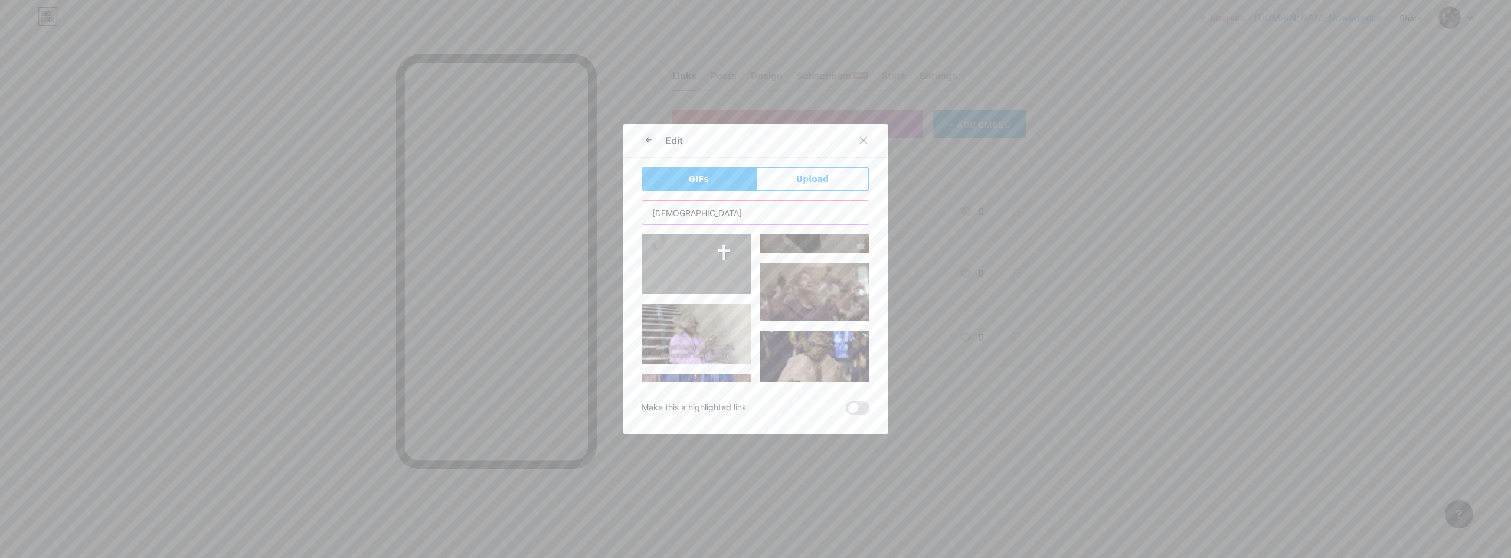
scroll to position [591, 0]
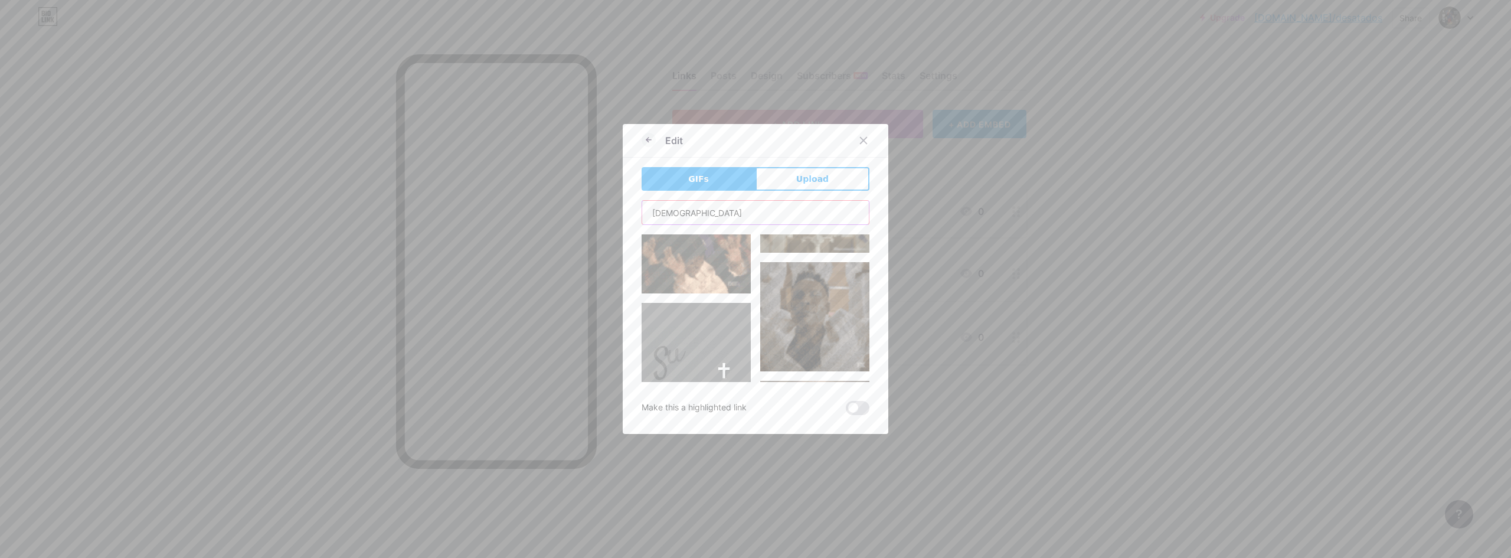
drag, startPoint x: 665, startPoint y: 215, endPoint x: 614, endPoint y: 215, distance: 50.8
click at [614, 215] on div "Edit GIFs Upload Content YouTube Play YouTube video without leaving your page. …" at bounding box center [755, 279] width 1511 height 558
click at [665, 208] on input "[DEMOGRAPHIC_DATA]" at bounding box center [755, 213] width 227 height 24
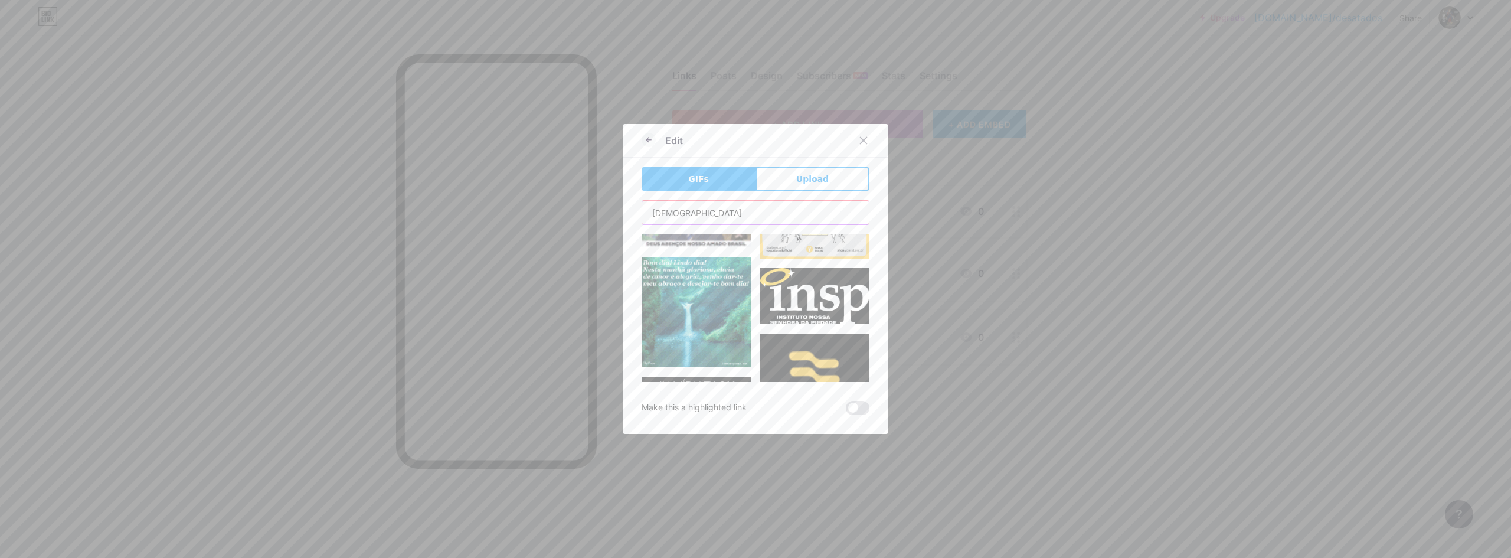
click at [664, 208] on input "[DEMOGRAPHIC_DATA]" at bounding box center [755, 213] width 227 height 24
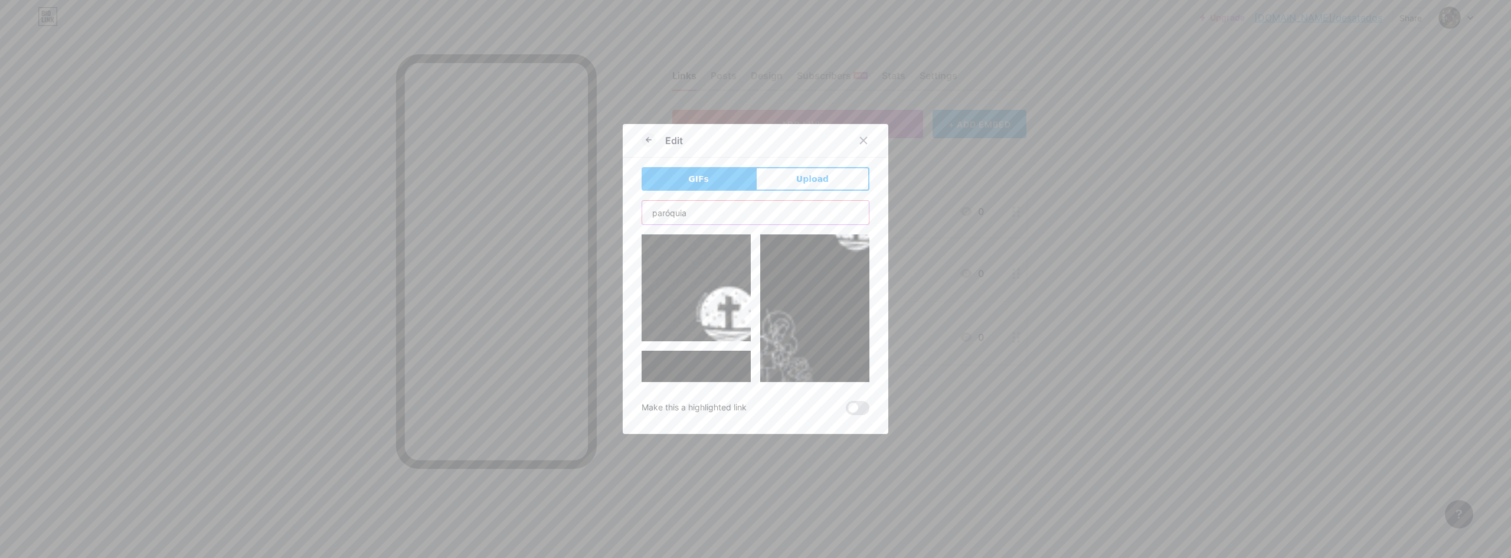
scroll to position [1239, 0]
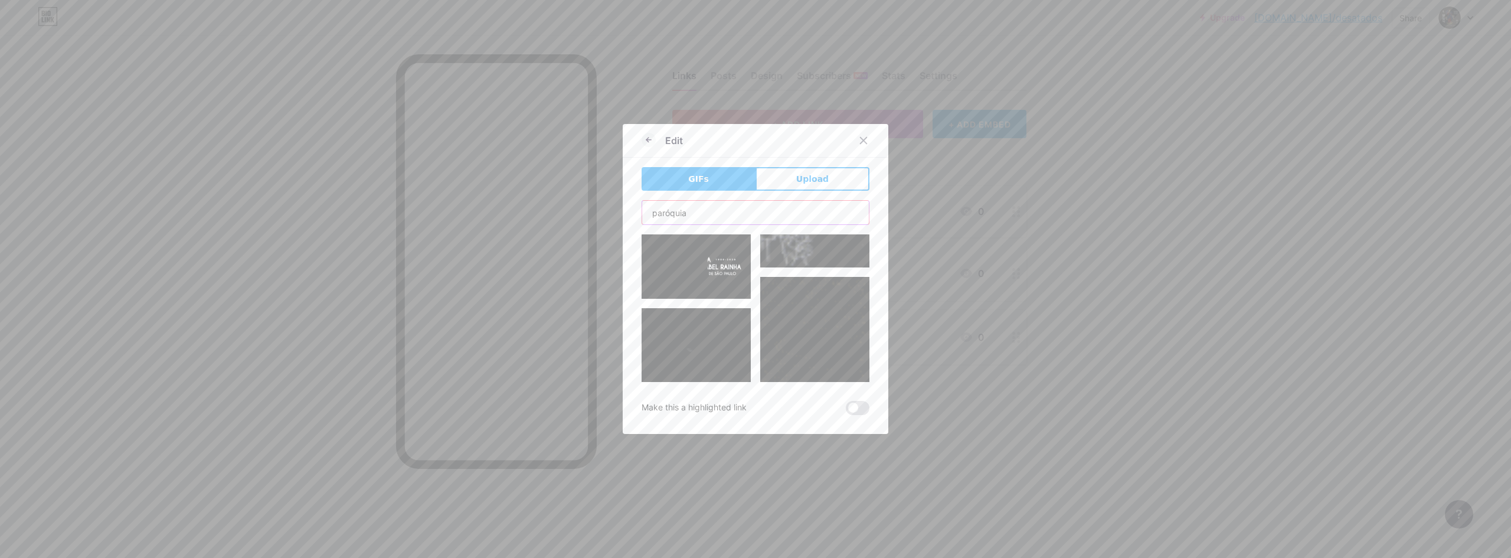
click at [696, 212] on input "paróquia" at bounding box center [755, 213] width 227 height 24
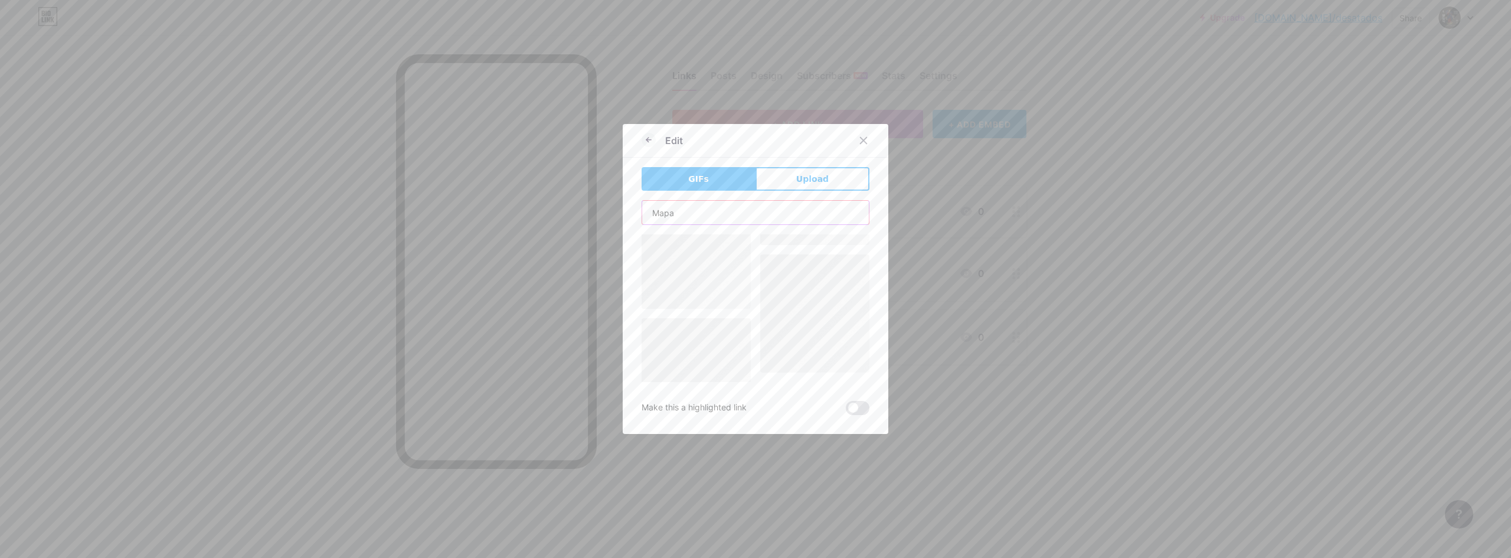
scroll to position [0, 0]
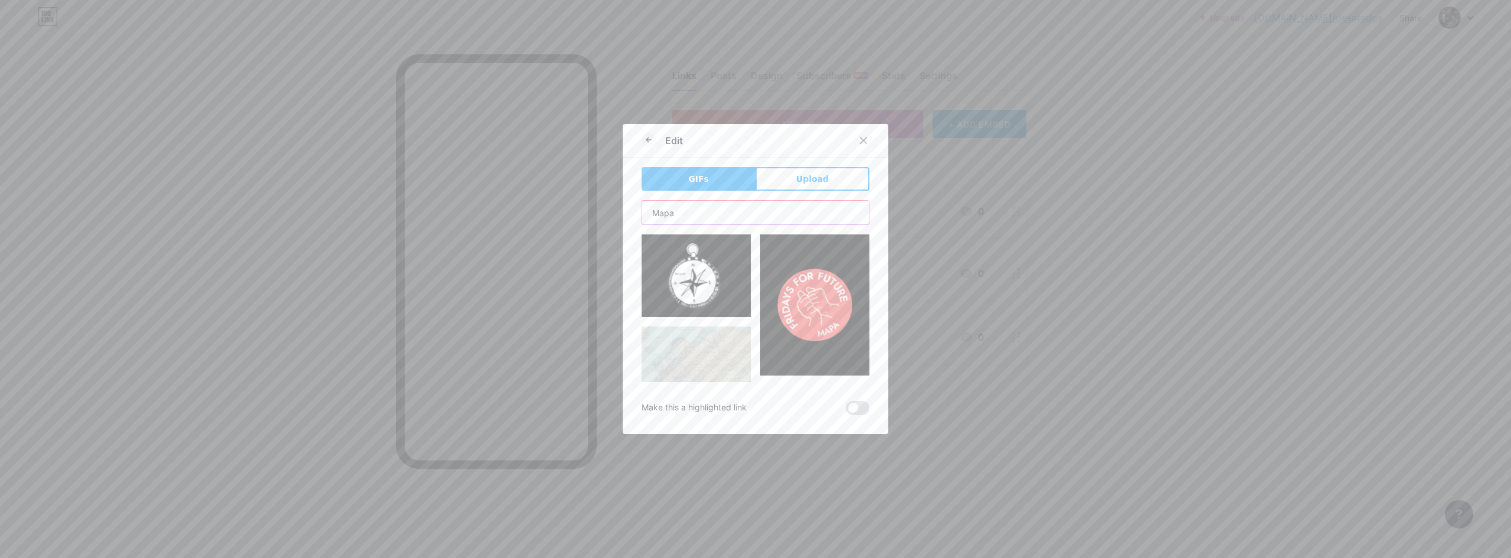
type input "Mapa"
click at [881, 287] on div "Edit GIFs Upload Content YouTube Play YouTube video without leaving your page. …" at bounding box center [756, 279] width 266 height 310
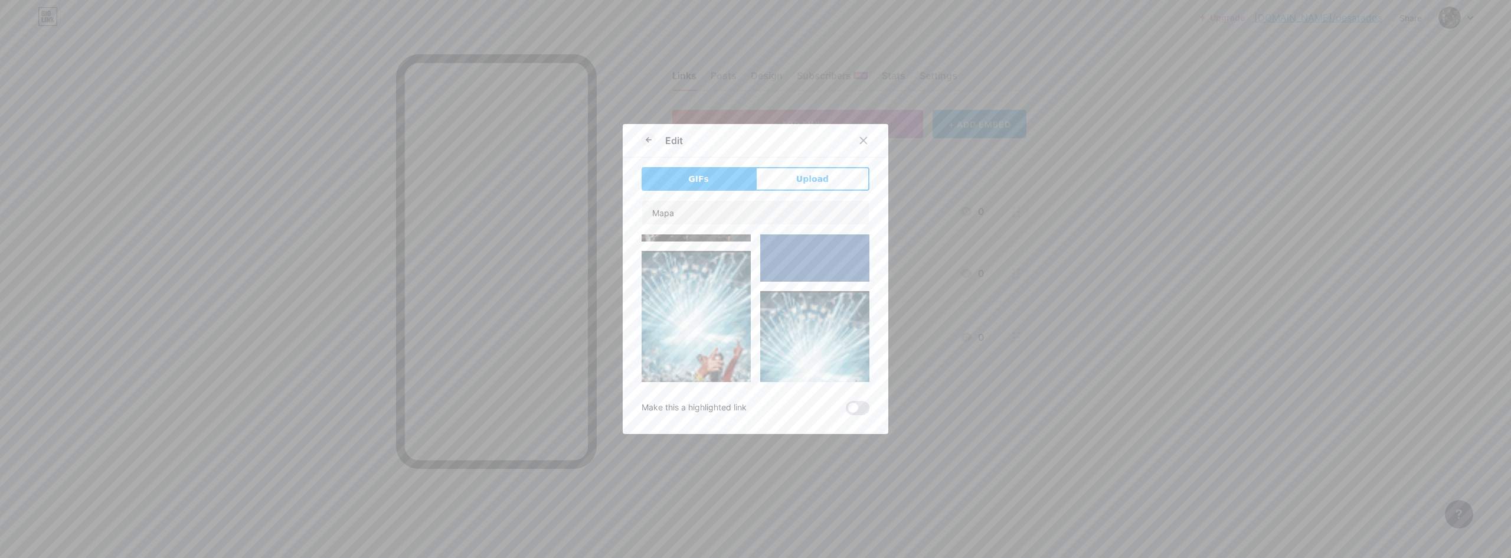
scroll to position [1594, 0]
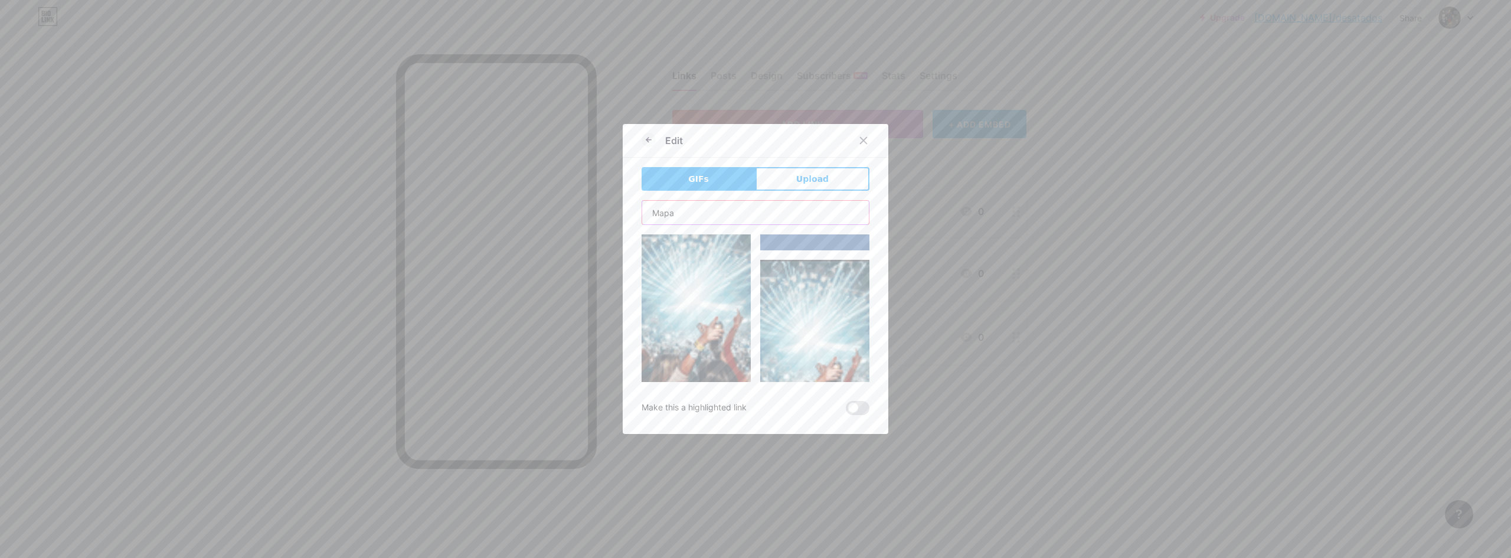
drag, startPoint x: 677, startPoint y: 211, endPoint x: 621, endPoint y: 201, distance: 57.0
click at [623, 201] on div "Edit GIFs Upload Content YouTube Play YouTube video without leaving your page. …" at bounding box center [756, 279] width 266 height 310
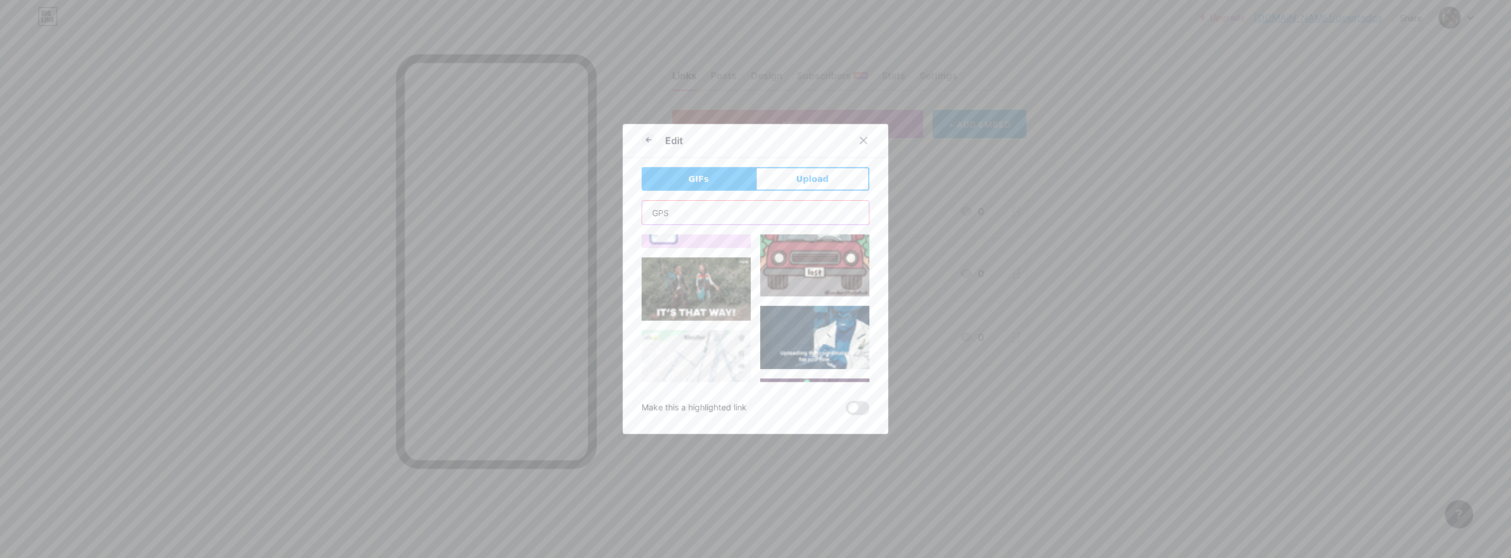
scroll to position [0, 0]
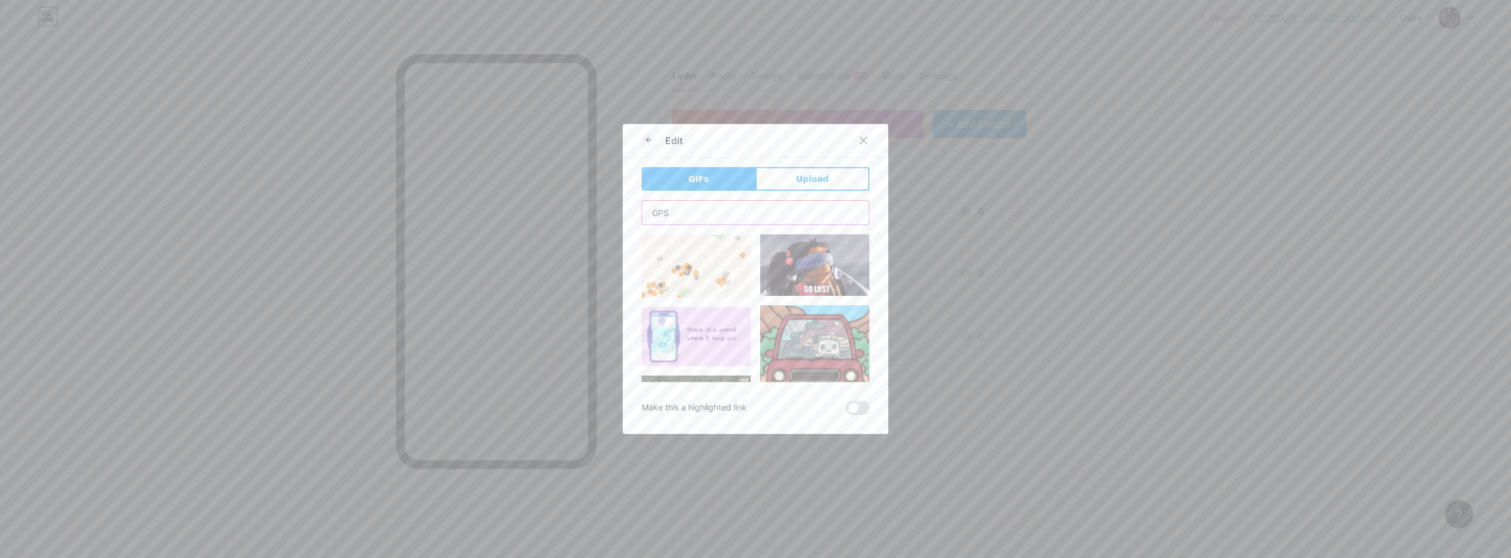
drag, startPoint x: 666, startPoint y: 214, endPoint x: 627, endPoint y: 211, distance: 38.5
click at [627, 211] on div "Edit GIFs Upload Content YouTube Play YouTube video without leaving your page. …" at bounding box center [756, 279] width 266 height 310
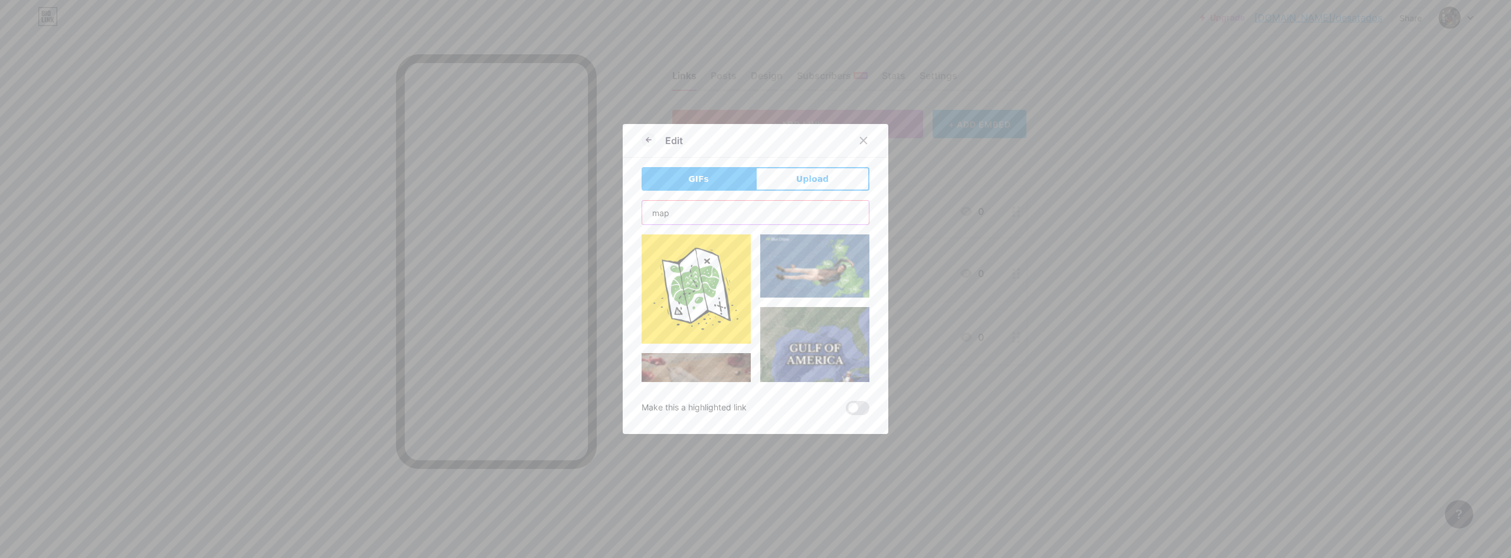
type input "map"
click at [691, 282] on img at bounding box center [696, 288] width 109 height 109
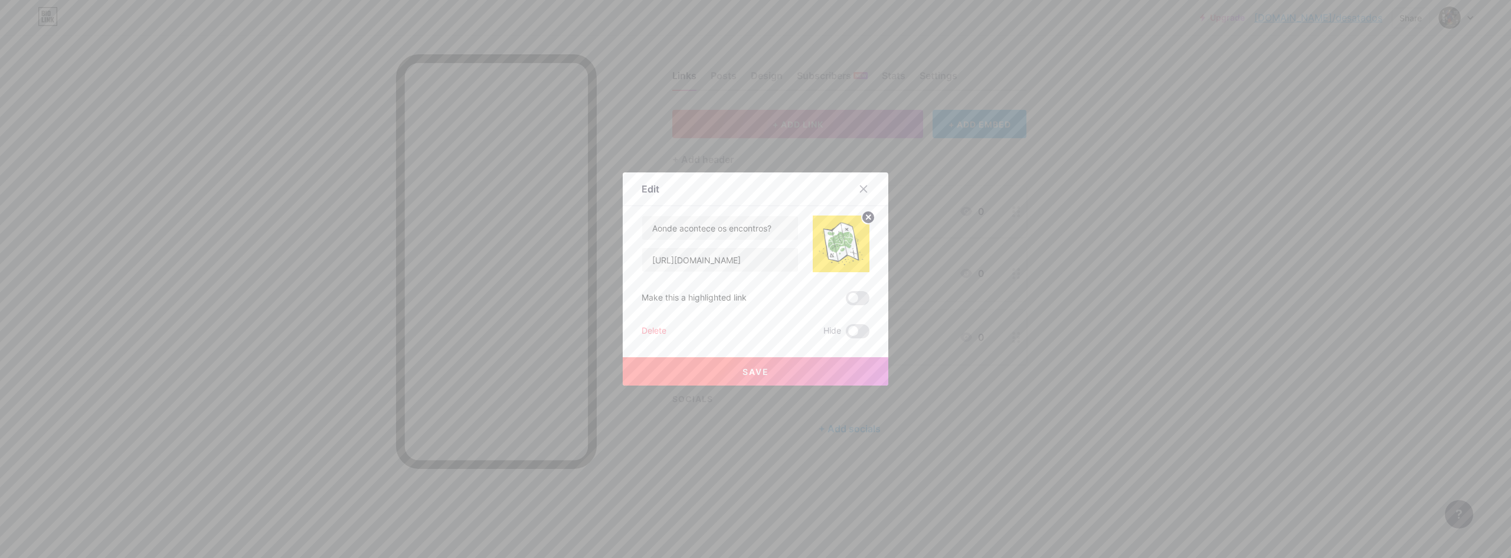
click at [759, 365] on button "Save" at bounding box center [756, 371] width 266 height 28
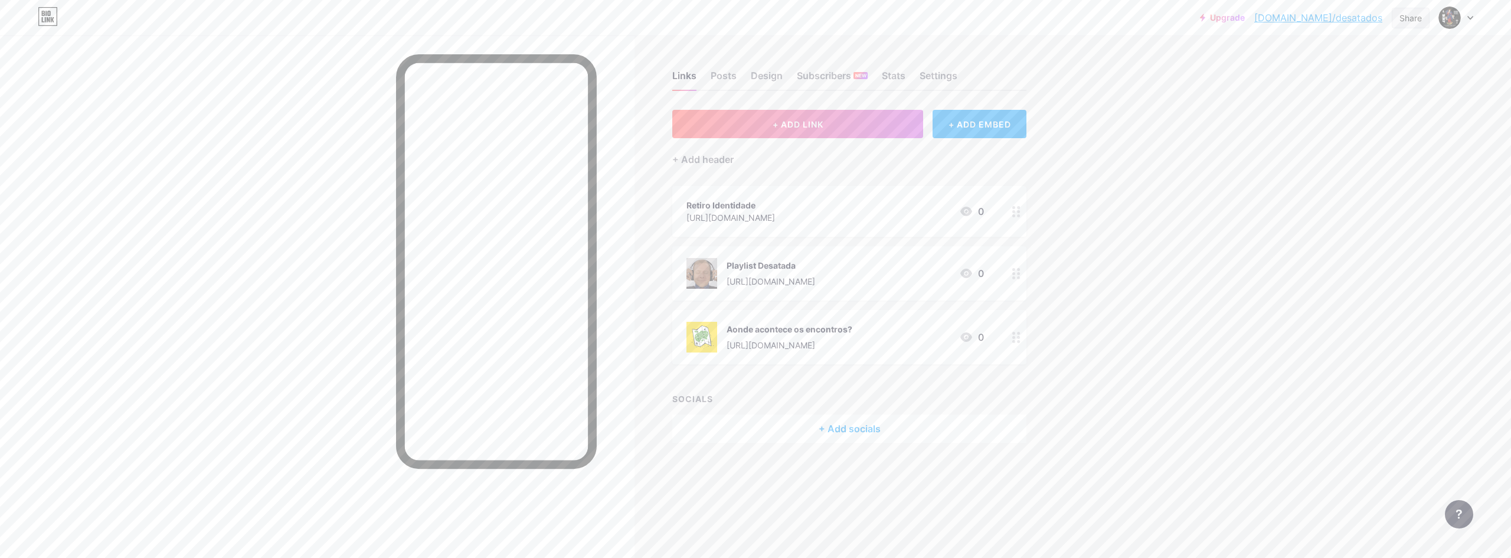
click at [1398, 13] on div "Share" at bounding box center [1411, 18] width 38 height 21
click at [1300, 119] on div "Add to my socials" at bounding box center [1332, 117] width 81 height 14
click at [1308, 116] on div "Instagram" at bounding box center [1313, 113] width 44 height 14
click at [1324, 319] on link "Go to Instagram" at bounding box center [1340, 328] width 157 height 24
click at [1408, 21] on div "Share" at bounding box center [1410, 18] width 22 height 12
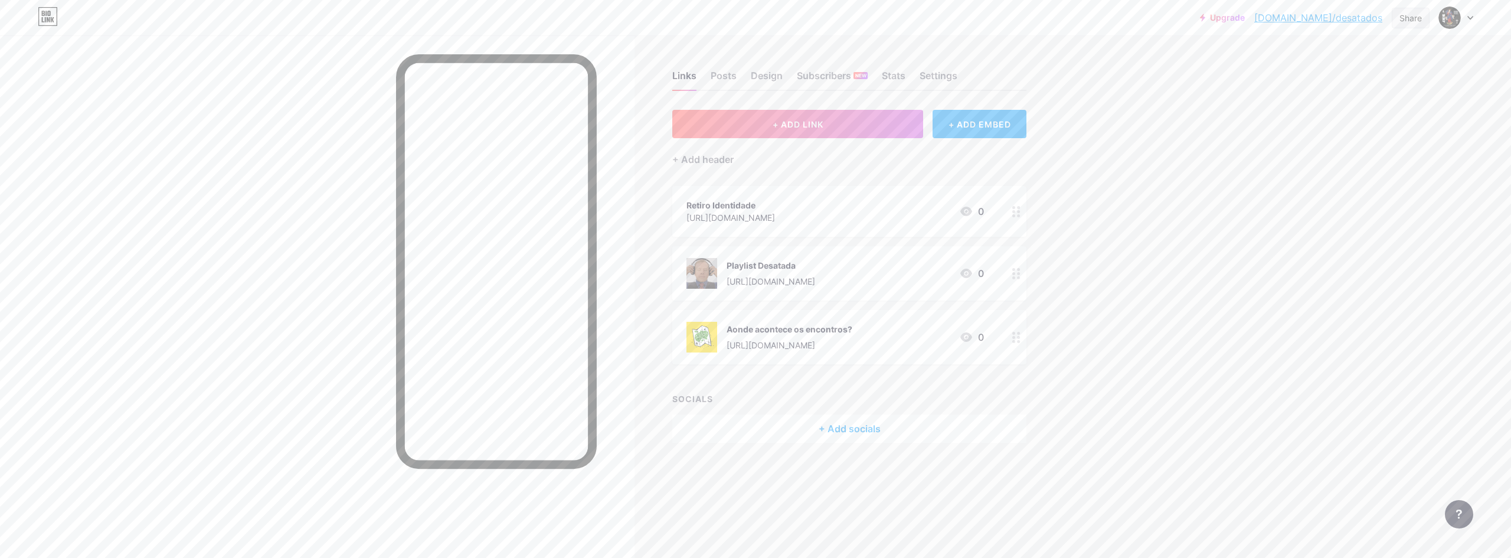
click at [1403, 17] on div "Share" at bounding box center [1410, 18] width 22 height 12
click at [1315, 68] on div "Copy link" at bounding box center [1341, 61] width 176 height 28
click at [884, 215] on div "Retiro Identidade [URL][DOMAIN_NAME] 0" at bounding box center [834, 211] width 297 height 27
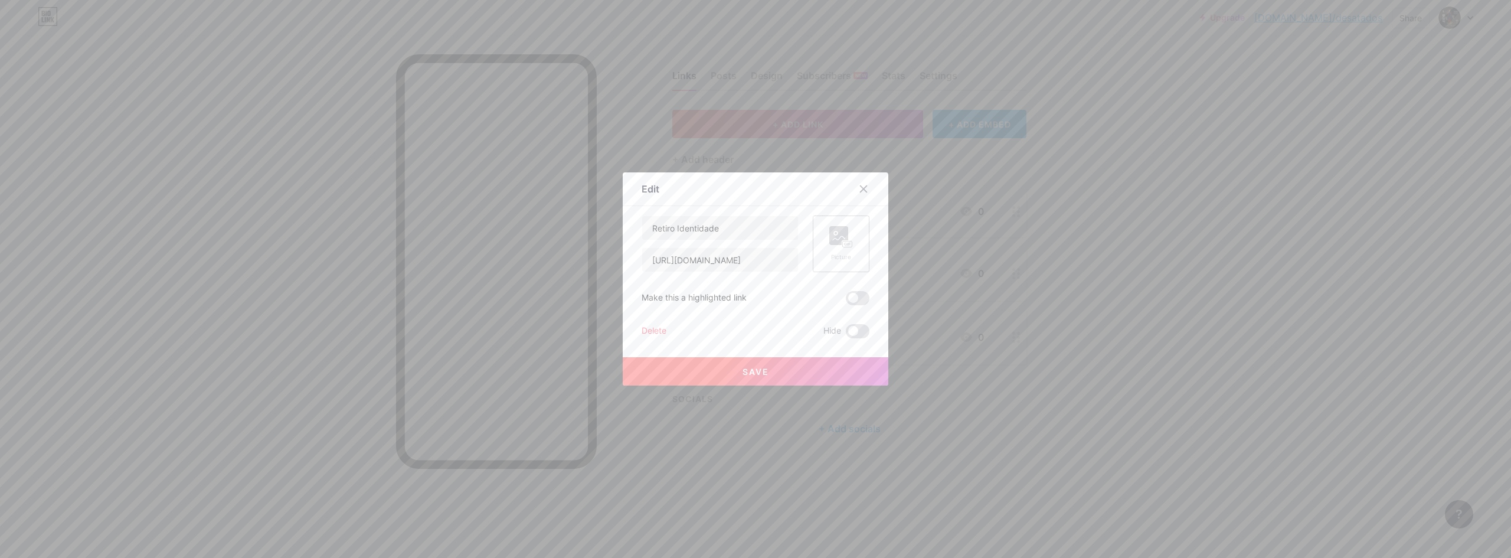
click at [836, 249] on div "Picture" at bounding box center [841, 243] width 24 height 35
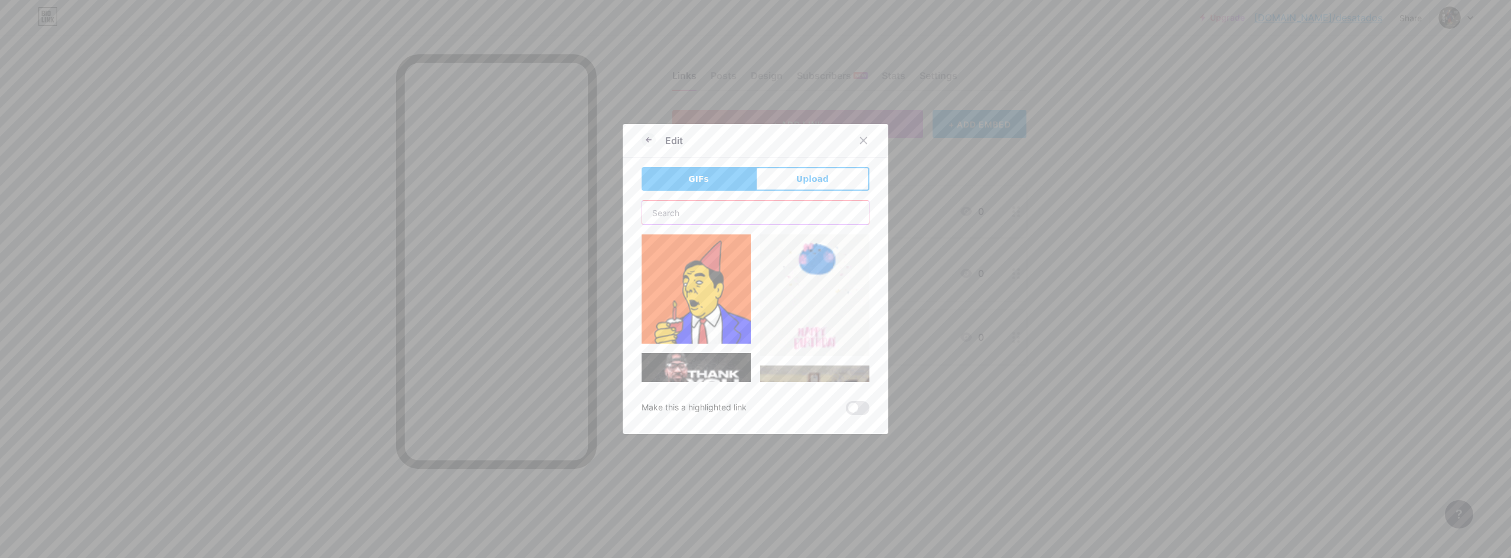
click at [700, 217] on input "text" at bounding box center [755, 213] width 227 height 24
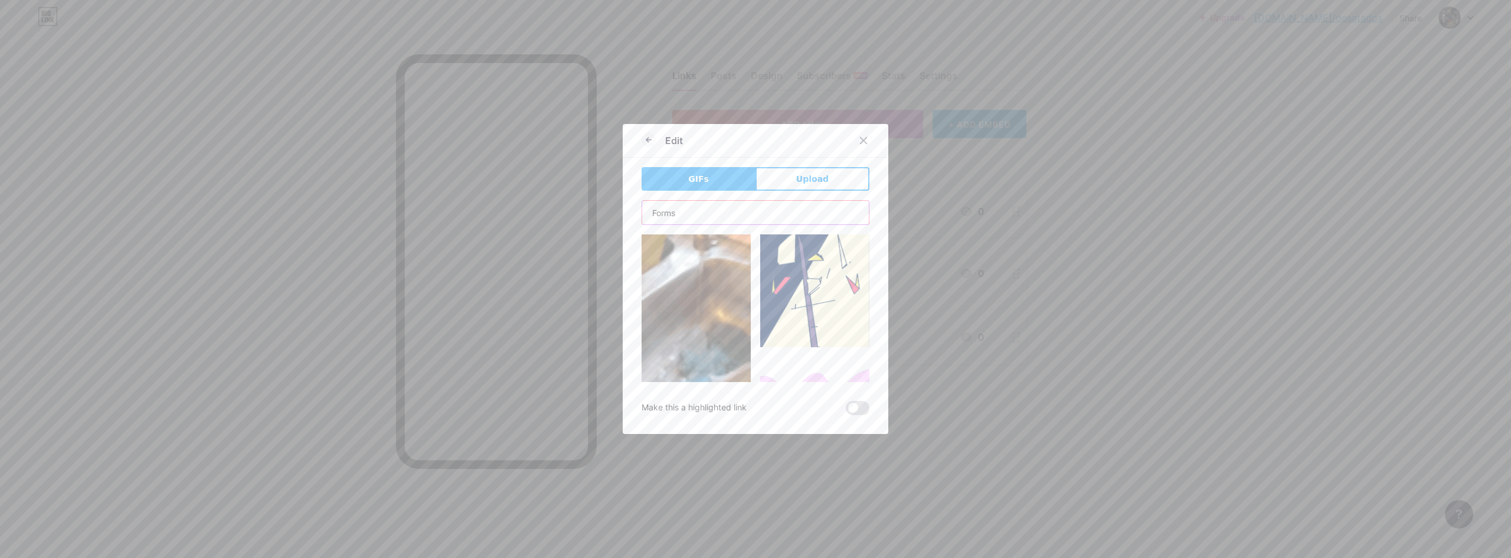
click at [666, 215] on input "Forms" at bounding box center [755, 213] width 227 height 24
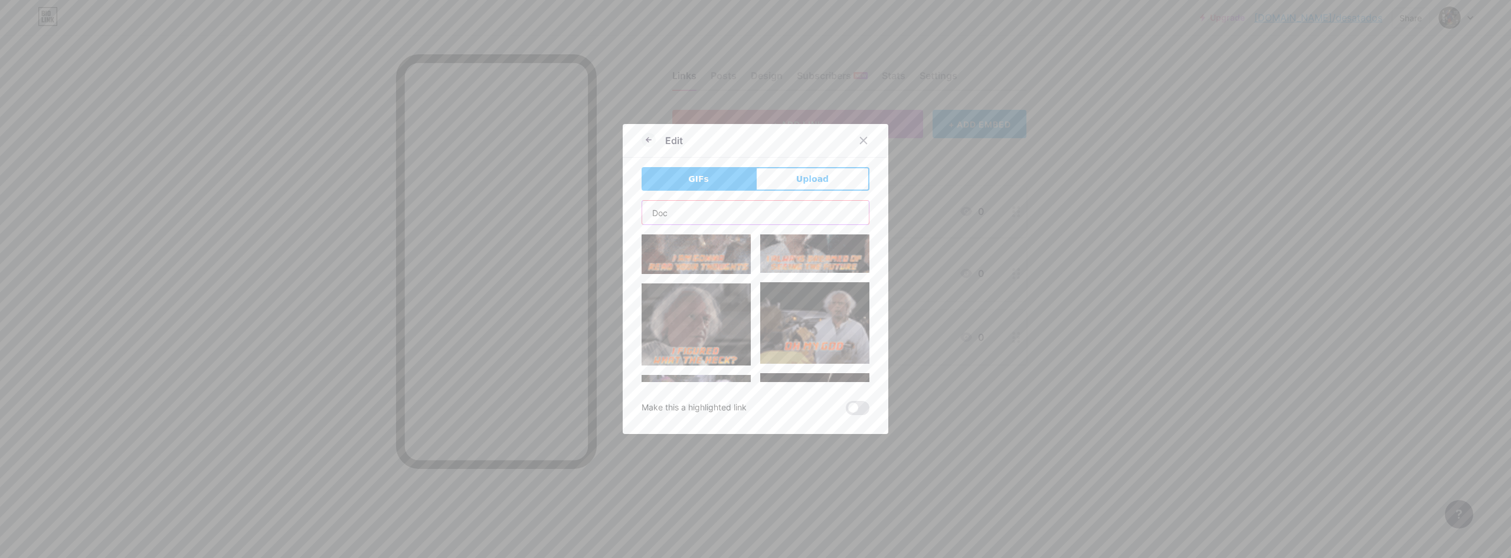
scroll to position [649, 0]
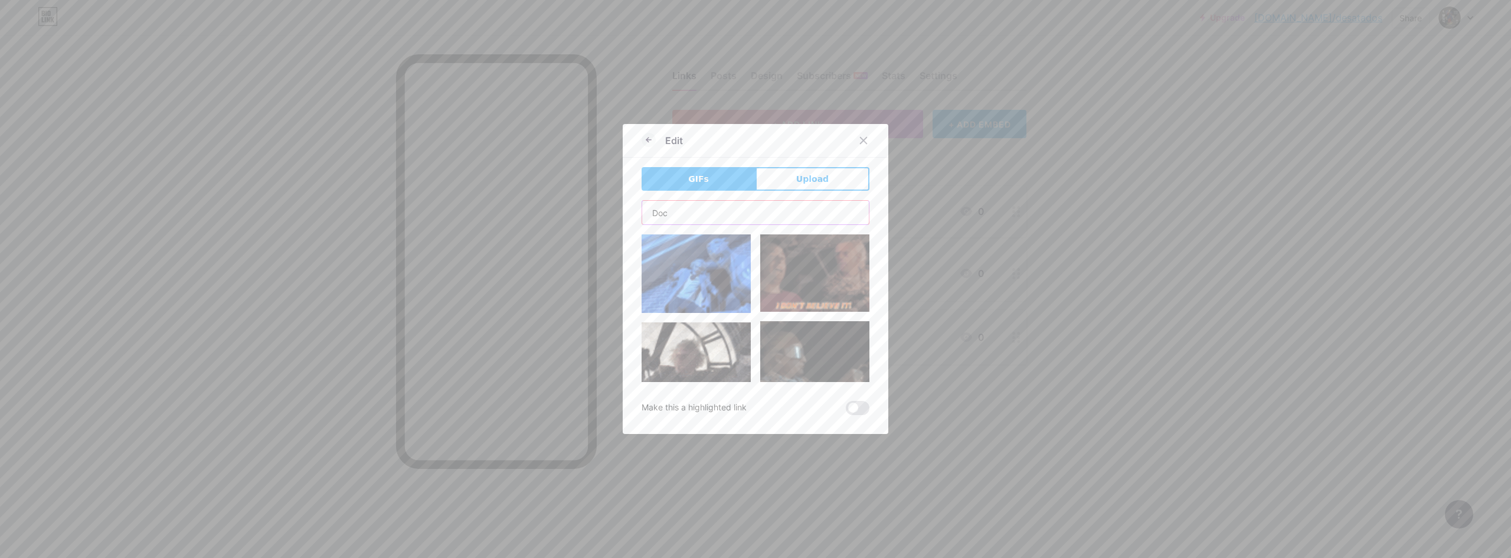
click at [663, 215] on input "Doc" at bounding box center [755, 213] width 227 height 24
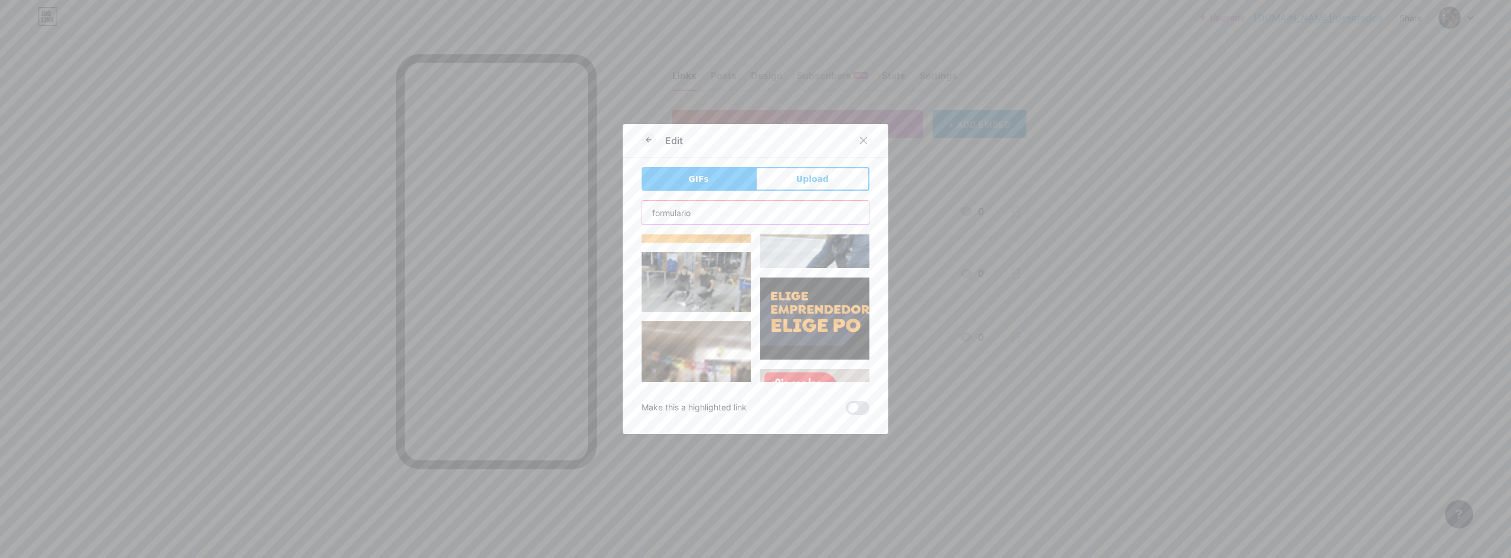
scroll to position [0, 0]
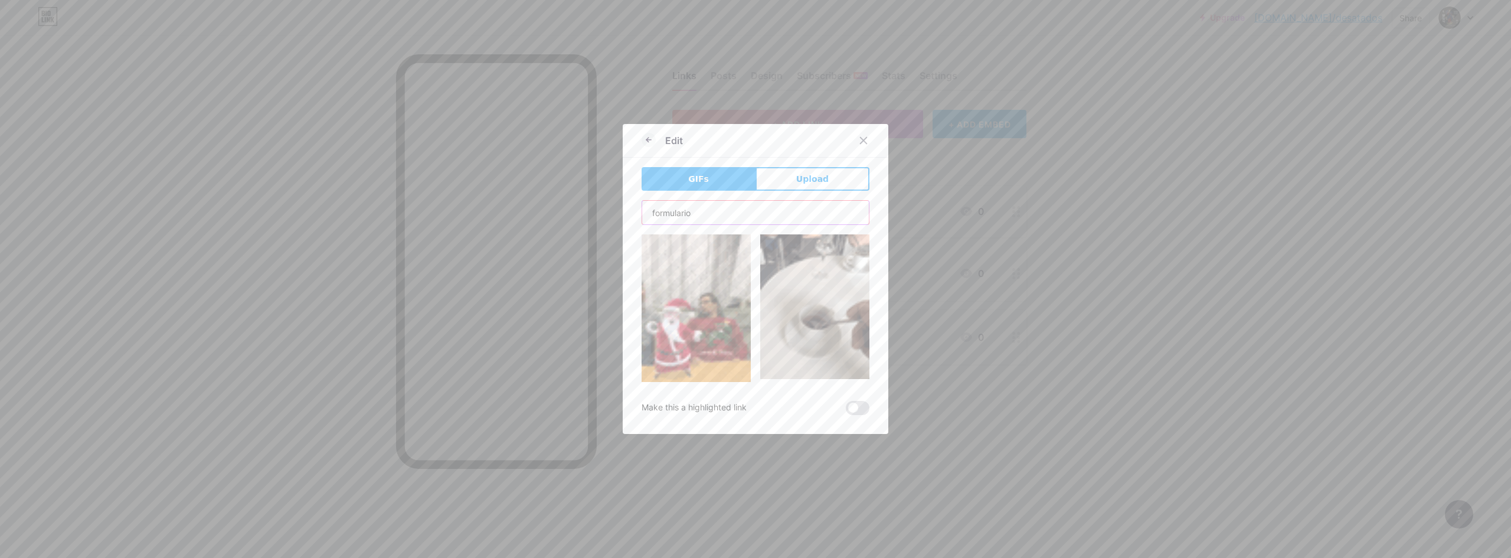
click at [699, 214] on input "formulario" at bounding box center [755, 213] width 227 height 24
type input "preencher"
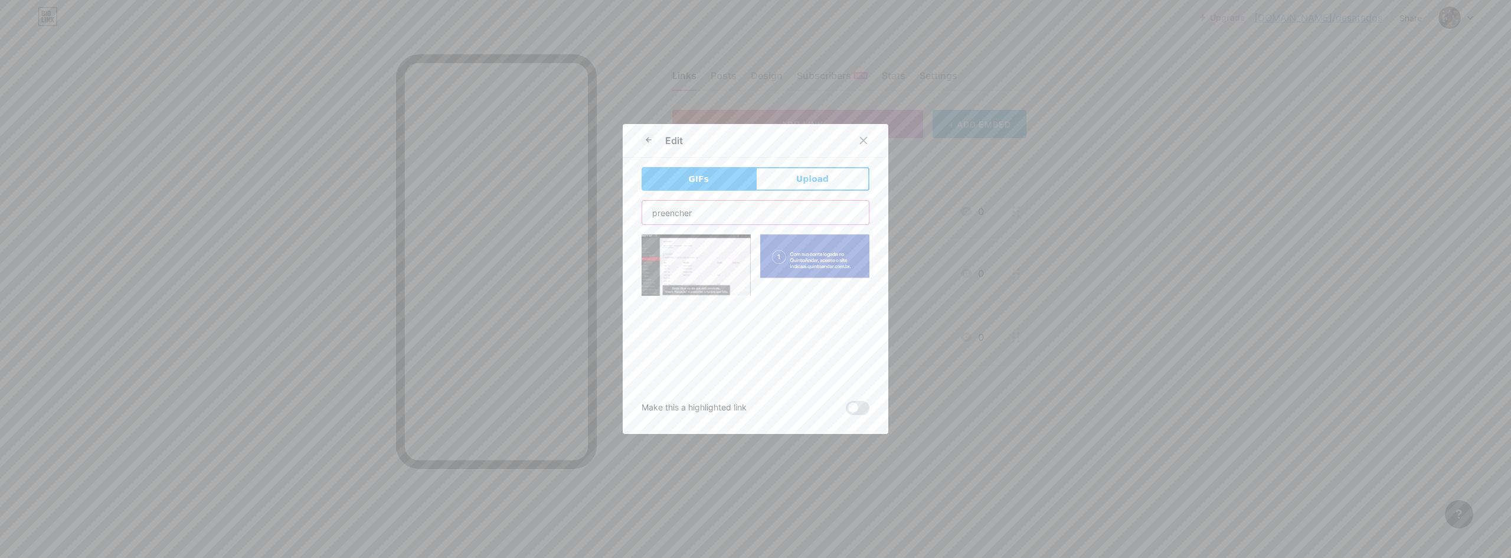
click at [700, 214] on input "preencher" at bounding box center [755, 213] width 227 height 24
click at [862, 139] on icon at bounding box center [863, 140] width 9 height 9
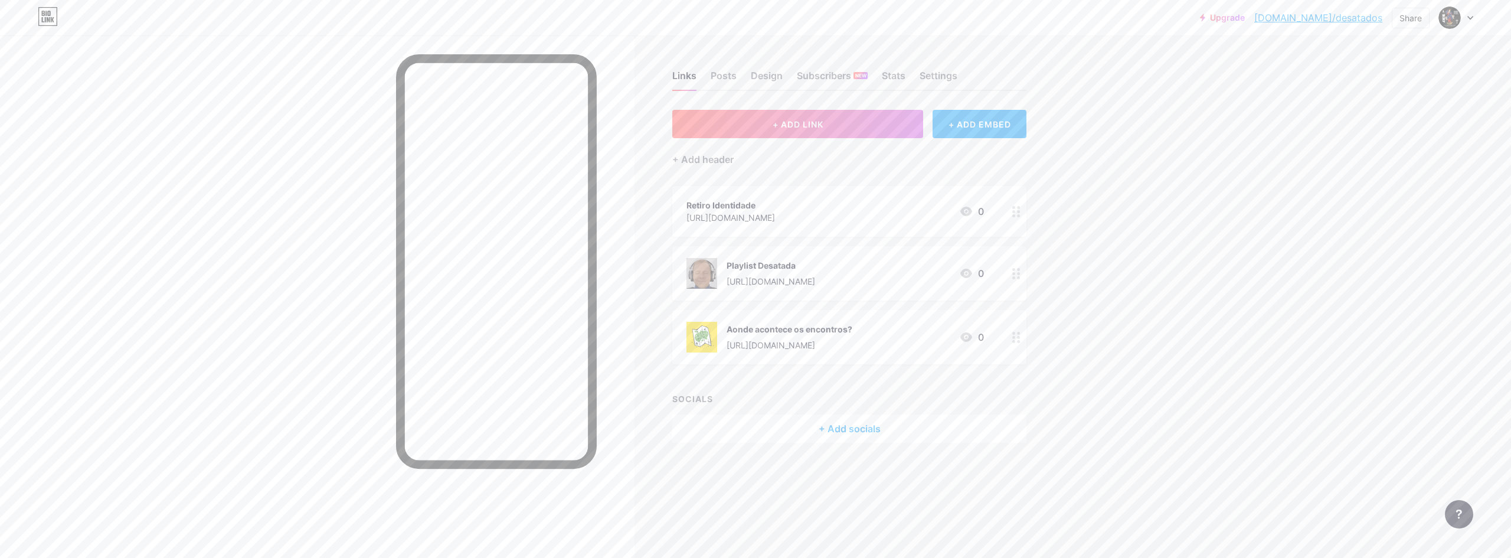
click at [775, 208] on div "Retiro Identidade" at bounding box center [730, 205] width 89 height 12
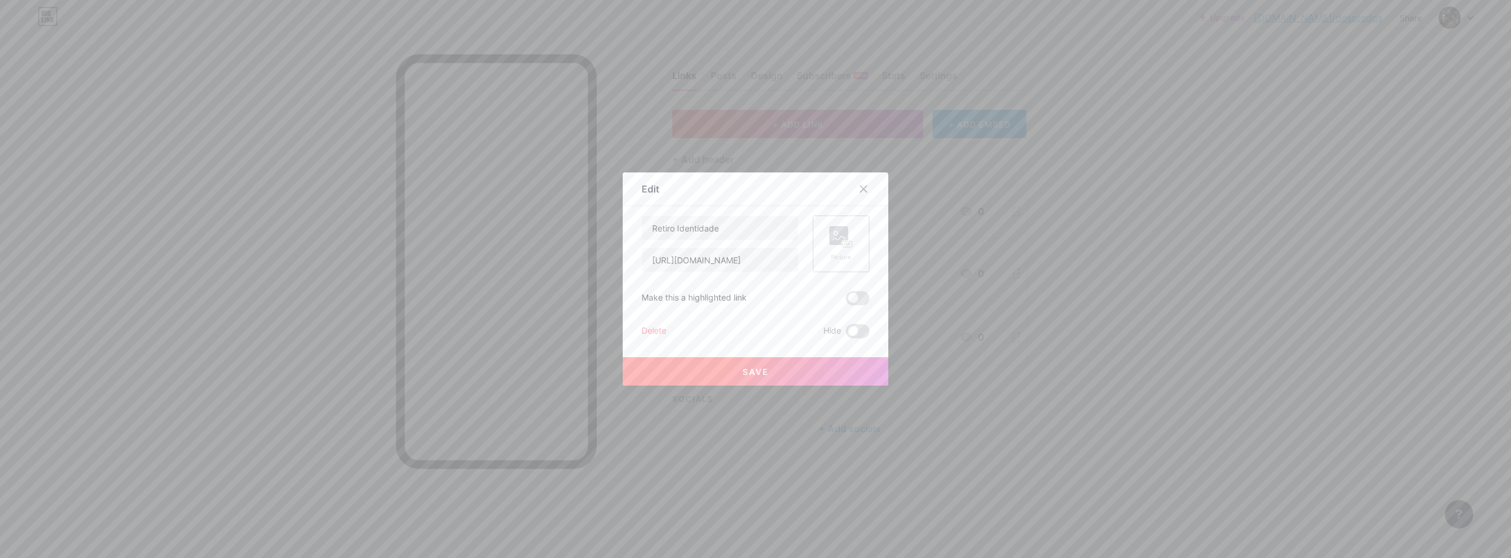
click at [833, 240] on icon at bounding box center [839, 238] width 12 height 4
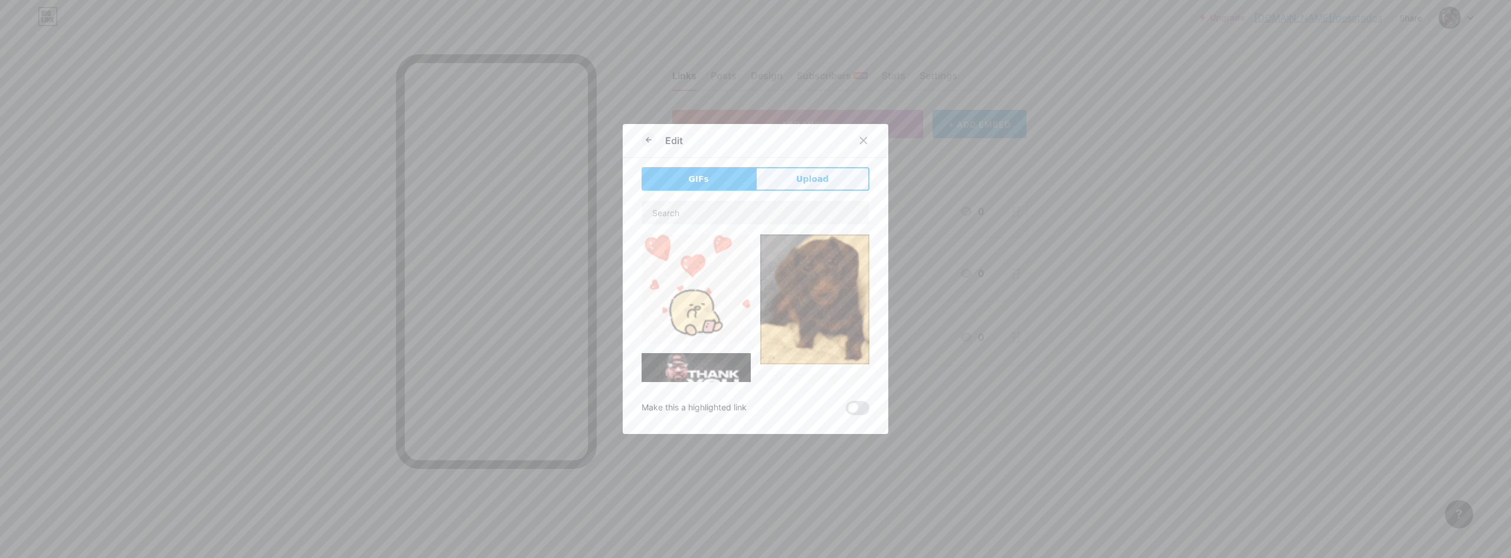
click at [773, 179] on button "Upload" at bounding box center [812, 179] width 114 height 24
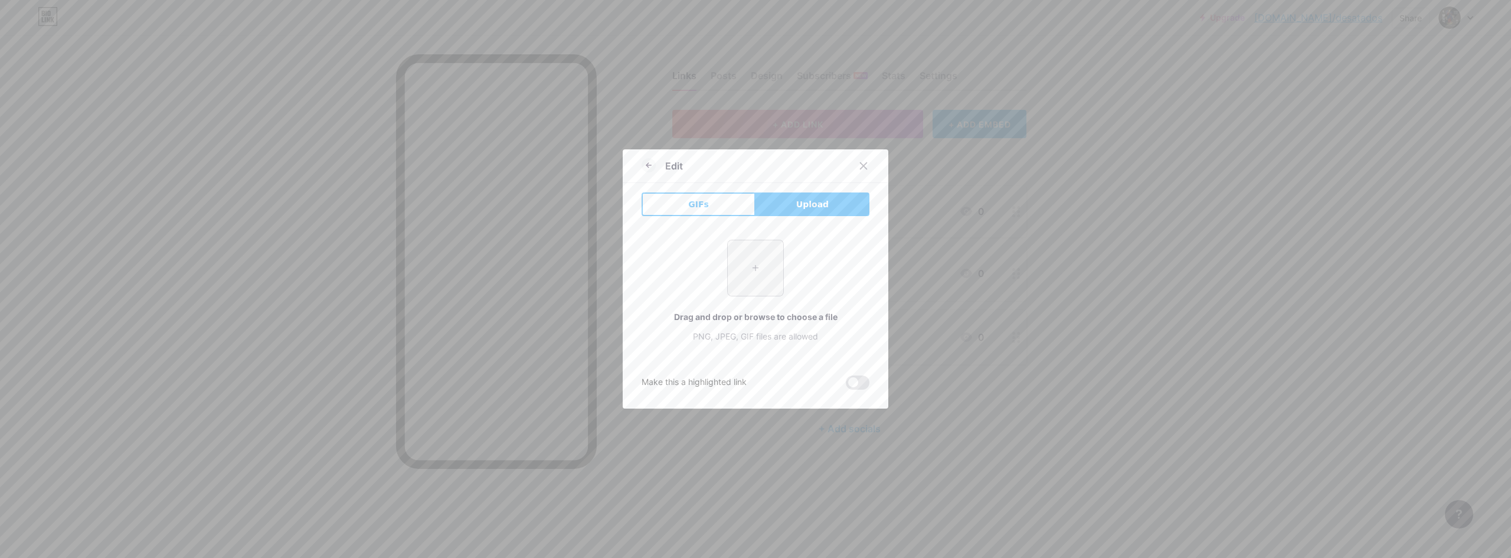
click at [743, 279] on input "file" at bounding box center [755, 267] width 55 height 55
type input "C:\fakepath\WhatsApp Image [DATE] 12.57.19.jpeg"
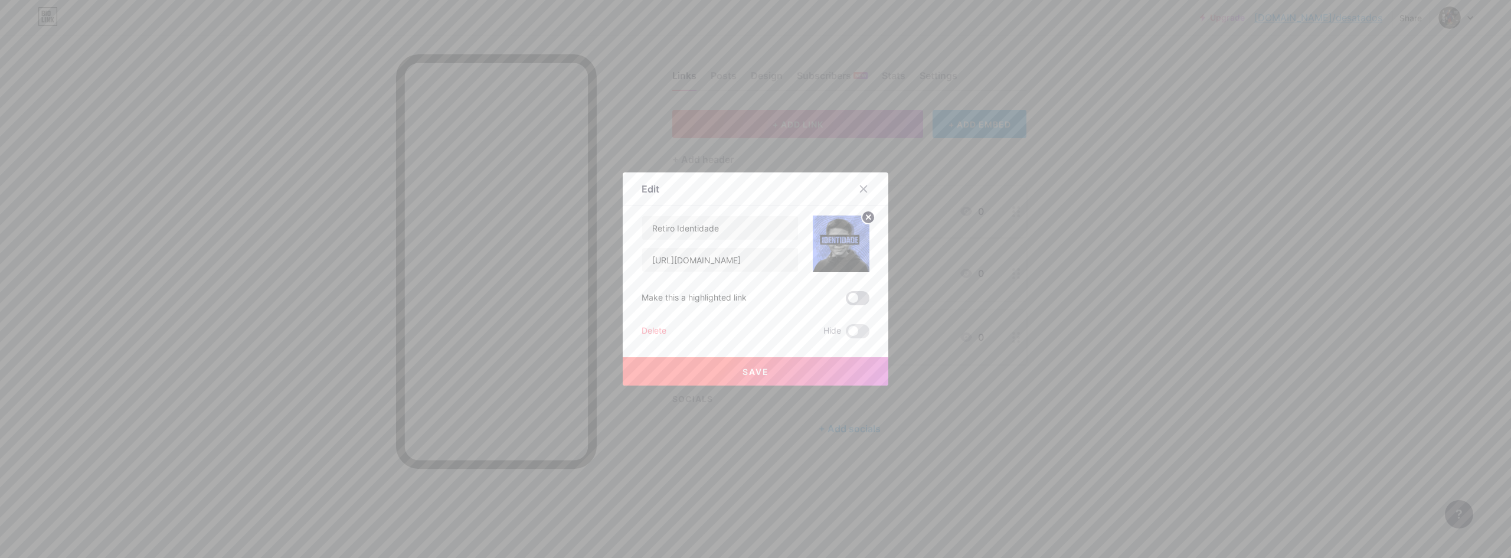
click at [852, 297] on span at bounding box center [858, 298] width 24 height 14
click at [846, 301] on input "checkbox" at bounding box center [846, 301] width 0 height 0
click at [742, 368] on span "Save" at bounding box center [755, 372] width 27 height 10
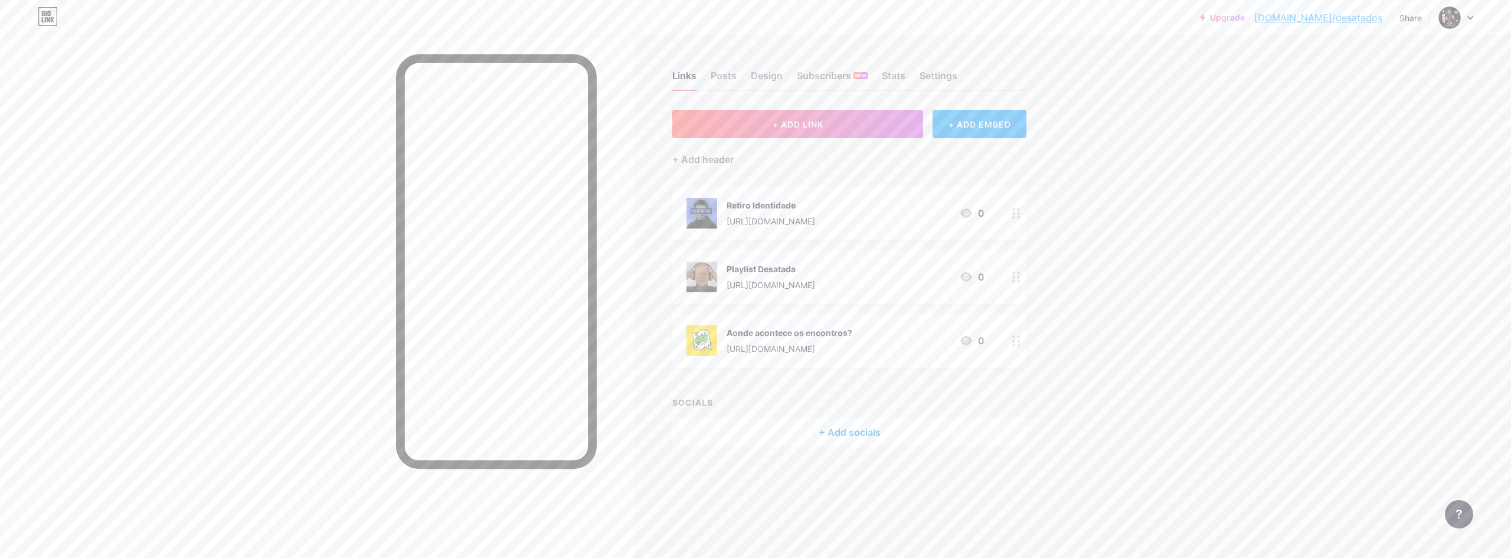
click at [1152, 172] on div "Upgrade [DOMAIN_NAME]/desata... [DOMAIN_NAME]/desatados Share Switch accounts J…" at bounding box center [755, 279] width 1511 height 558
click at [960, 125] on div "+ ADD EMBED" at bounding box center [980, 124] width 94 height 28
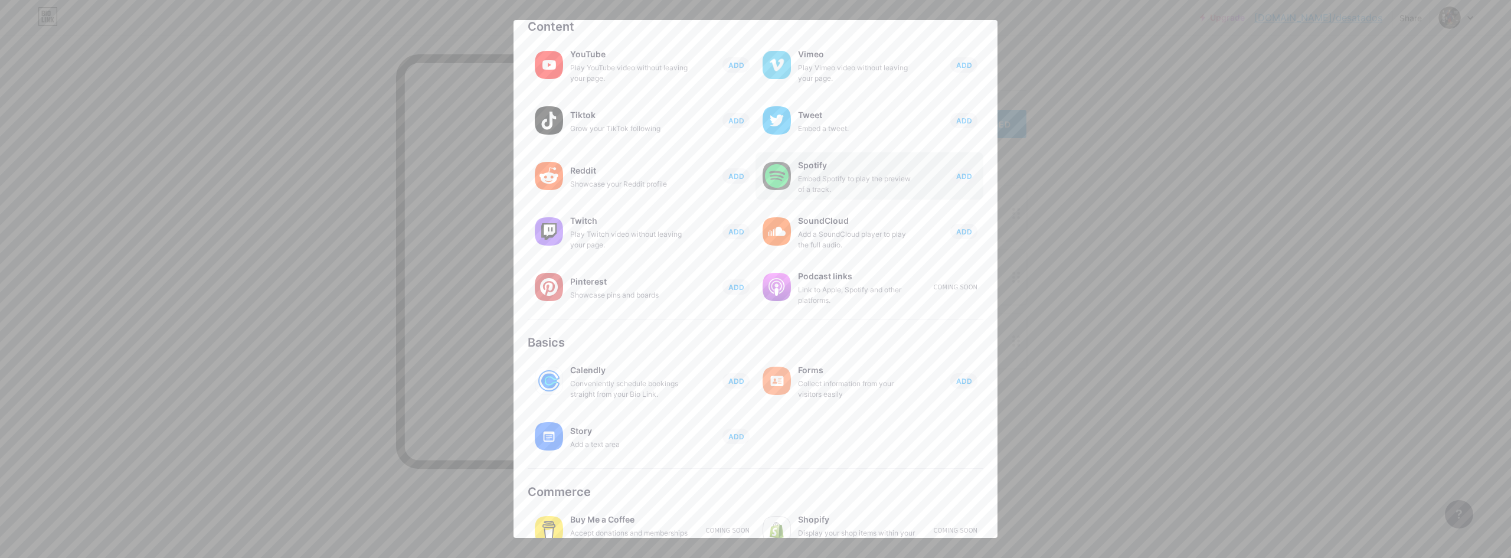
scroll to position [84, 0]
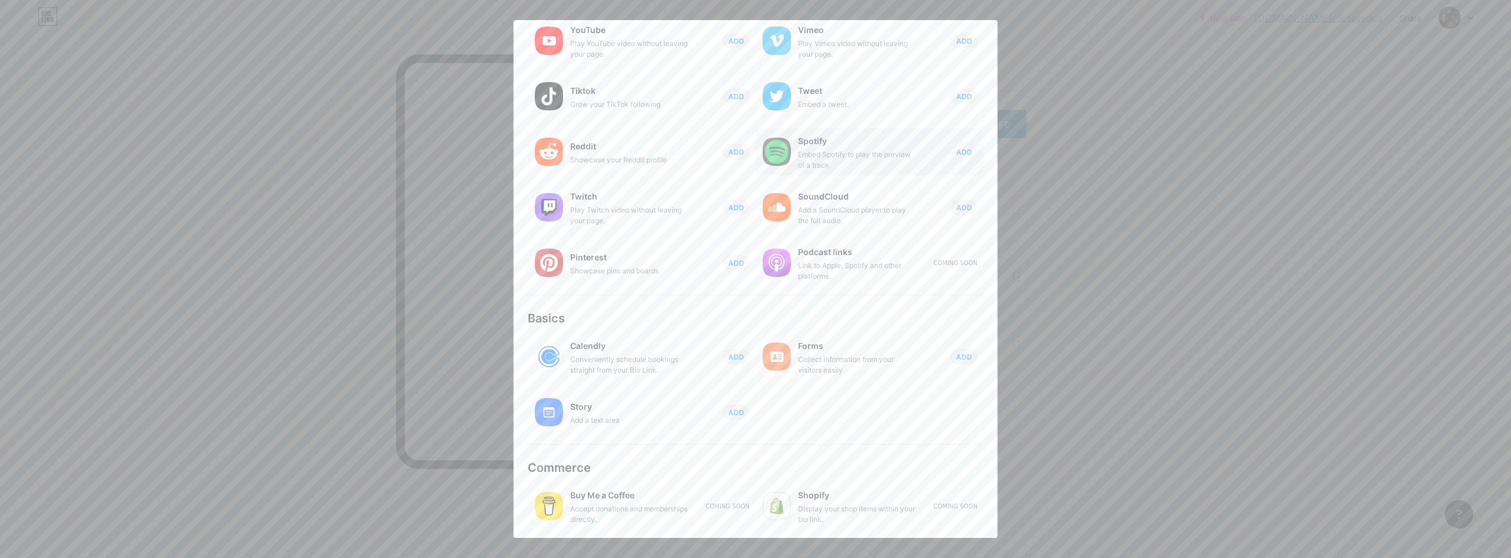
click at [956, 155] on span "ADD" at bounding box center [964, 152] width 16 height 10
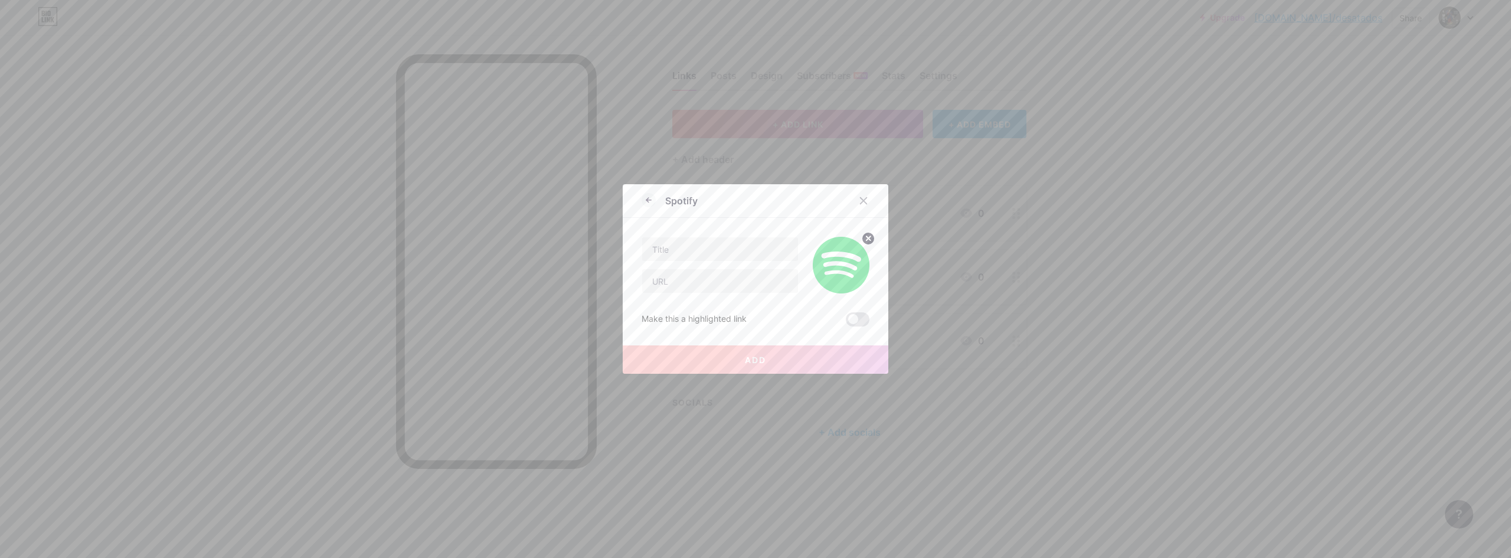
scroll to position [0, 0]
click at [709, 244] on input "text" at bounding box center [720, 249] width 156 height 24
click at [861, 203] on icon at bounding box center [863, 200] width 9 height 9
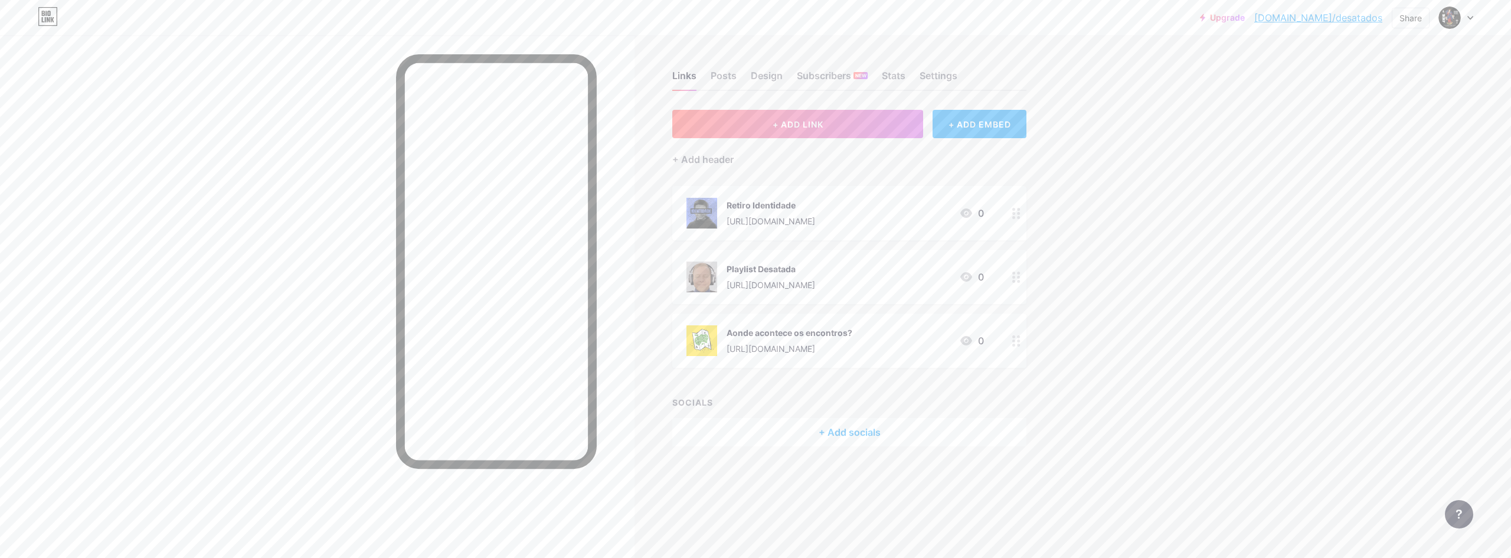
click at [813, 282] on div "[URL][DOMAIN_NAME]" at bounding box center [771, 285] width 89 height 12
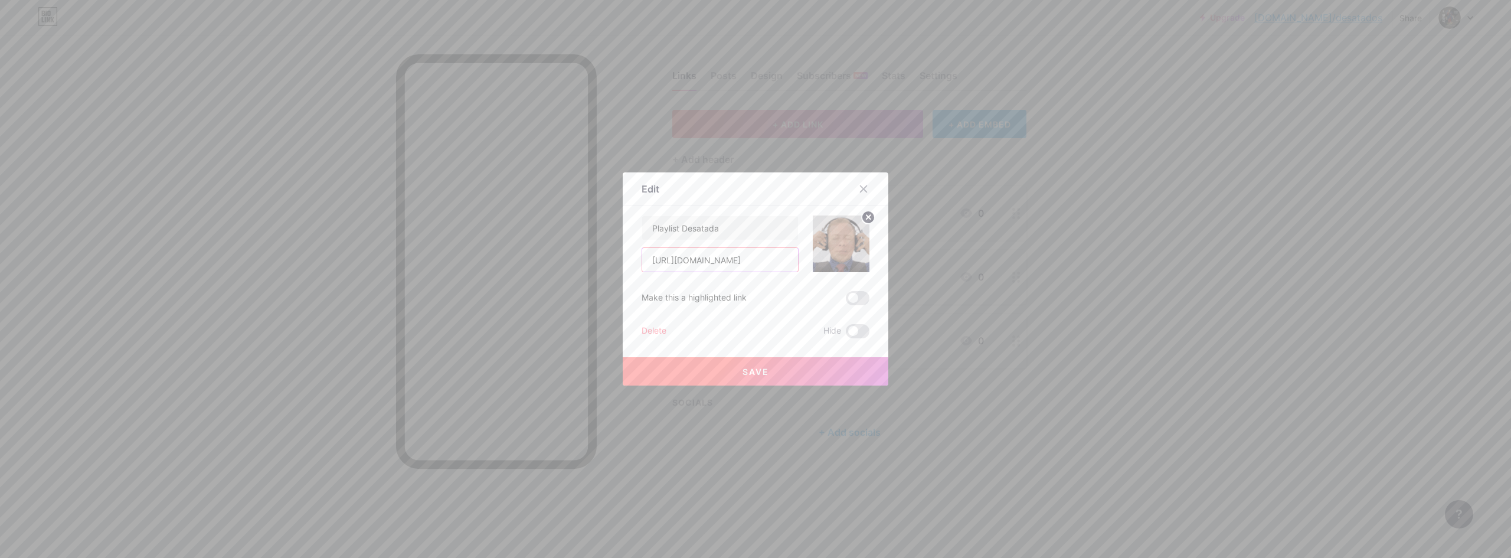
click at [738, 262] on input "[URL][DOMAIN_NAME]" at bounding box center [720, 260] width 156 height 24
click at [1045, 175] on div at bounding box center [755, 279] width 1511 height 558
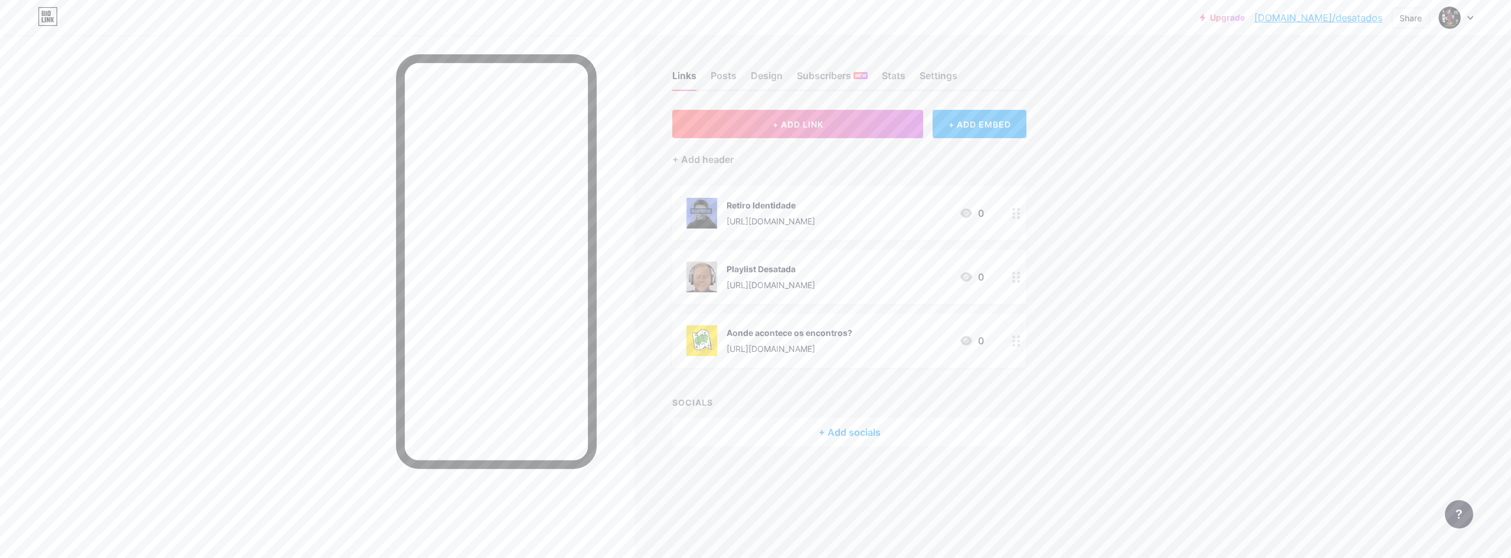
click at [989, 132] on div "+ ADD EMBED" at bounding box center [980, 124] width 94 height 28
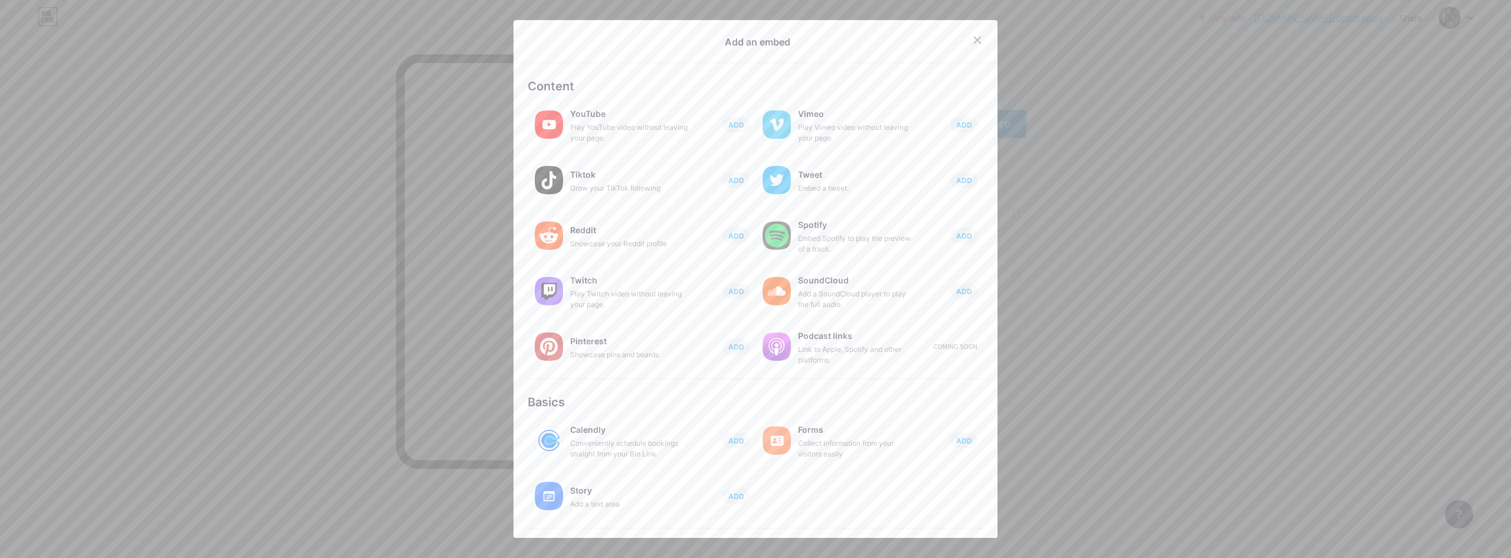
click at [963, 234] on span "ADD" at bounding box center [964, 236] width 16 height 10
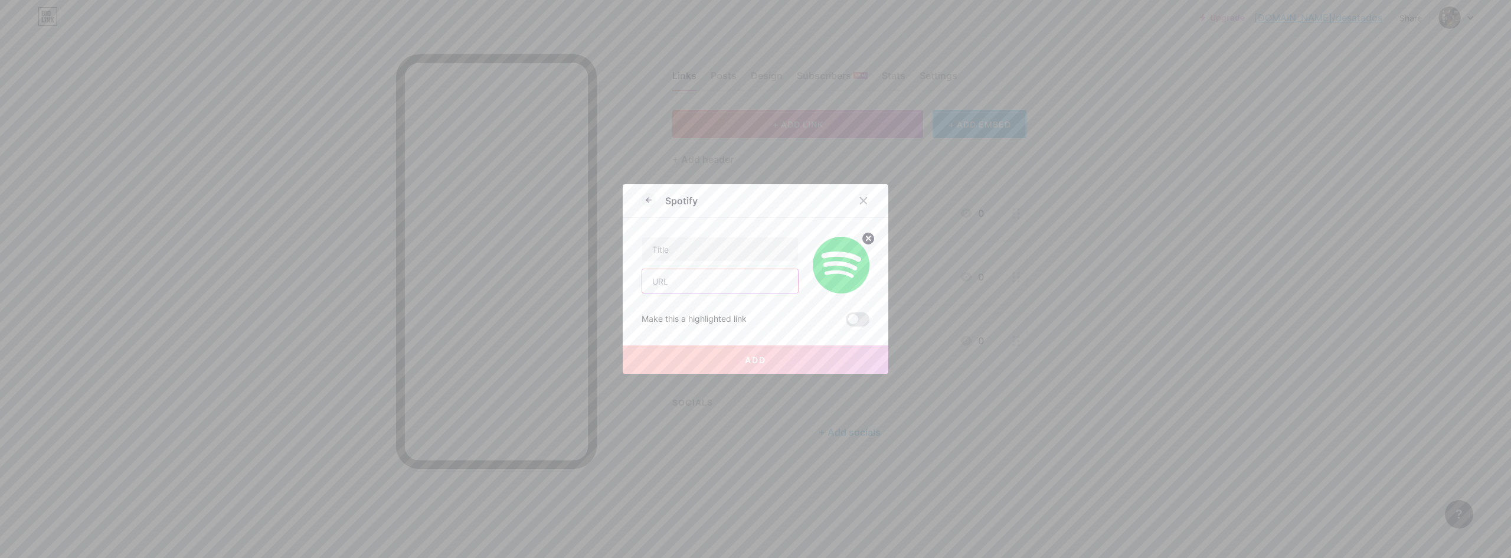
click at [705, 272] on input "text" at bounding box center [720, 281] width 156 height 24
paste input "[URL][DOMAIN_NAME]"
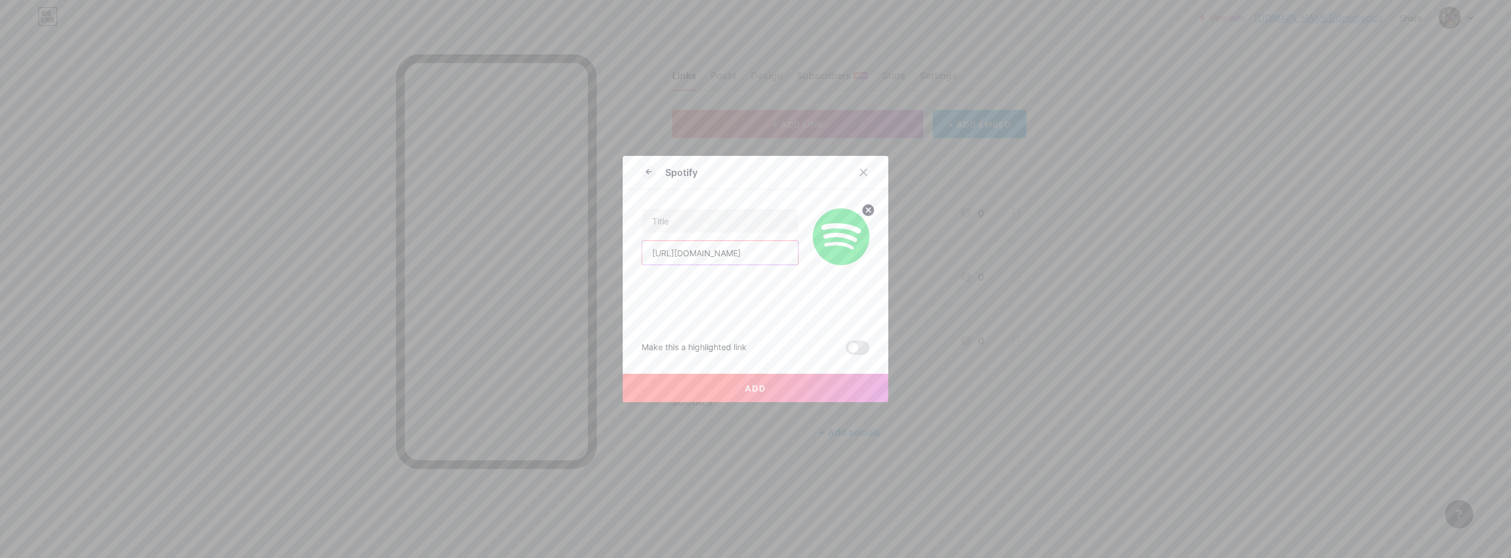
scroll to position [0, 193]
type input "[URL][DOMAIN_NAME]"
click at [709, 220] on input "text" at bounding box center [720, 221] width 156 height 24
click at [859, 169] on icon at bounding box center [863, 172] width 9 height 9
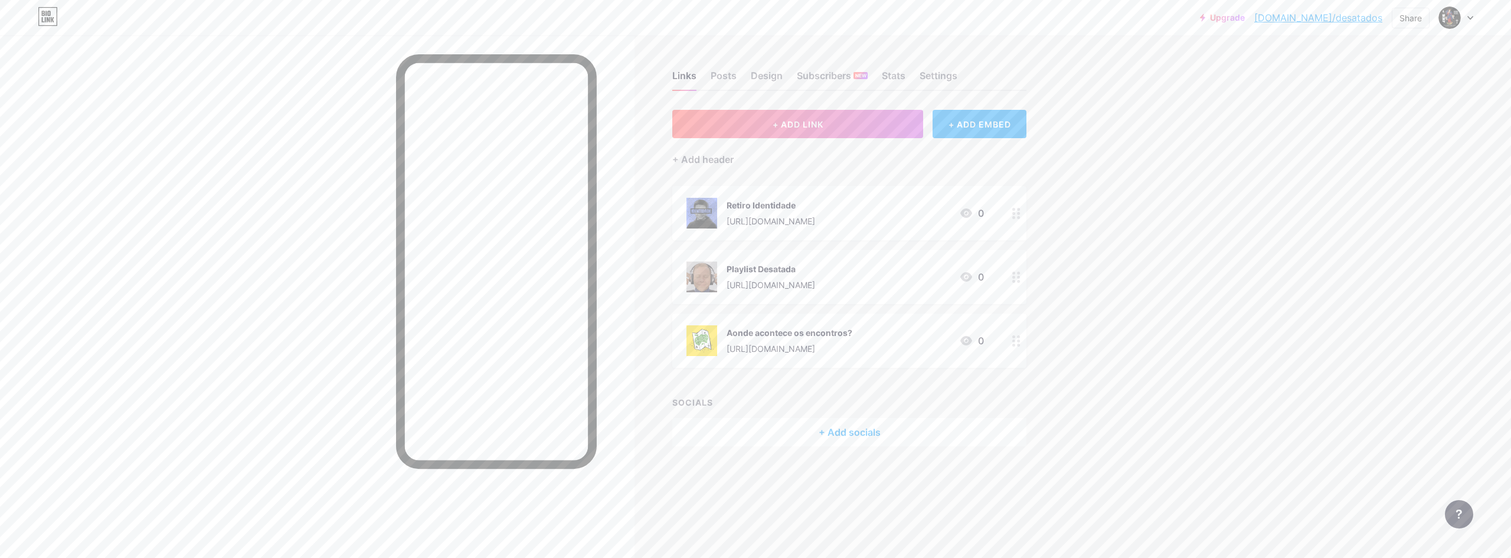
click at [1161, 267] on div "Upgrade [DOMAIN_NAME]/desata... [DOMAIN_NAME]/desatados Share Switch accounts J…" at bounding box center [755, 279] width 1511 height 558
